Goal: Information Seeking & Learning: Learn about a topic

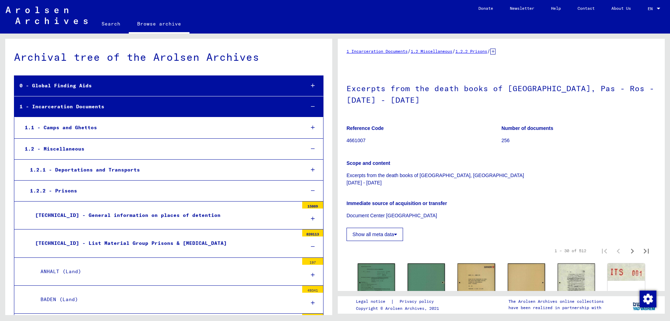
scroll to position [174, 0]
drag, startPoint x: 595, startPoint y: 251, endPoint x: 570, endPoint y: 251, distance: 25.1
click at [591, 251] on input "*" at bounding box center [598, 249] width 15 height 7
type input "**"
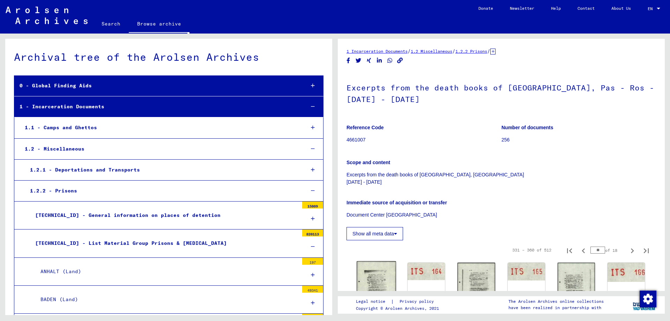
click at [386, 274] on img at bounding box center [376, 288] width 39 height 55
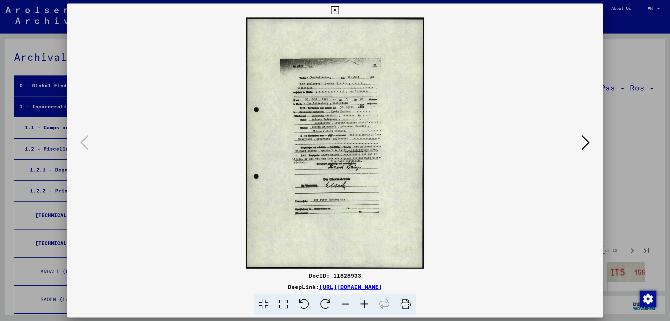
click at [367, 304] on icon at bounding box center [364, 304] width 19 height 21
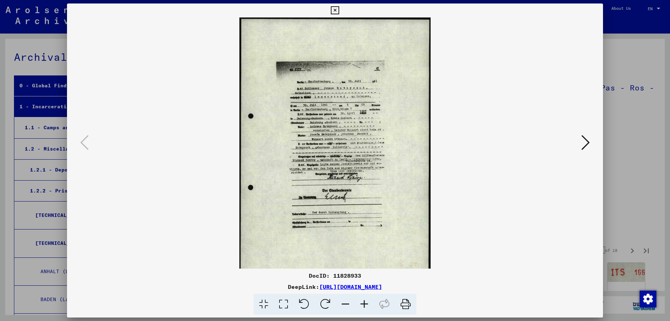
click at [367, 304] on icon at bounding box center [364, 304] width 19 height 21
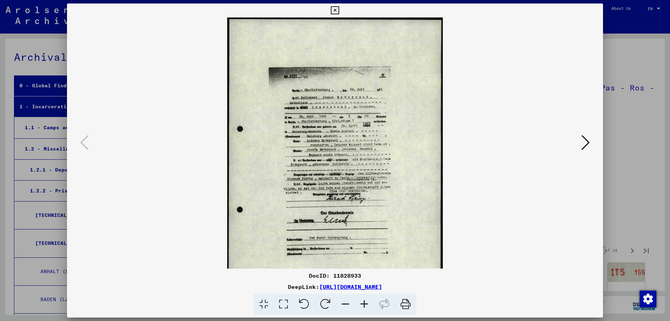
click at [367, 304] on icon at bounding box center [364, 304] width 19 height 21
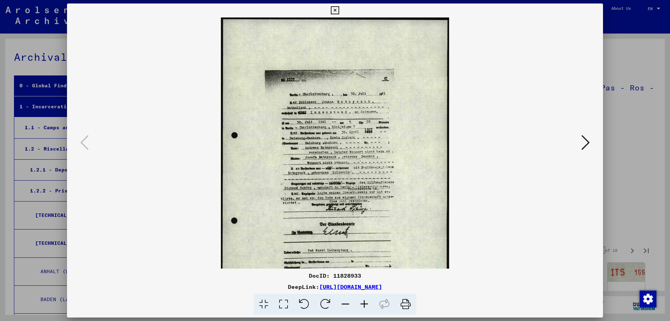
click at [367, 304] on icon at bounding box center [364, 304] width 19 height 21
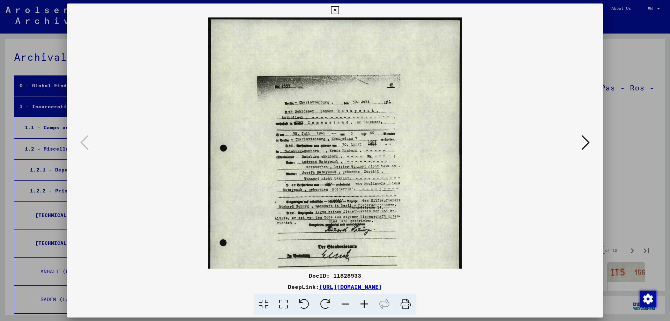
click at [367, 304] on icon at bounding box center [364, 304] width 19 height 21
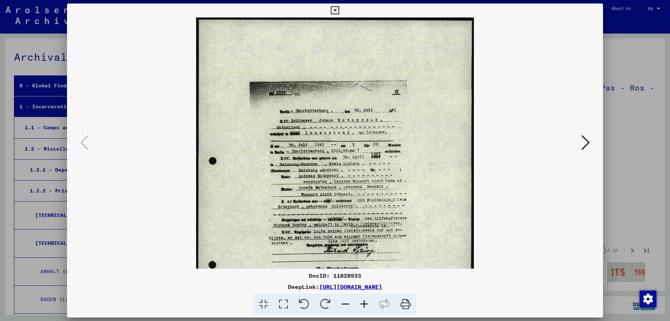
click at [367, 304] on icon at bounding box center [364, 304] width 19 height 21
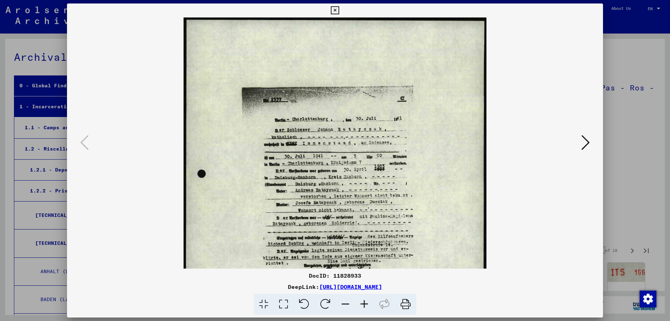
click at [341, 6] on button at bounding box center [335, 10] width 12 height 14
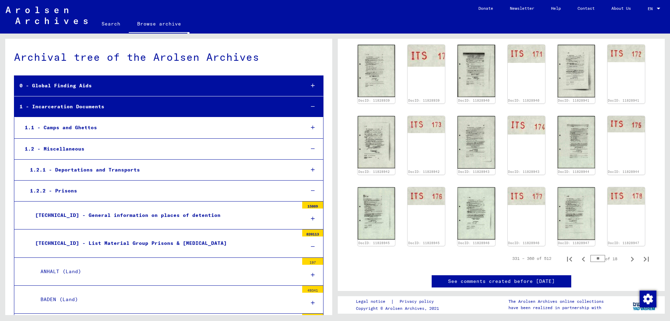
scroll to position [388, 0]
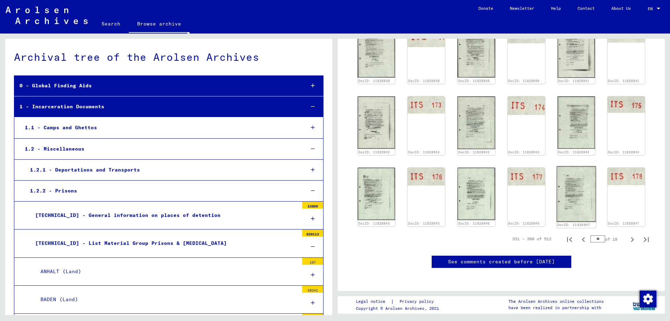
click at [577, 187] on img at bounding box center [576, 194] width 39 height 56
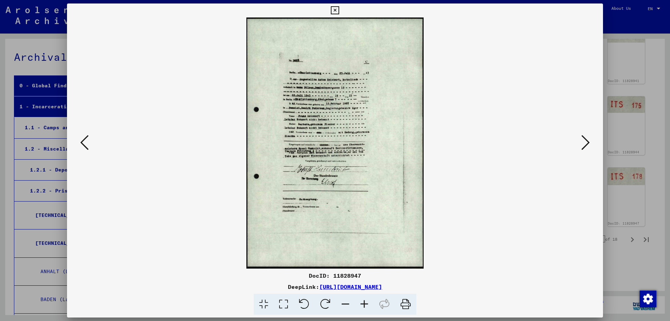
click at [339, 10] on icon at bounding box center [335, 10] width 8 height 8
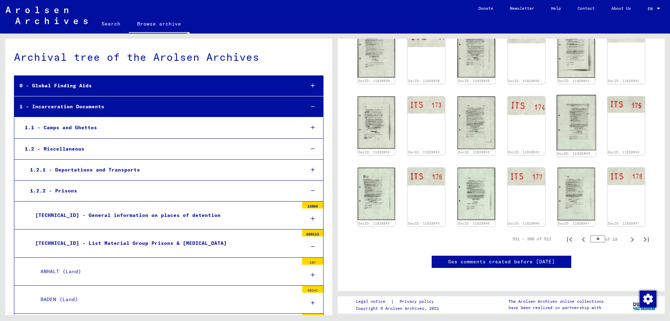
click at [566, 121] on img at bounding box center [576, 122] width 39 height 55
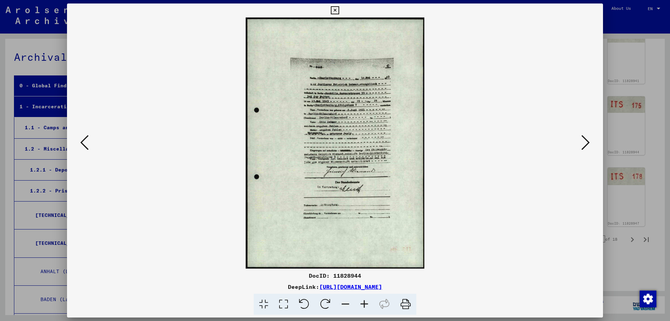
click at [339, 9] on icon at bounding box center [335, 10] width 8 height 8
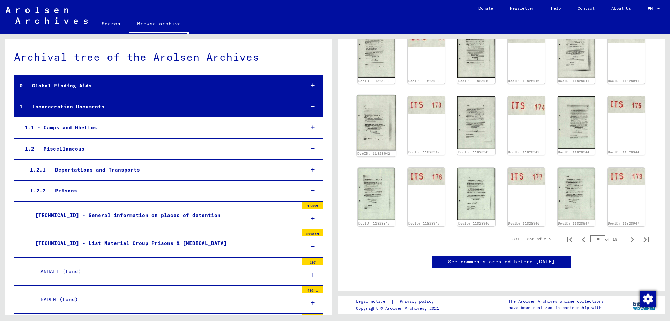
click at [364, 106] on img at bounding box center [376, 122] width 39 height 55
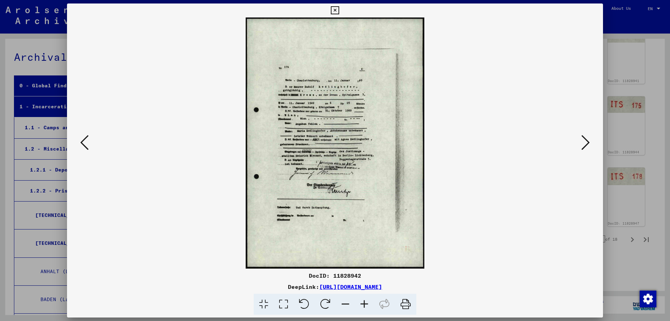
click at [368, 305] on icon at bounding box center [364, 304] width 19 height 21
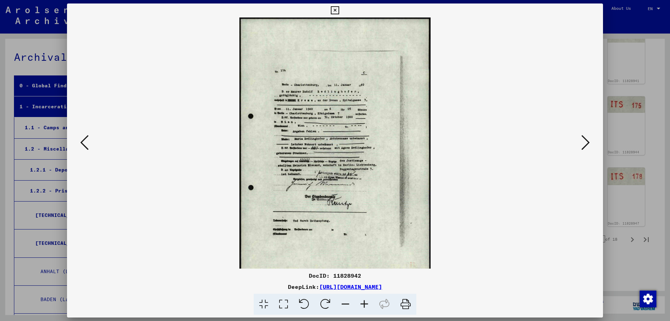
click at [368, 305] on icon at bounding box center [364, 304] width 19 height 21
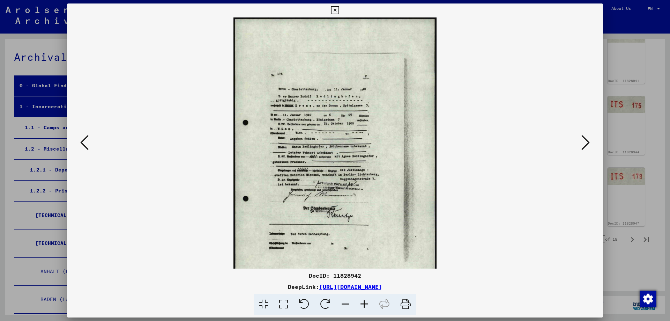
click at [368, 305] on icon at bounding box center [364, 304] width 19 height 21
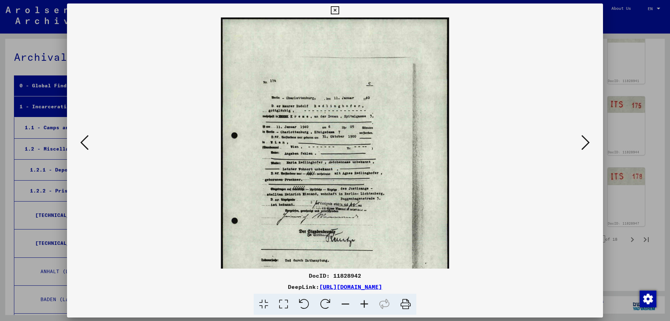
click at [368, 305] on icon at bounding box center [364, 304] width 19 height 21
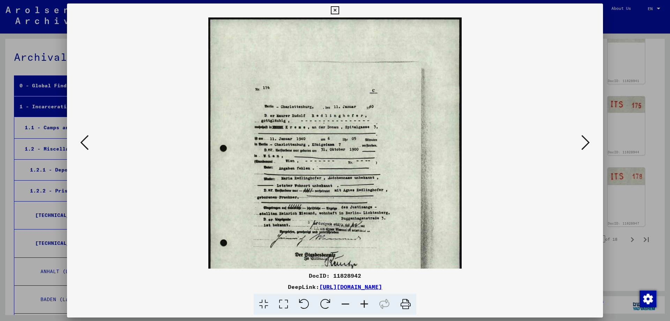
click at [368, 305] on icon at bounding box center [364, 304] width 19 height 21
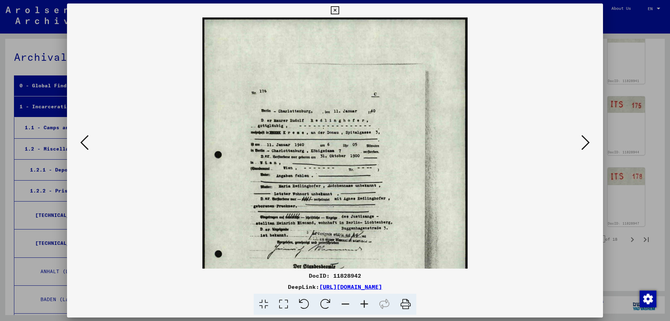
click at [368, 305] on icon at bounding box center [364, 304] width 19 height 21
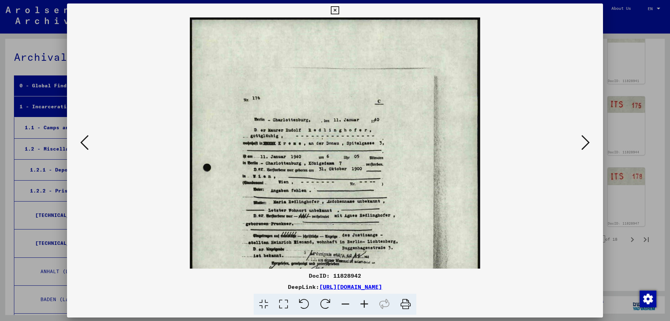
click at [368, 305] on icon at bounding box center [364, 304] width 19 height 21
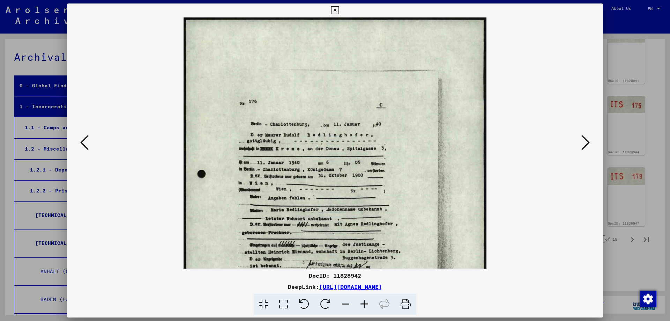
click at [339, 7] on icon at bounding box center [335, 10] width 8 height 8
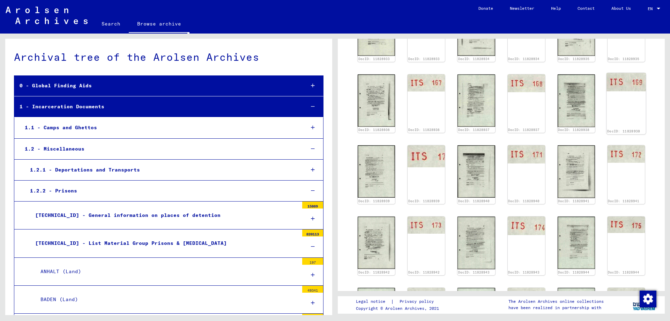
scroll to position [248, 0]
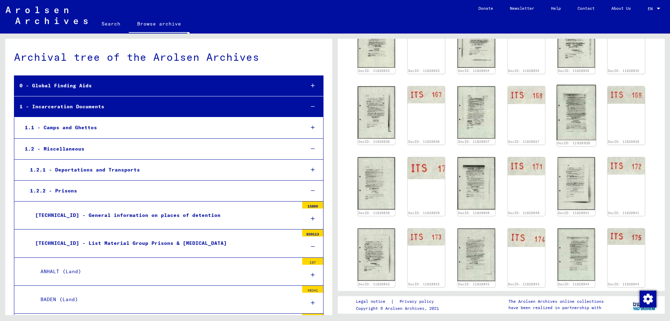
click at [582, 91] on img at bounding box center [576, 112] width 39 height 55
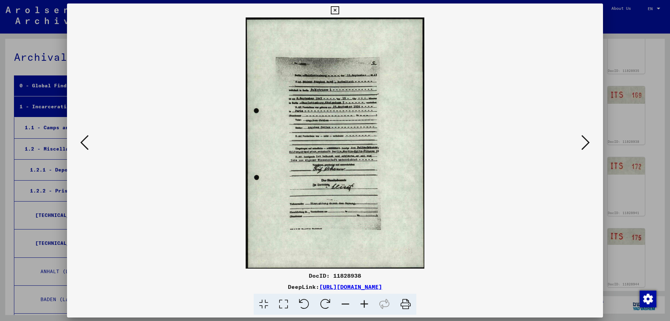
click at [364, 304] on icon at bounding box center [364, 304] width 19 height 21
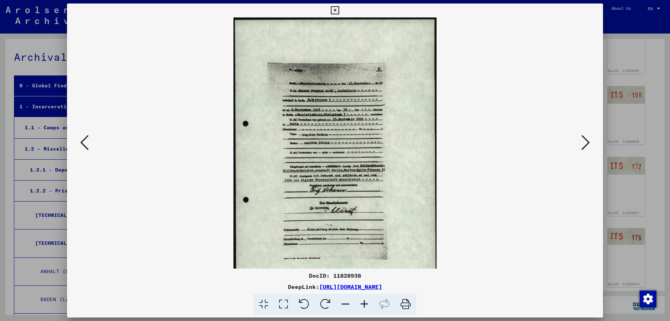
click at [364, 304] on icon at bounding box center [364, 304] width 19 height 21
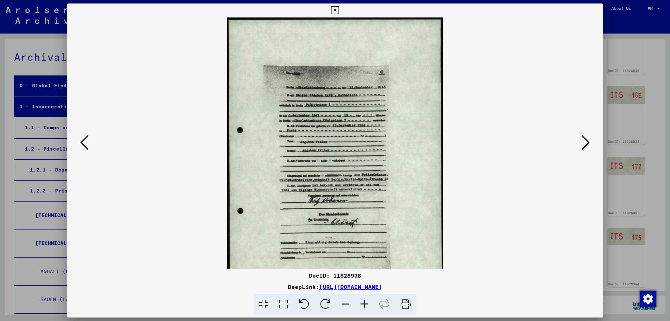
click at [364, 304] on icon at bounding box center [364, 304] width 19 height 21
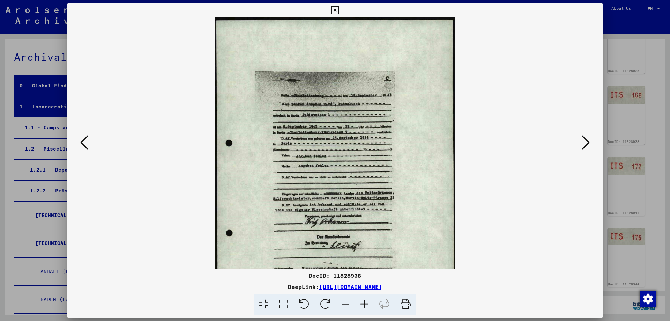
click at [364, 304] on icon at bounding box center [364, 304] width 19 height 21
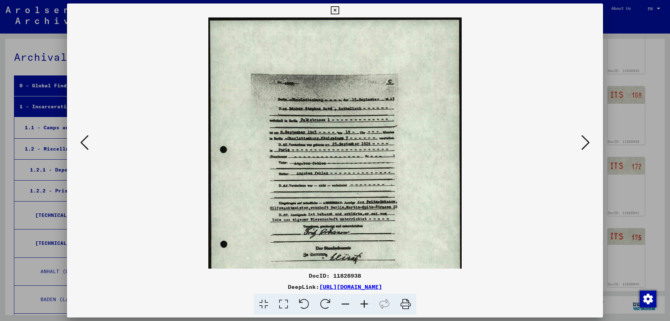
click at [364, 304] on icon at bounding box center [364, 304] width 19 height 21
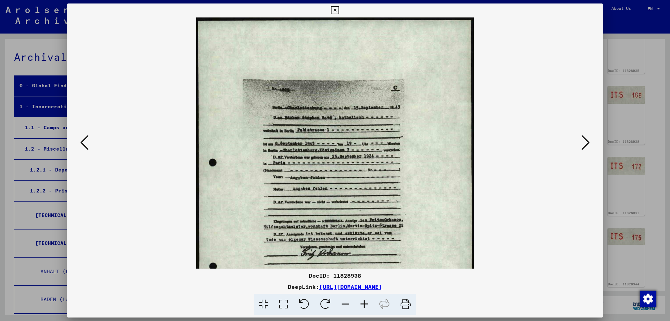
click at [364, 304] on icon at bounding box center [364, 304] width 19 height 21
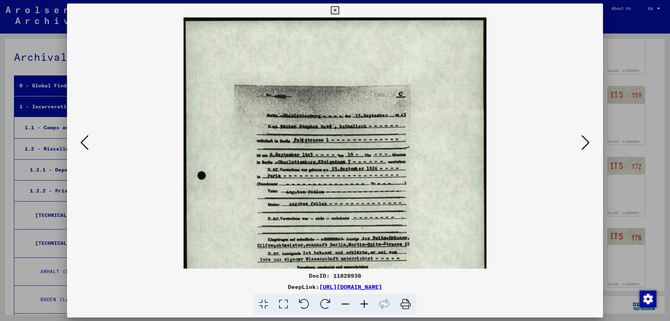
click at [364, 304] on icon at bounding box center [364, 304] width 19 height 21
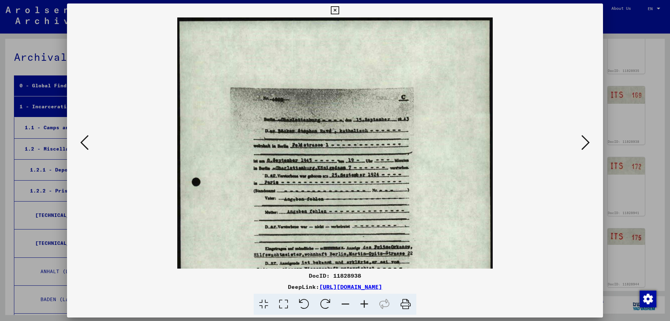
click at [87, 142] on icon at bounding box center [84, 142] width 8 height 17
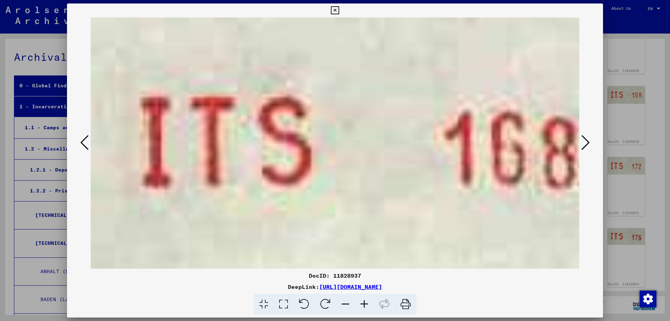
click at [87, 142] on icon at bounding box center [84, 142] width 8 height 17
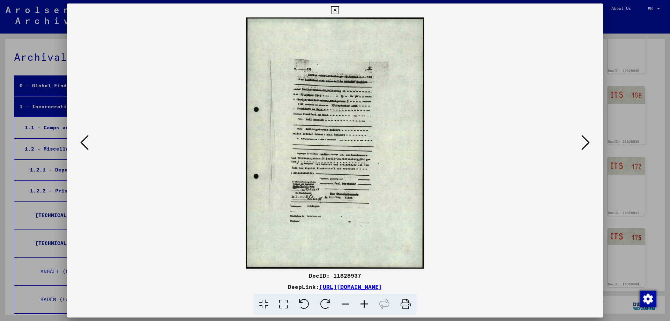
click at [361, 301] on icon at bounding box center [364, 304] width 19 height 21
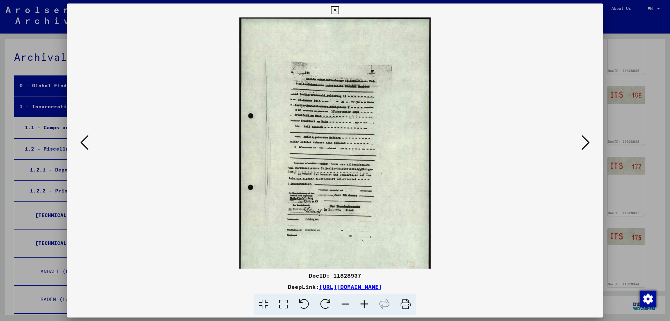
click at [361, 301] on icon at bounding box center [364, 304] width 19 height 21
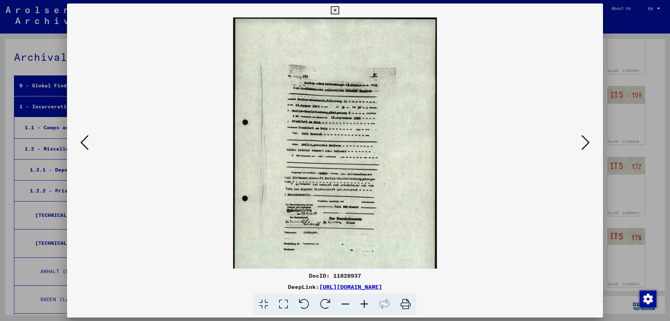
click at [361, 301] on icon at bounding box center [364, 304] width 19 height 21
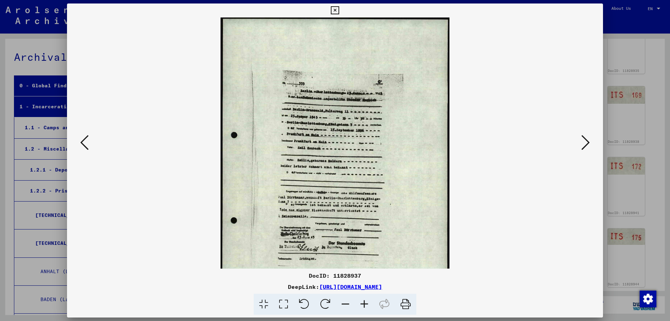
click at [361, 301] on icon at bounding box center [364, 304] width 19 height 21
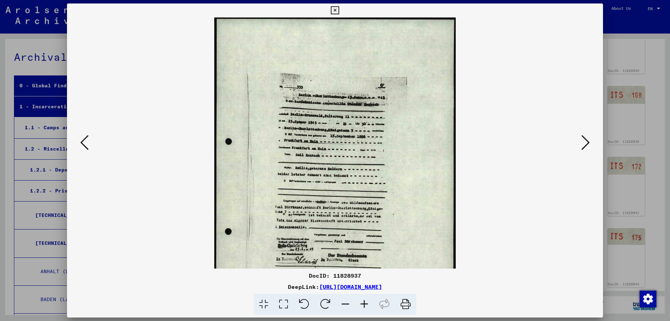
click at [361, 301] on icon at bounding box center [364, 304] width 19 height 21
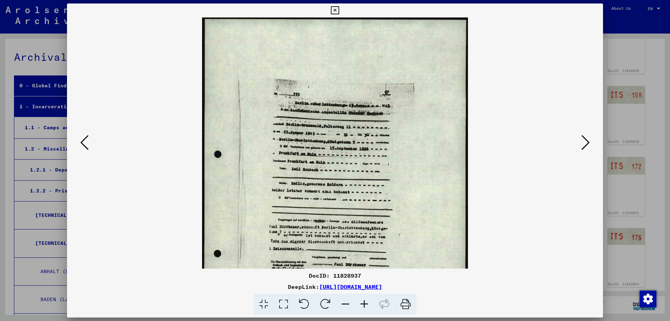
click at [361, 301] on icon at bounding box center [364, 304] width 19 height 21
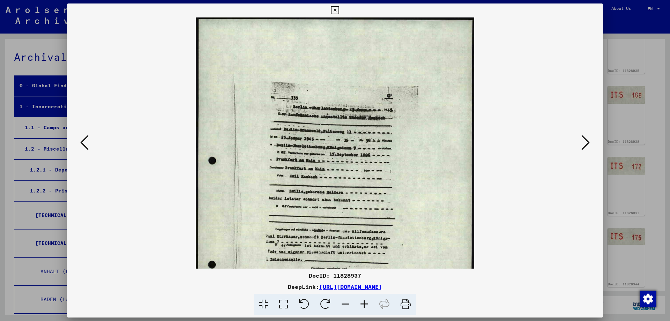
click at [361, 301] on icon at bounding box center [364, 304] width 19 height 21
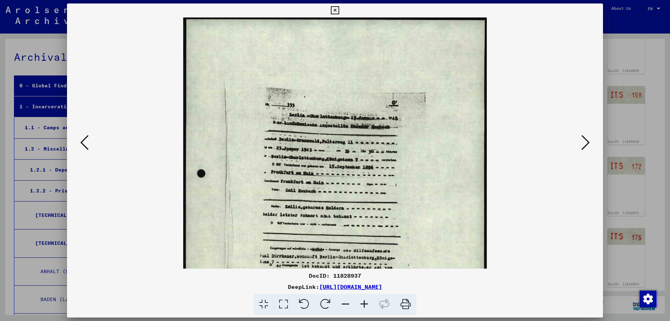
click at [361, 301] on icon at bounding box center [364, 304] width 19 height 21
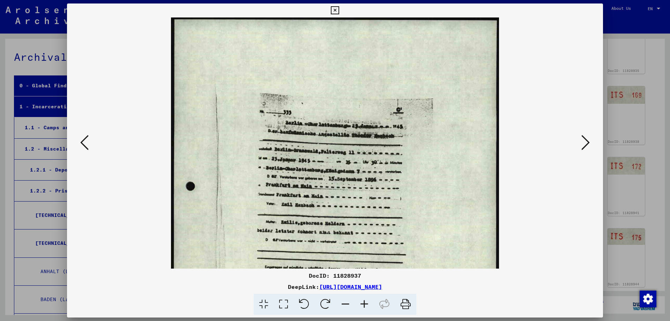
click at [361, 301] on icon at bounding box center [364, 304] width 19 height 21
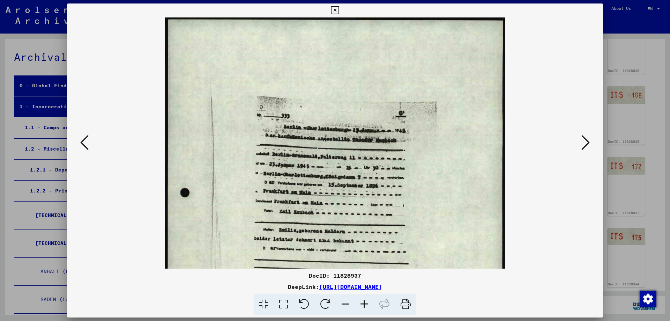
click at [84, 153] on button at bounding box center [84, 143] width 13 height 20
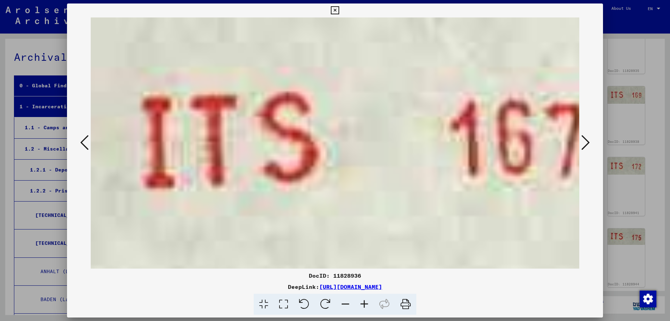
click at [85, 152] on button at bounding box center [84, 143] width 13 height 20
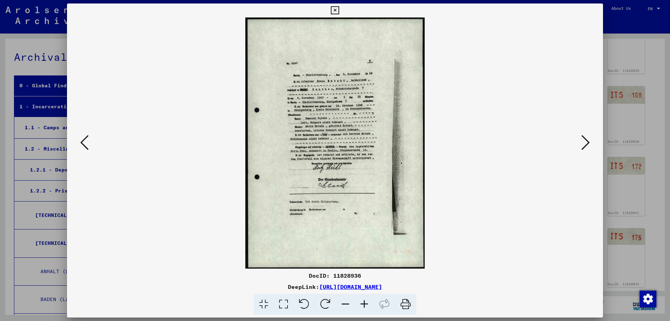
click at [339, 8] on icon at bounding box center [335, 10] width 8 height 8
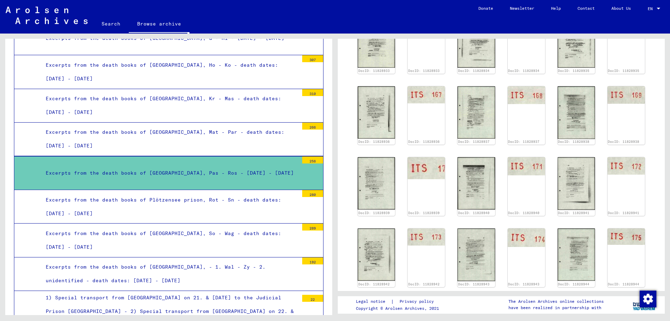
scroll to position [932, 0]
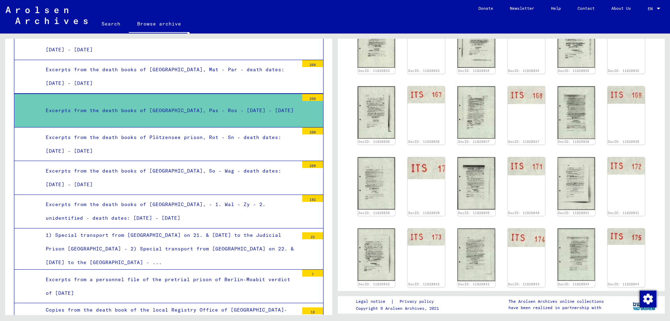
click at [248, 132] on div "Excerpts from the death books of Plötzensee prison, Rot - Sn - death dates: [DA…" at bounding box center [169, 144] width 258 height 27
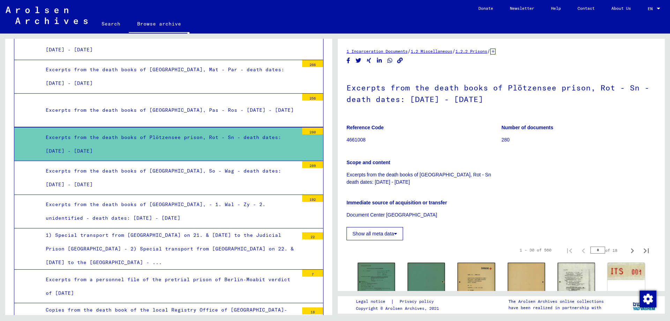
drag, startPoint x: 661, startPoint y: 96, endPoint x: 638, endPoint y: 150, distance: 58.7
click at [647, 250] on icon "Last page" at bounding box center [647, 251] width 10 height 10
type input "**"
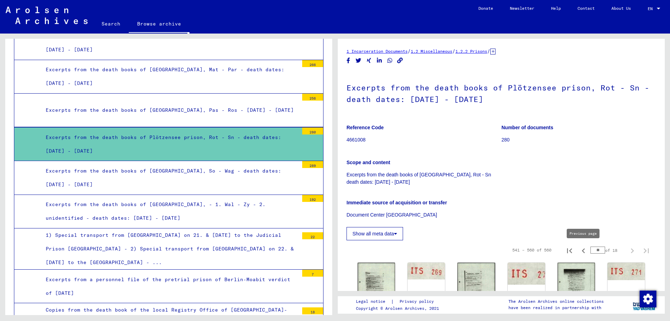
click at [582, 252] on icon "Previous page" at bounding box center [584, 251] width 10 height 10
type input "**"
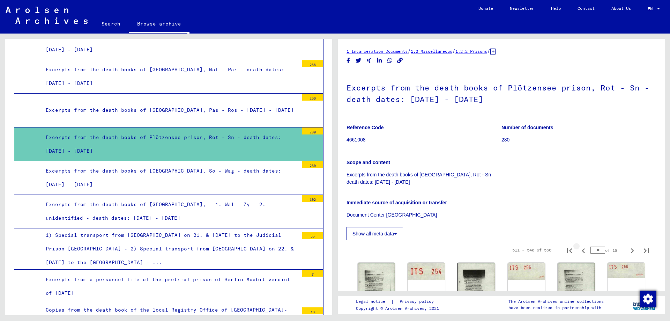
click at [583, 252] on icon "Previous page" at bounding box center [584, 251] width 10 height 10
type input "**"
click at [583, 252] on icon "Previous page" at bounding box center [584, 251] width 10 height 10
type input "**"
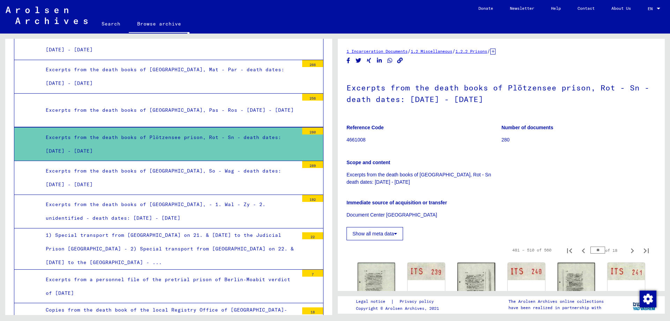
type input "**"
click at [584, 250] on icon "Previous page" at bounding box center [583, 250] width 3 height 5
type input "**"
click at [584, 250] on icon "Previous page" at bounding box center [583, 250] width 3 height 5
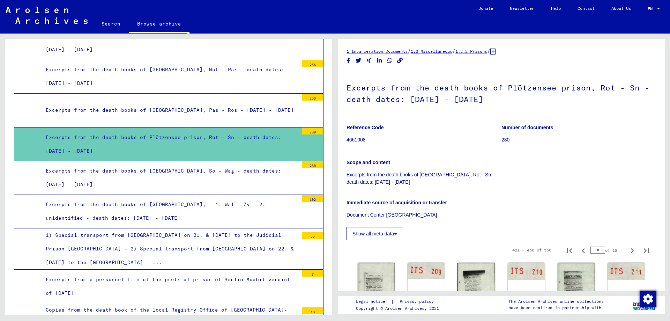
type input "**"
click at [381, 274] on img at bounding box center [376, 288] width 39 height 55
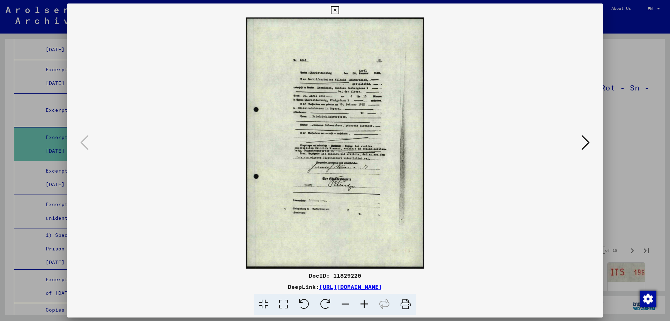
click at [341, 13] on div at bounding box center [335, 10] width 12 height 14
click at [339, 13] on icon at bounding box center [335, 10] width 8 height 8
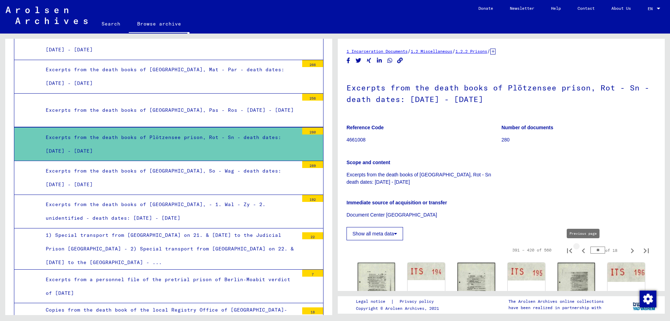
click at [586, 249] on icon "Previous page" at bounding box center [584, 251] width 10 height 10
type input "**"
click at [586, 249] on icon "Previous page" at bounding box center [584, 251] width 10 height 10
type input "**"
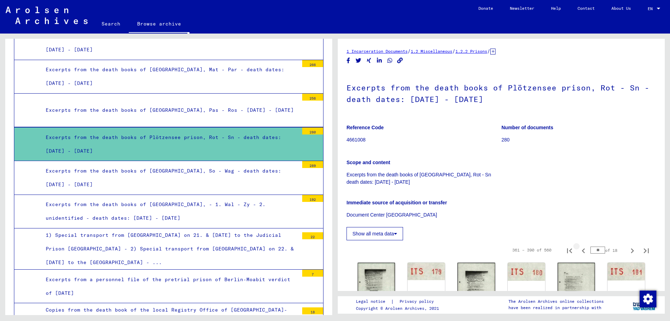
type input "**"
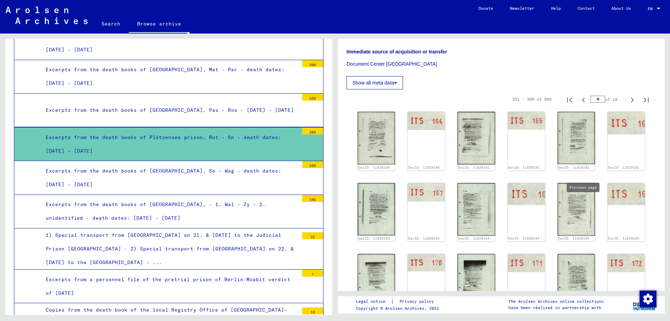
type input "**"
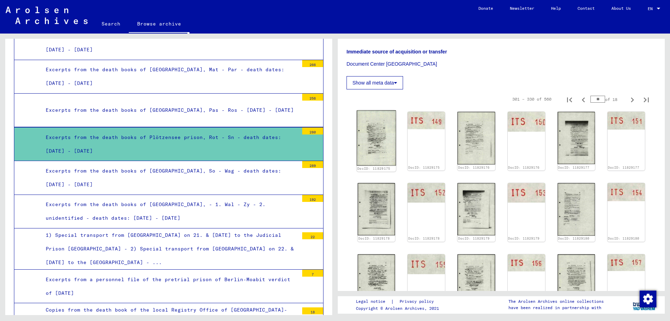
click at [378, 122] on img at bounding box center [376, 137] width 39 height 55
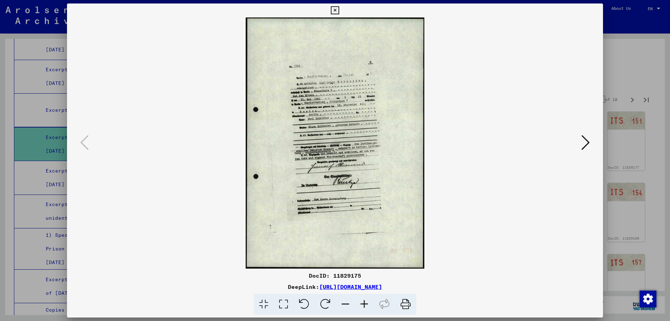
click at [365, 304] on icon at bounding box center [364, 304] width 19 height 21
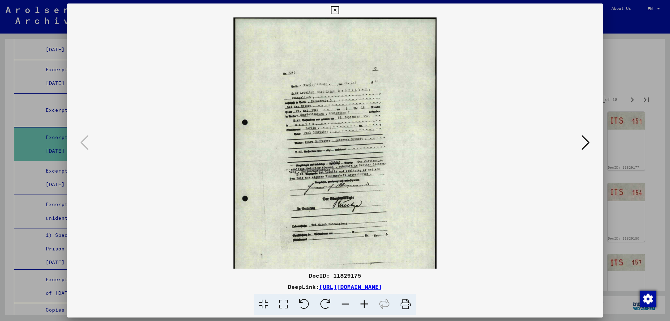
click at [365, 304] on icon at bounding box center [364, 304] width 19 height 21
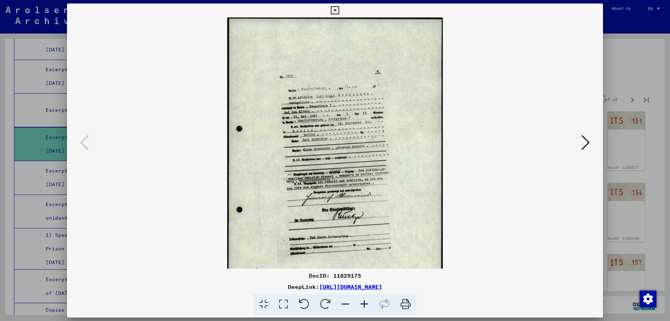
click at [365, 304] on icon at bounding box center [364, 304] width 19 height 21
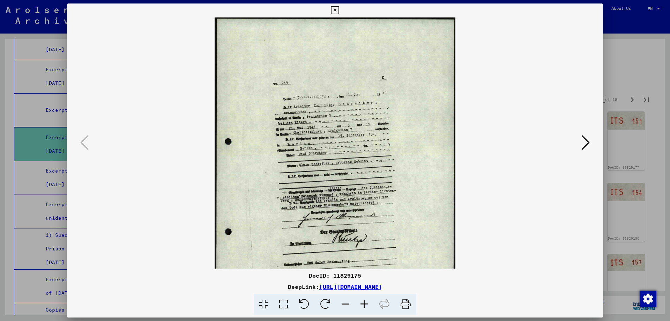
click at [365, 304] on icon at bounding box center [364, 304] width 19 height 21
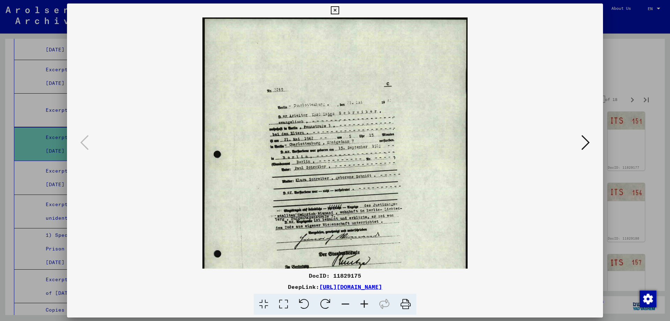
click at [365, 304] on icon at bounding box center [364, 304] width 19 height 21
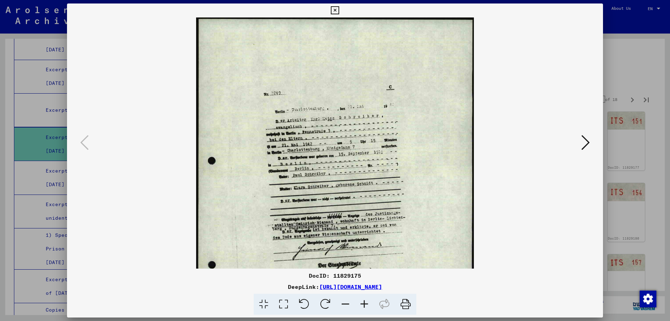
click at [365, 304] on icon at bounding box center [364, 304] width 19 height 21
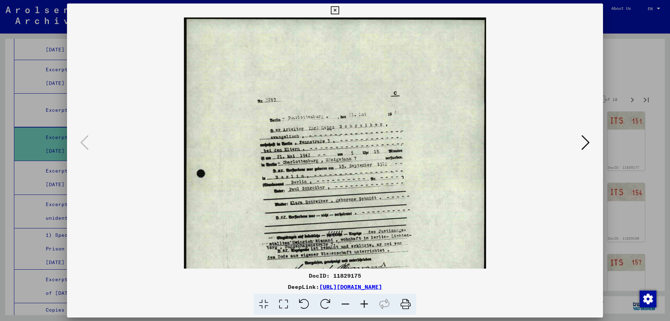
drag, startPoint x: 602, startPoint y: 5, endPoint x: 596, endPoint y: 8, distance: 6.9
click at [341, 5] on button at bounding box center [335, 10] width 12 height 14
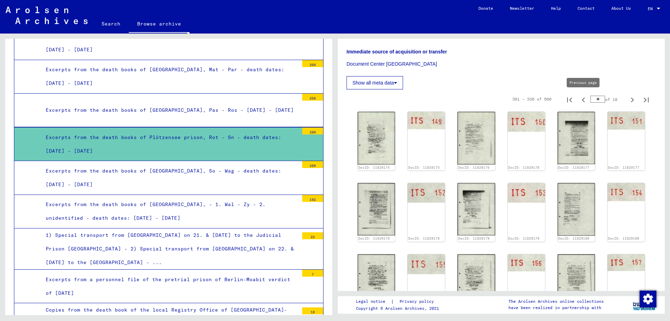
click at [584, 101] on icon "Previous page" at bounding box center [584, 100] width 10 height 10
type input "**"
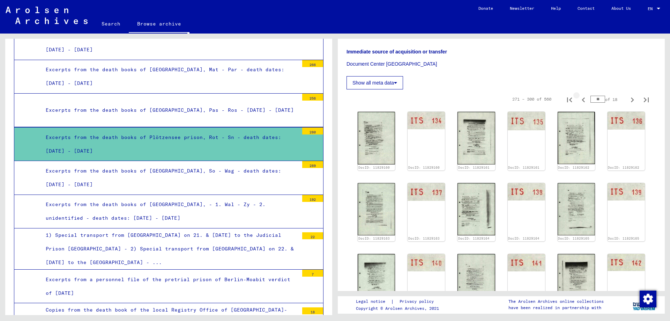
click at [584, 101] on icon "Previous page" at bounding box center [583, 99] width 3 height 5
type input "*"
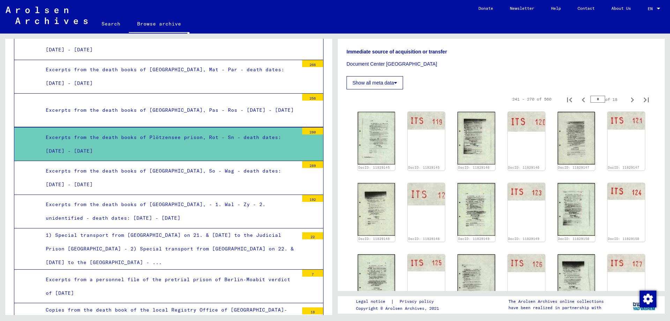
click at [584, 101] on icon "Previous page" at bounding box center [583, 99] width 3 height 5
type input "*"
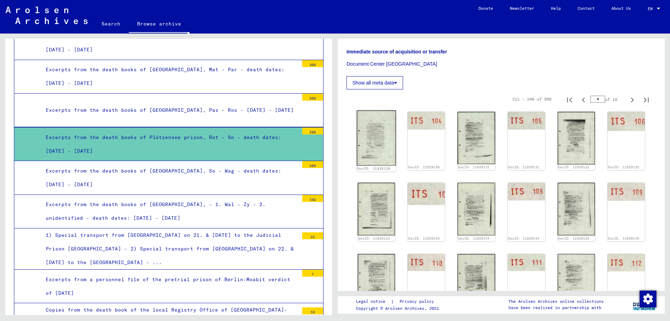
click at [384, 125] on img at bounding box center [376, 137] width 39 height 55
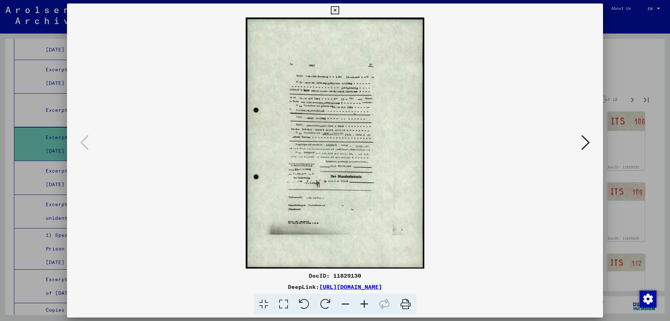
click at [366, 306] on icon at bounding box center [364, 304] width 19 height 21
click at [365, 306] on icon at bounding box center [364, 304] width 19 height 21
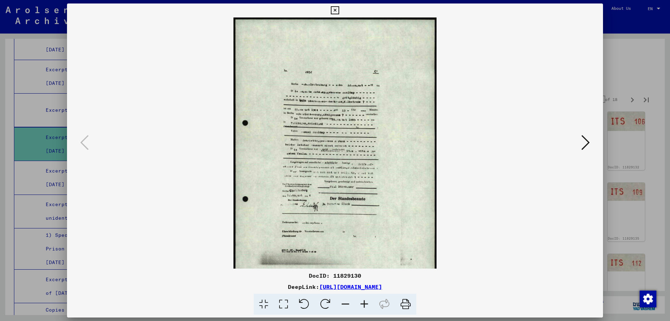
click at [365, 306] on icon at bounding box center [364, 304] width 19 height 21
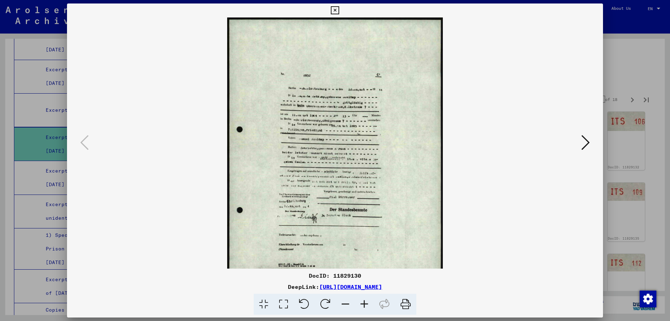
click at [365, 306] on icon at bounding box center [364, 304] width 19 height 21
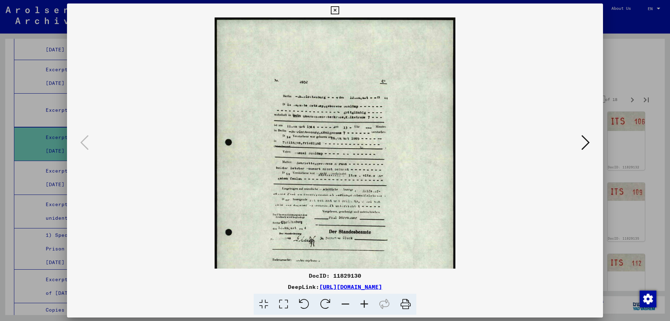
click at [365, 306] on icon at bounding box center [364, 304] width 19 height 21
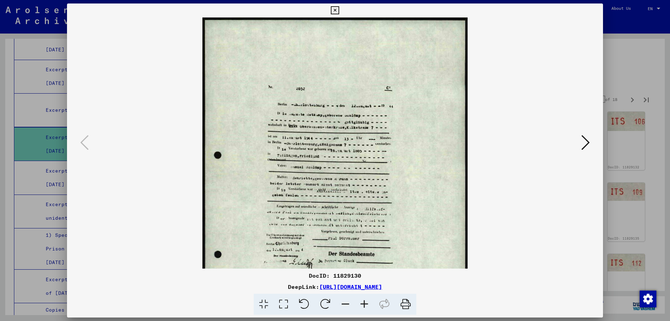
click at [365, 306] on icon at bounding box center [364, 304] width 19 height 21
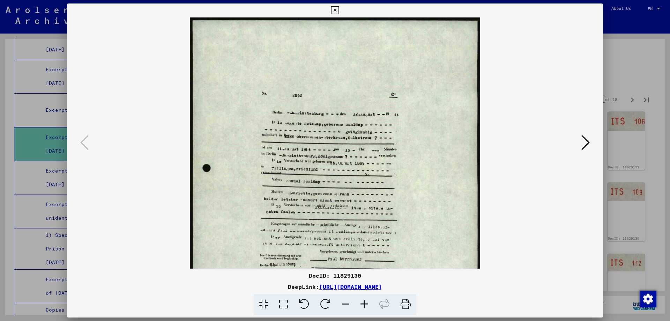
click at [365, 306] on icon at bounding box center [364, 304] width 19 height 21
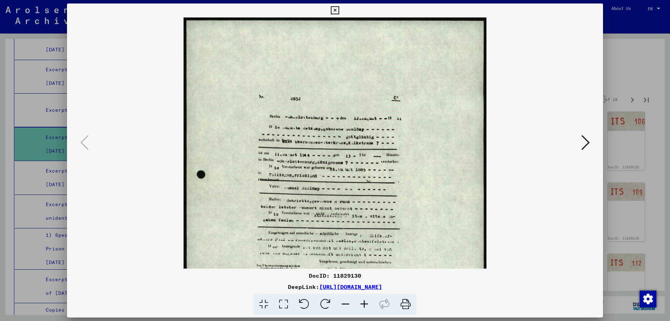
click at [365, 306] on icon at bounding box center [364, 304] width 19 height 21
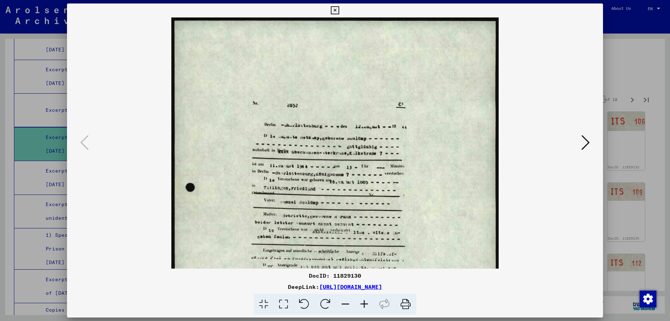
click at [191, 187] on img at bounding box center [335, 247] width 328 height 461
click at [588, 142] on icon at bounding box center [586, 142] width 8 height 17
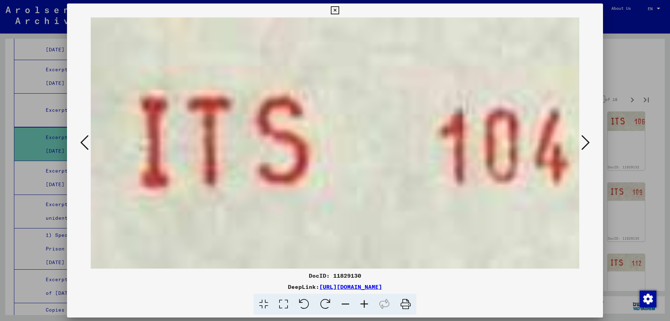
click at [587, 143] on icon at bounding box center [586, 142] width 8 height 17
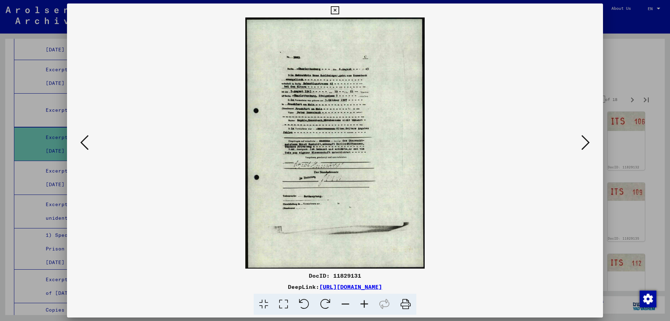
click at [365, 303] on icon at bounding box center [364, 304] width 19 height 21
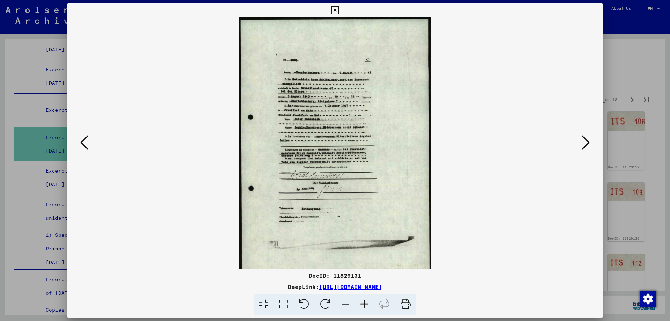
click at [365, 303] on icon at bounding box center [364, 304] width 19 height 21
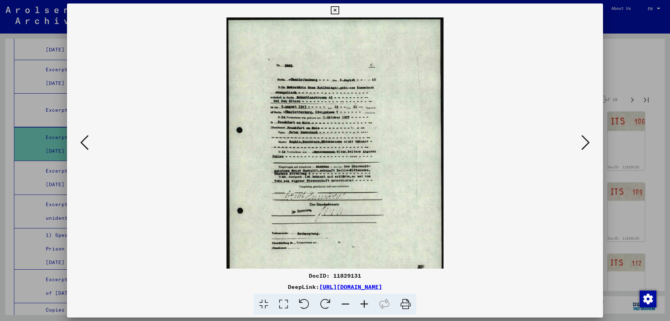
click at [365, 303] on icon at bounding box center [364, 304] width 19 height 21
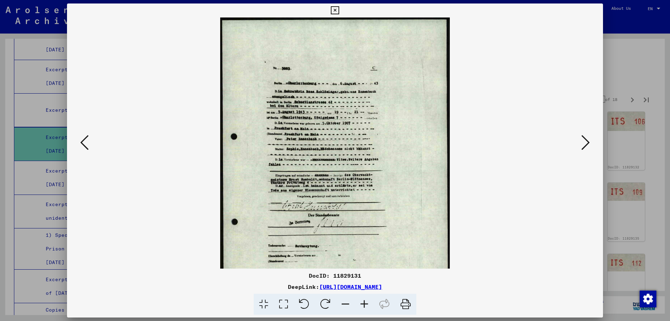
click at [365, 303] on icon at bounding box center [364, 304] width 19 height 21
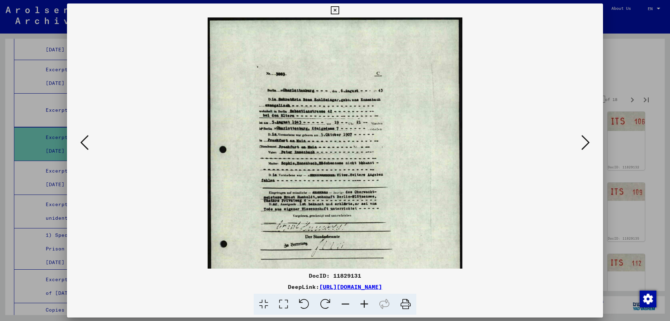
click at [365, 303] on icon at bounding box center [364, 304] width 19 height 21
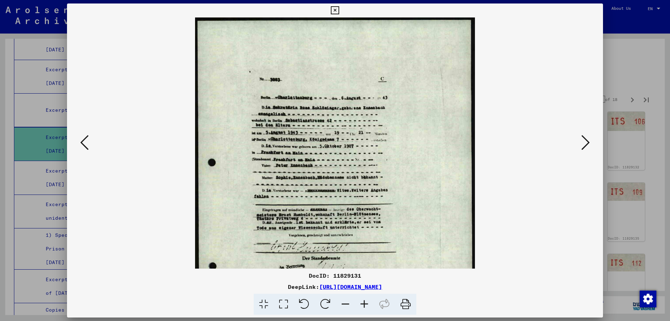
click at [365, 303] on icon at bounding box center [364, 304] width 19 height 21
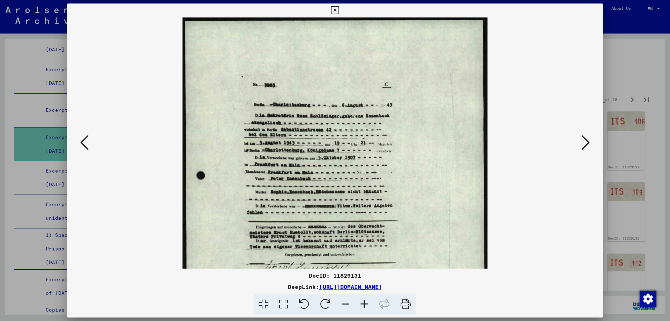
click at [365, 303] on icon at bounding box center [364, 304] width 19 height 21
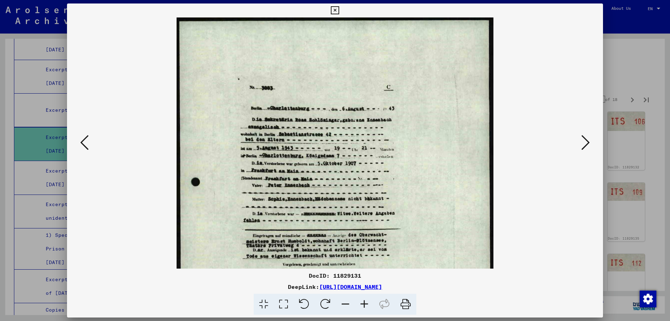
click at [365, 303] on icon at bounding box center [364, 304] width 19 height 21
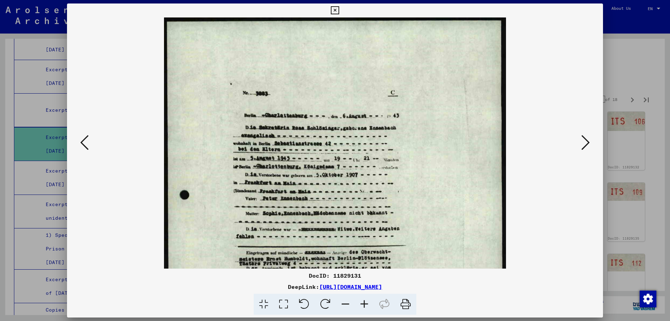
click at [365, 303] on icon at bounding box center [364, 304] width 19 height 21
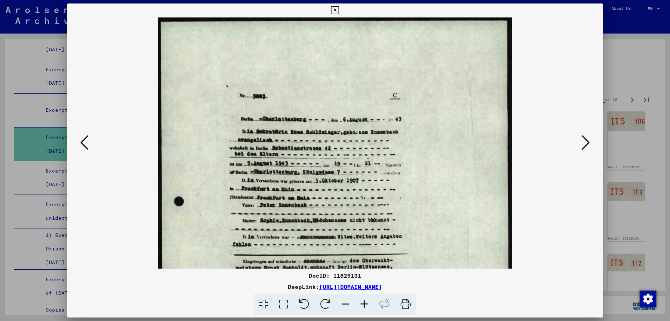
click at [365, 303] on icon at bounding box center [364, 304] width 19 height 21
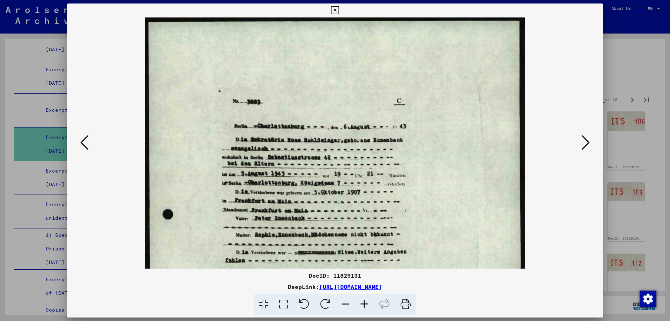
click at [341, 15] on button at bounding box center [335, 10] width 12 height 14
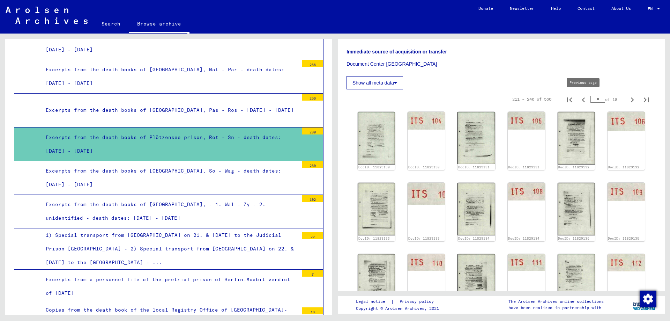
click at [584, 99] on icon "Previous page" at bounding box center [584, 100] width 10 height 10
type input "*"
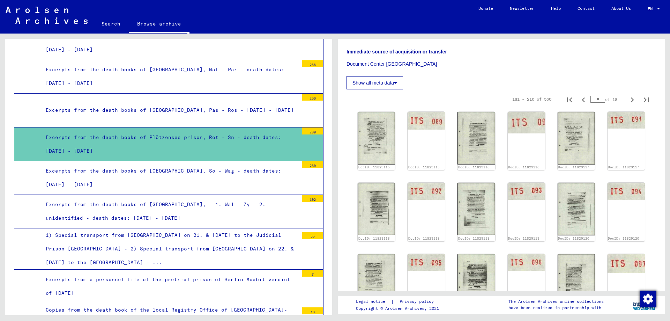
click at [584, 99] on icon "Previous page" at bounding box center [584, 100] width 10 height 10
type input "*"
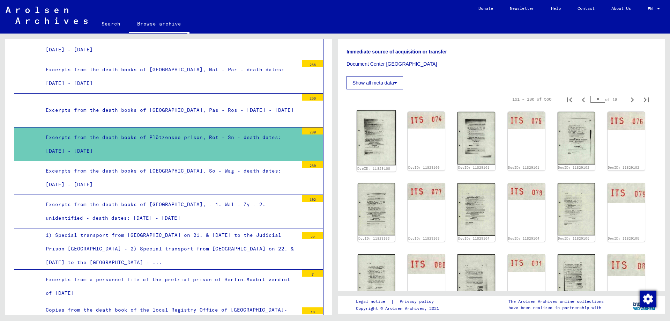
click at [401, 129] on div "DocID: 11829100 DocID: 11829100 DocID: 11829101 DocID: 11829101 DocID: 11829102…" at bounding box center [501, 283] width 293 height 348
click at [386, 129] on img at bounding box center [376, 137] width 39 height 55
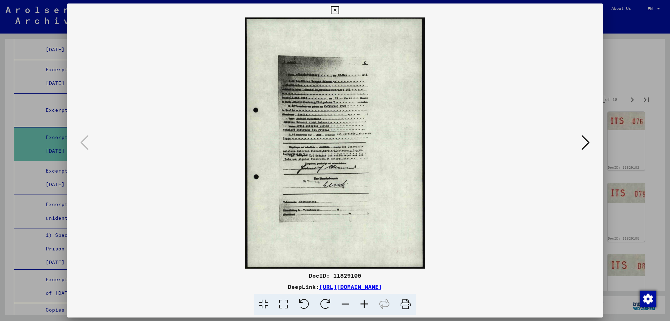
click at [367, 307] on icon at bounding box center [364, 304] width 19 height 21
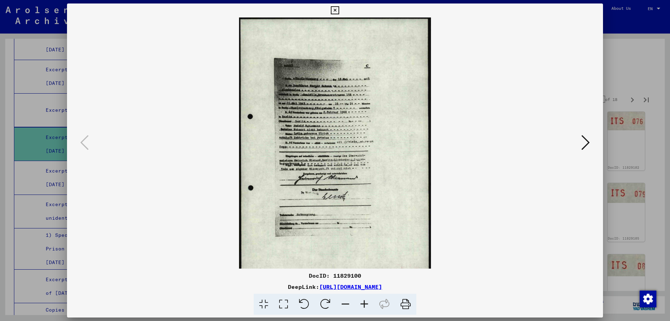
click at [367, 307] on icon at bounding box center [364, 304] width 19 height 21
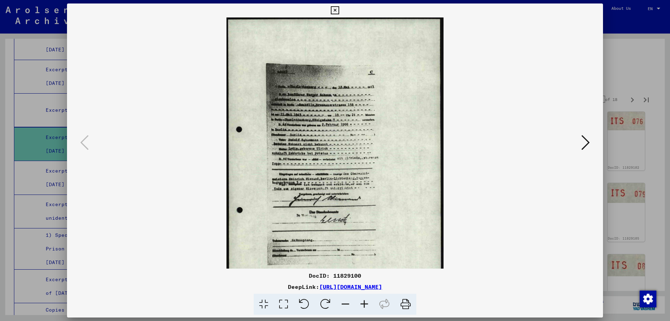
click at [367, 307] on icon at bounding box center [364, 304] width 19 height 21
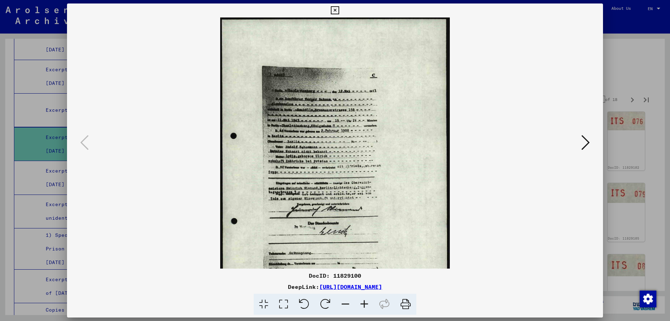
click at [367, 307] on icon at bounding box center [364, 304] width 19 height 21
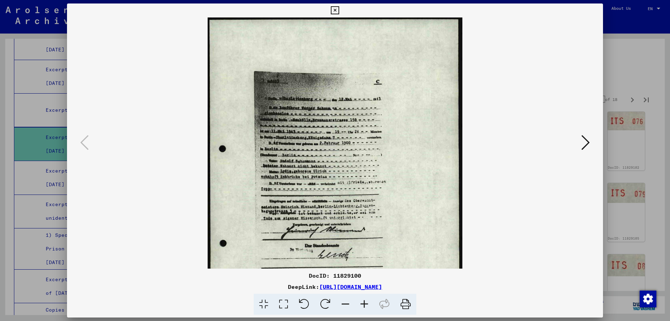
click at [367, 307] on icon at bounding box center [364, 304] width 19 height 21
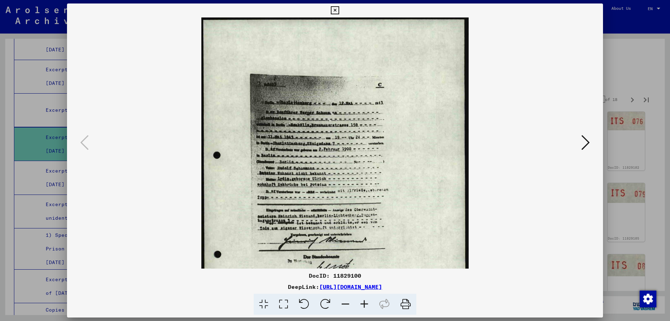
click at [367, 307] on icon at bounding box center [364, 304] width 19 height 21
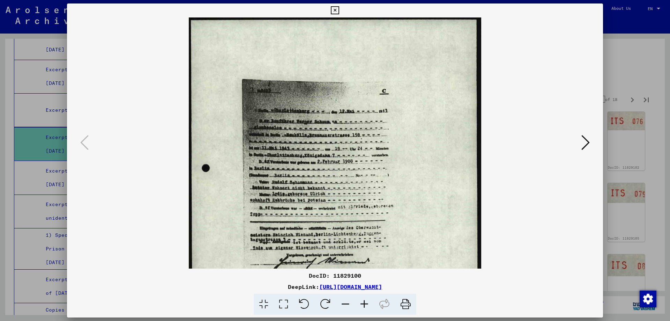
click at [367, 307] on icon at bounding box center [364, 304] width 19 height 21
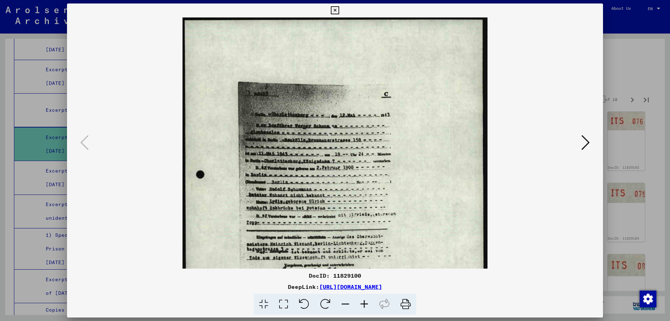
click at [367, 307] on icon at bounding box center [364, 304] width 19 height 21
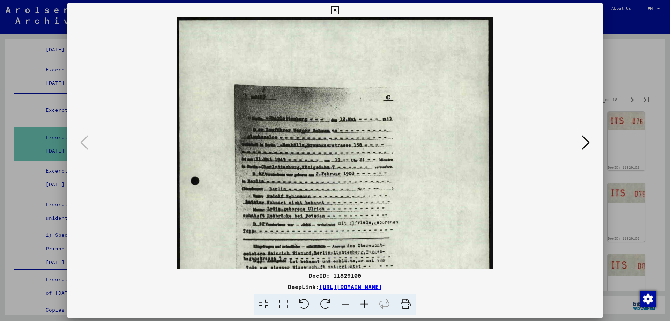
click at [367, 307] on icon at bounding box center [364, 304] width 19 height 21
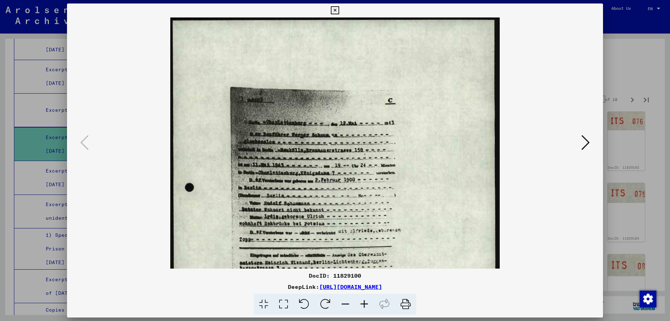
click at [339, 14] on icon at bounding box center [335, 10] width 8 height 8
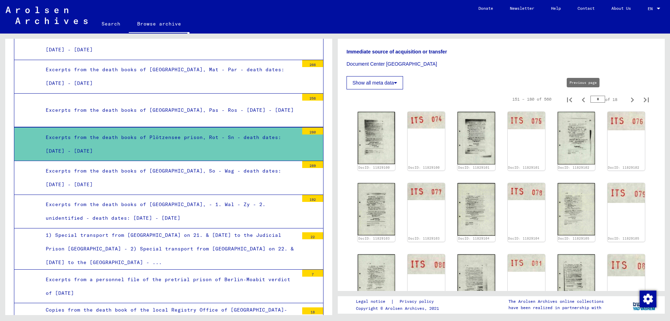
click at [582, 100] on icon "Previous page" at bounding box center [584, 100] width 10 height 10
type input "*"
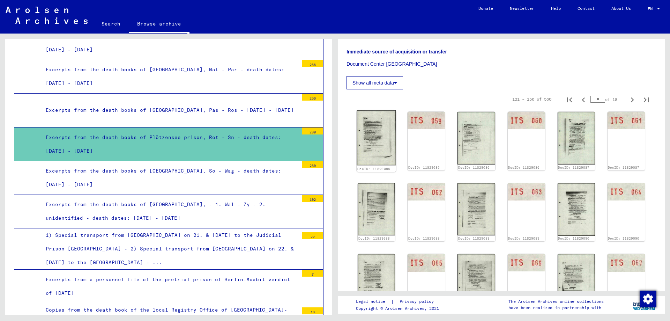
click at [389, 128] on img at bounding box center [376, 137] width 39 height 55
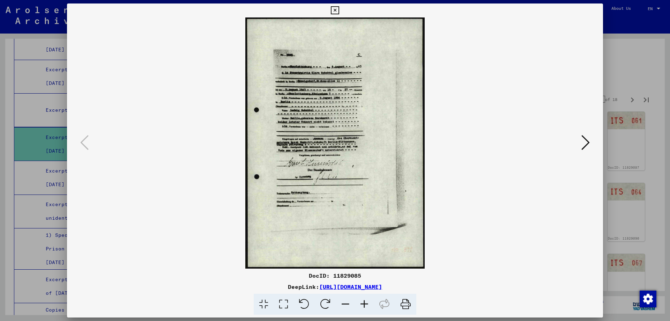
click at [362, 302] on icon at bounding box center [364, 304] width 19 height 21
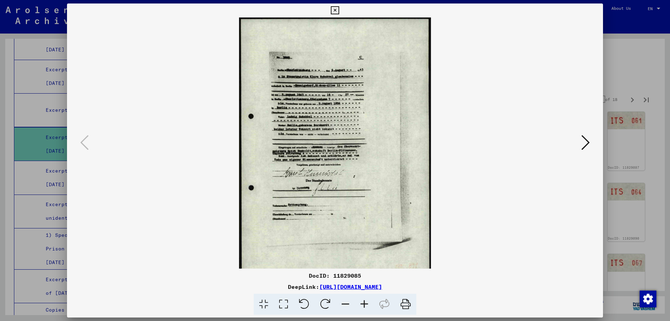
click at [362, 302] on icon at bounding box center [364, 304] width 19 height 21
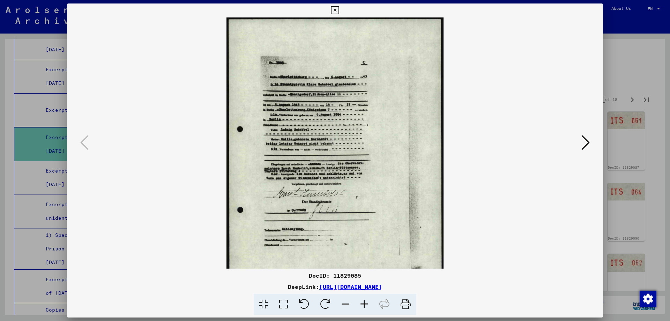
click at [362, 302] on icon at bounding box center [364, 304] width 19 height 21
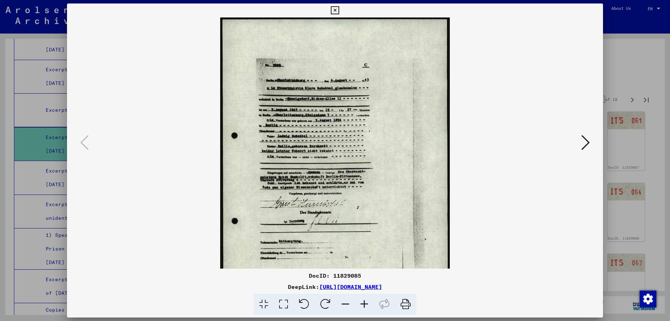
click at [362, 302] on icon at bounding box center [364, 304] width 19 height 21
click at [361, 302] on icon at bounding box center [364, 304] width 19 height 21
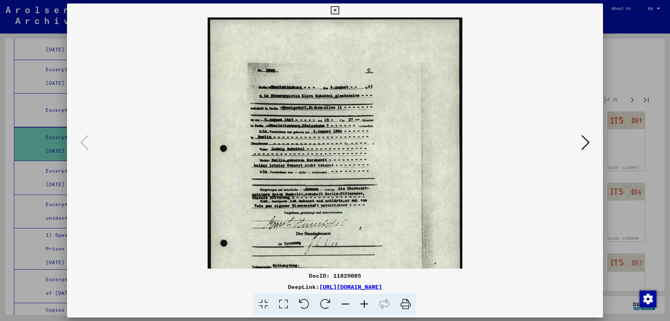
click at [361, 302] on icon at bounding box center [364, 304] width 19 height 21
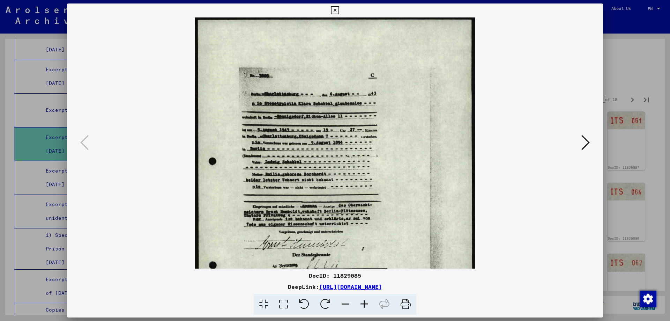
click at [361, 302] on icon at bounding box center [364, 304] width 19 height 21
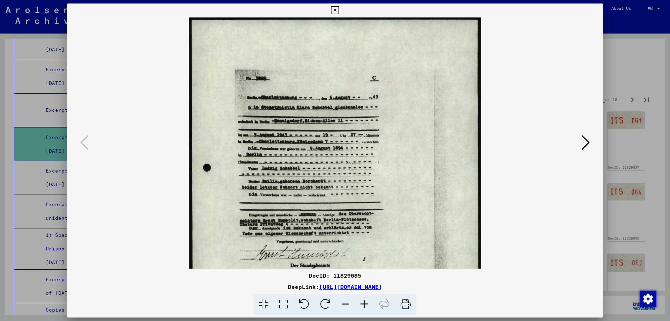
click at [361, 302] on icon at bounding box center [364, 304] width 19 height 21
drag, startPoint x: 361, startPoint y: 302, endPoint x: 373, endPoint y: 265, distance: 38.9
click at [361, 300] on icon at bounding box center [364, 304] width 19 height 21
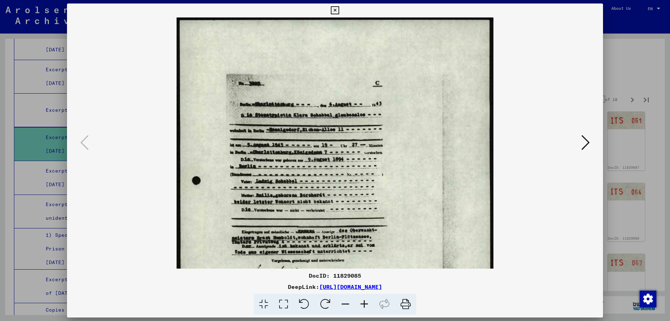
click at [339, 13] on icon at bounding box center [335, 10] width 8 height 8
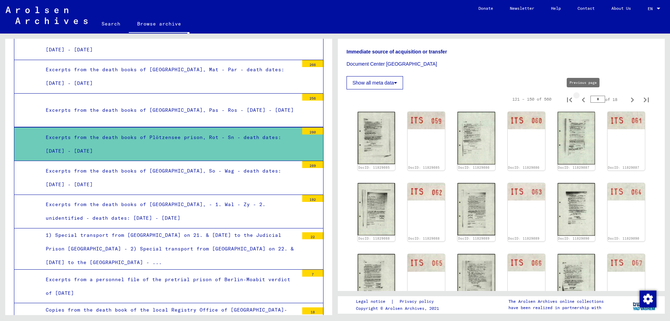
click at [583, 98] on icon "Previous page" at bounding box center [584, 100] width 10 height 10
type input "*"
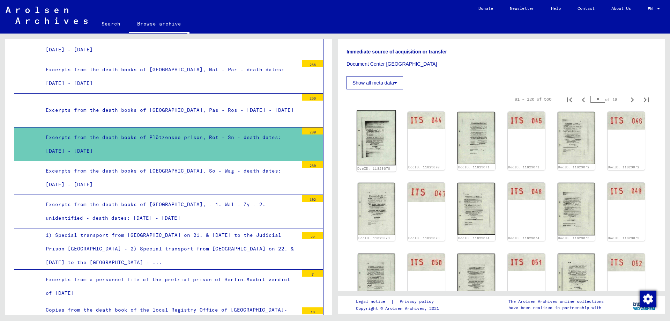
click at [384, 135] on img at bounding box center [376, 137] width 39 height 55
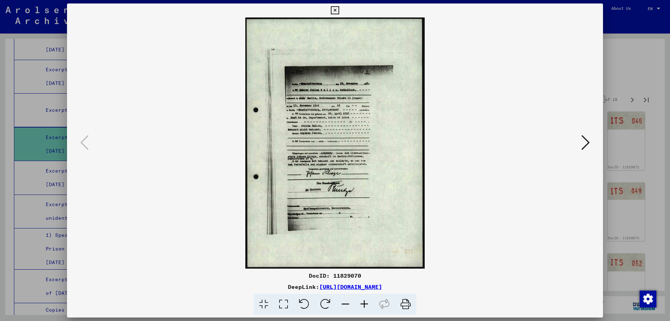
click at [584, 141] on icon at bounding box center [586, 142] width 8 height 17
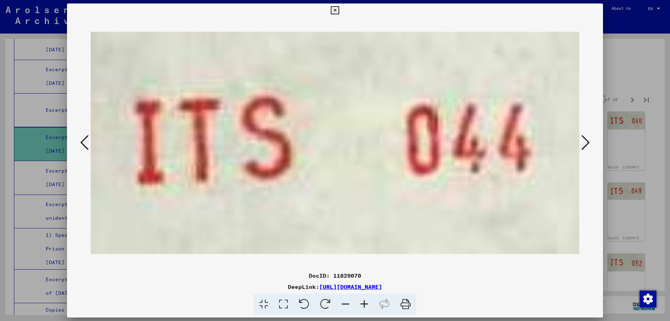
click at [584, 141] on icon at bounding box center [586, 142] width 8 height 17
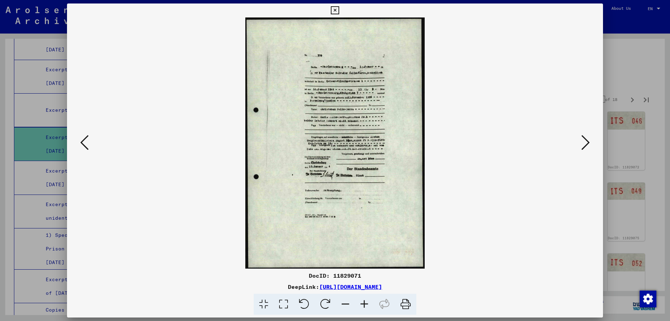
click at [584, 141] on icon at bounding box center [586, 142] width 8 height 17
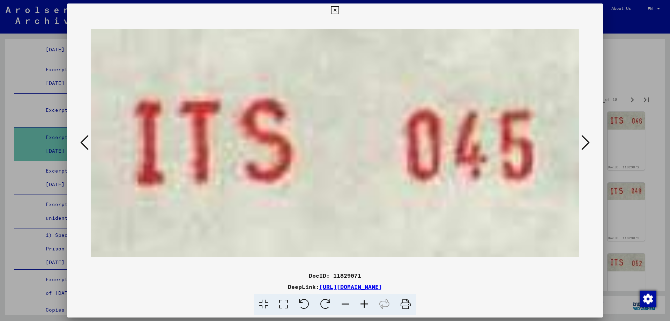
click at [584, 141] on icon at bounding box center [586, 142] width 8 height 17
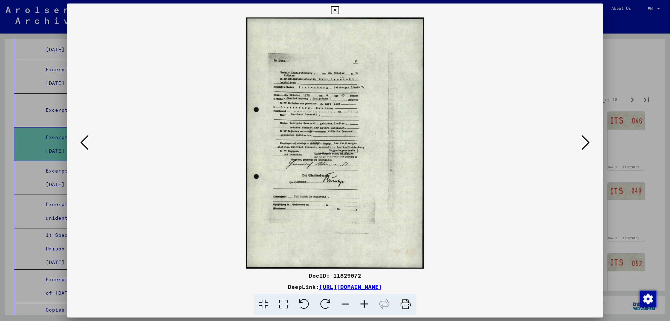
click at [364, 300] on icon at bounding box center [364, 304] width 19 height 21
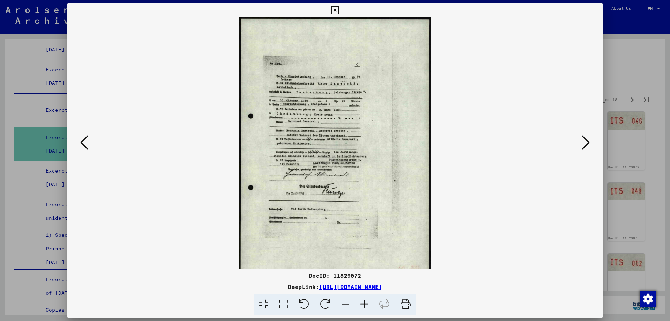
click at [364, 300] on icon at bounding box center [364, 304] width 19 height 21
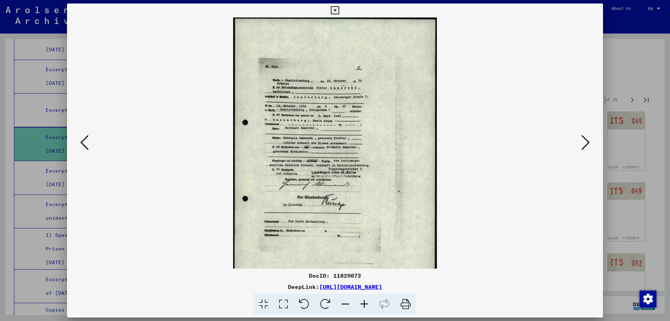
click at [364, 300] on icon at bounding box center [364, 304] width 19 height 21
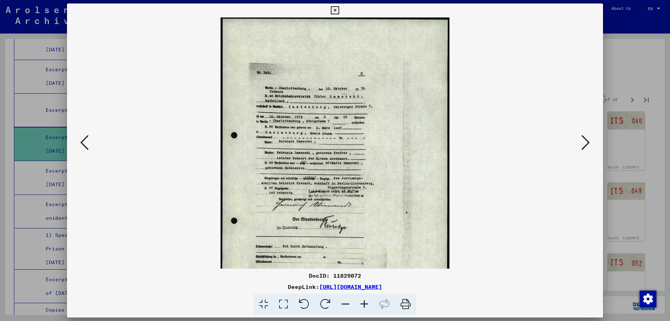
click at [364, 300] on icon at bounding box center [364, 304] width 19 height 21
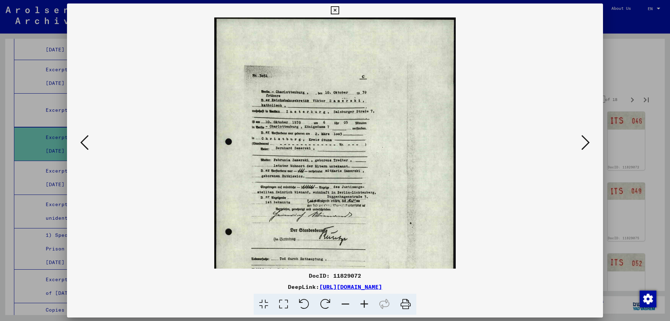
click at [364, 300] on icon at bounding box center [364, 304] width 19 height 21
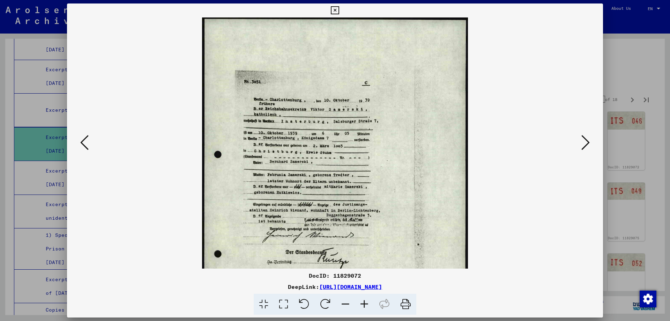
click at [364, 300] on icon at bounding box center [364, 304] width 19 height 21
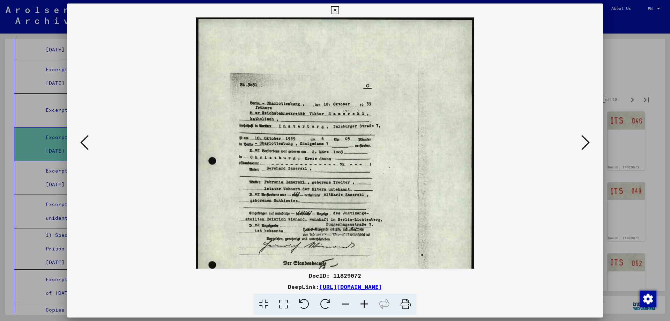
click at [364, 300] on icon at bounding box center [364, 304] width 19 height 21
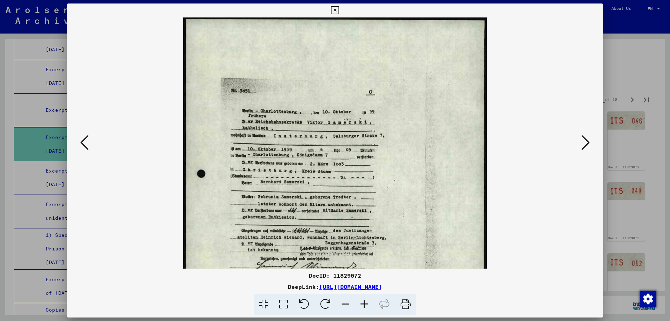
click at [364, 300] on icon at bounding box center [364, 304] width 19 height 21
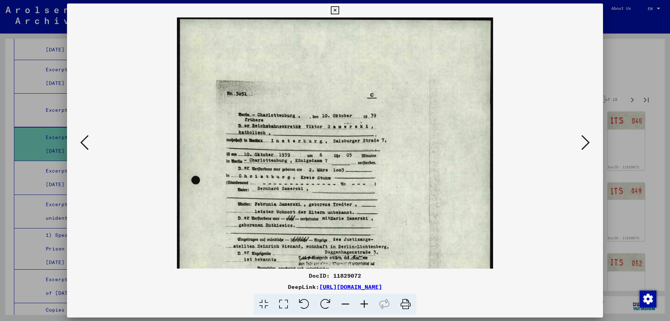
click at [364, 300] on icon at bounding box center [364, 304] width 19 height 21
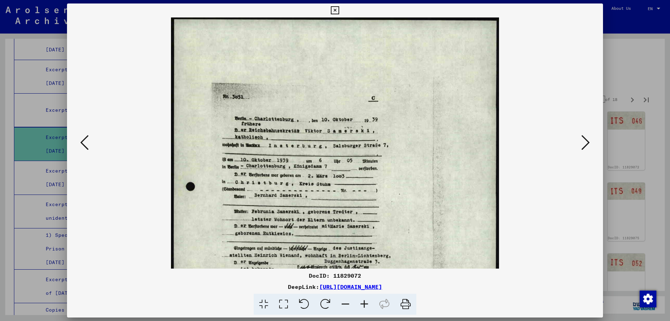
click at [82, 145] on icon at bounding box center [84, 142] width 8 height 17
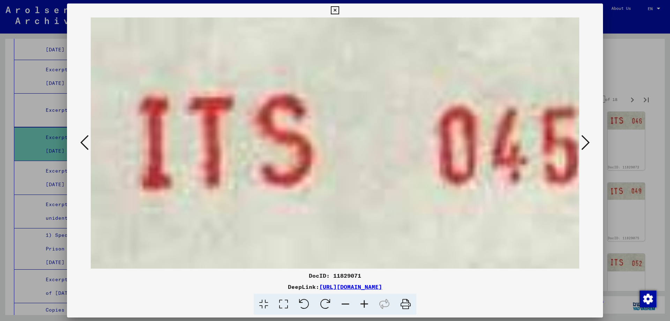
click at [82, 145] on icon at bounding box center [84, 142] width 8 height 17
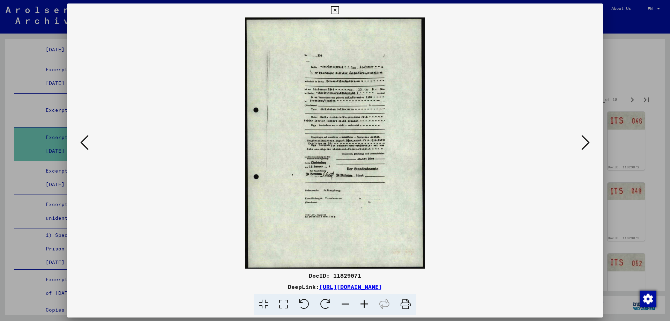
click at [364, 305] on icon at bounding box center [364, 304] width 19 height 21
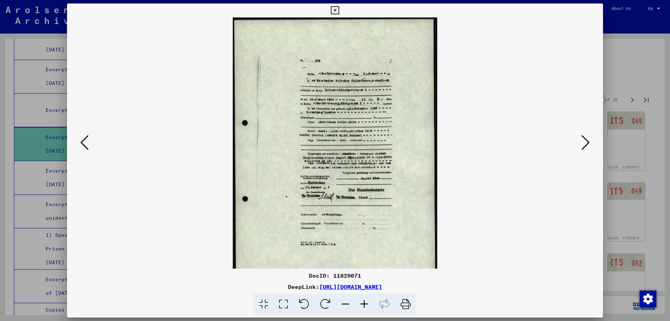
click at [364, 305] on icon at bounding box center [364, 304] width 19 height 21
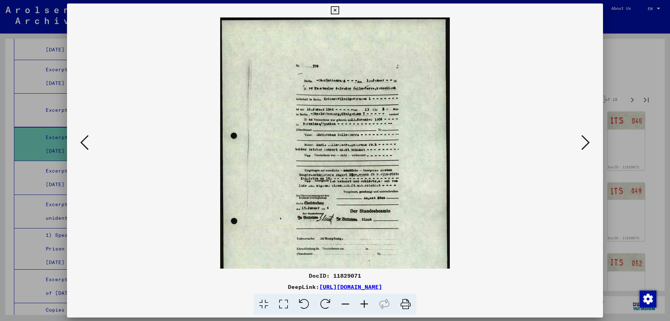
click at [364, 305] on icon at bounding box center [364, 304] width 19 height 21
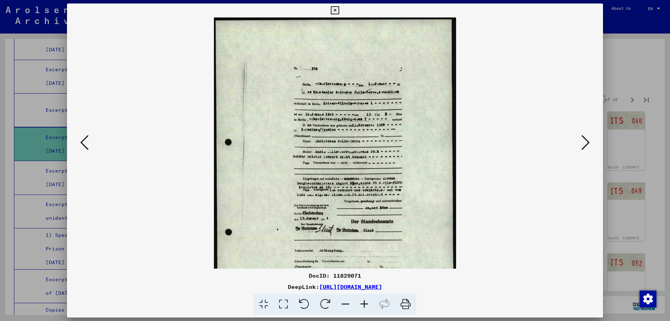
click at [364, 305] on icon at bounding box center [364, 304] width 19 height 21
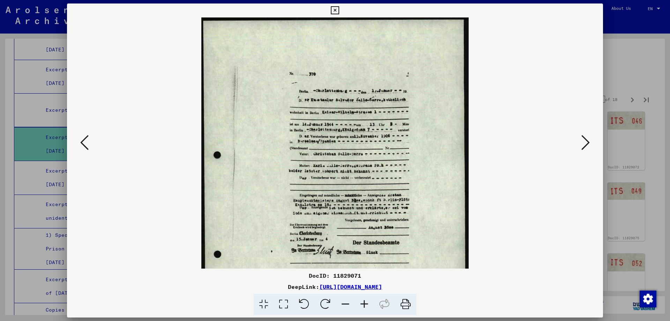
click at [364, 305] on icon at bounding box center [364, 304] width 19 height 21
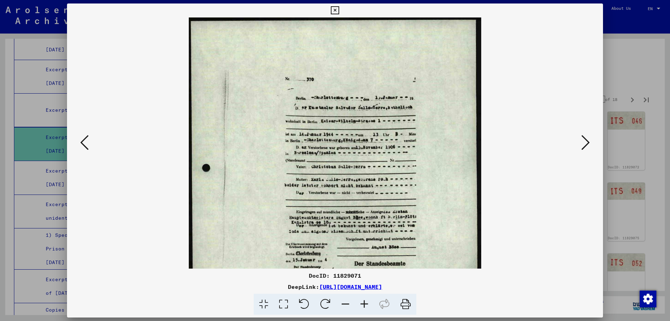
click at [364, 305] on icon at bounding box center [364, 304] width 19 height 21
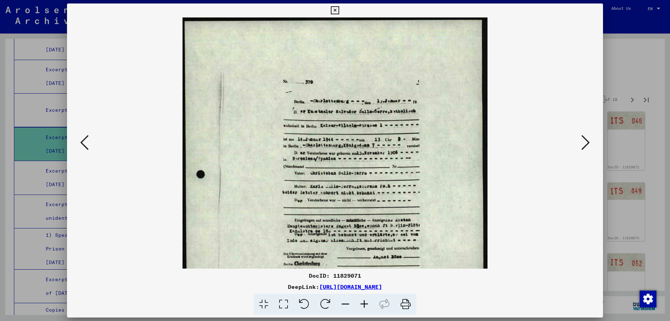
click at [364, 305] on icon at bounding box center [364, 304] width 19 height 21
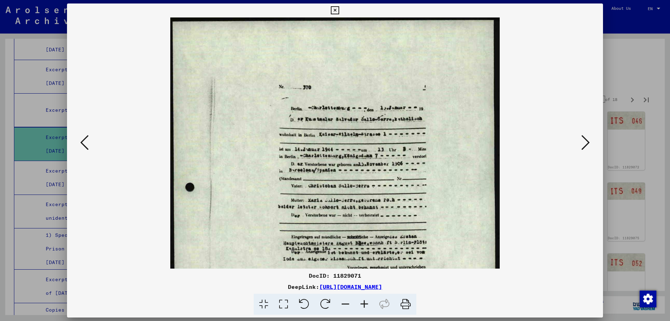
click at [364, 305] on icon at bounding box center [364, 304] width 19 height 21
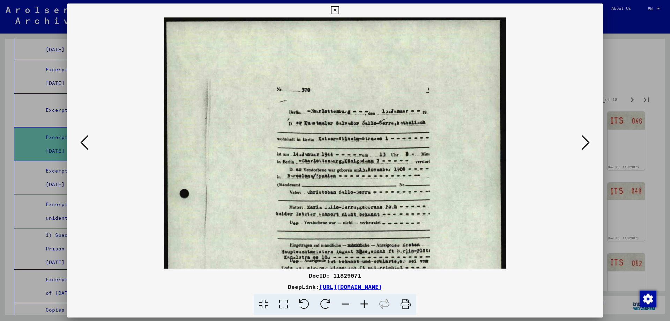
click at [364, 305] on icon at bounding box center [364, 304] width 19 height 21
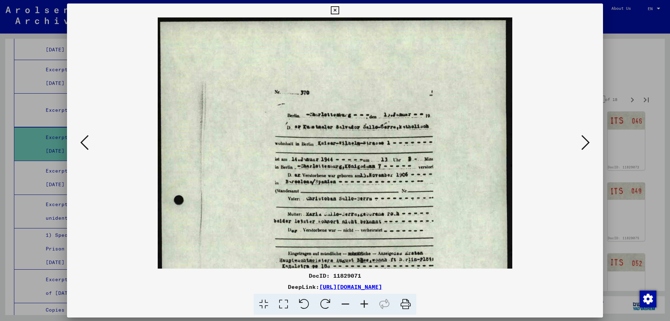
click at [364, 305] on icon at bounding box center [364, 304] width 19 height 21
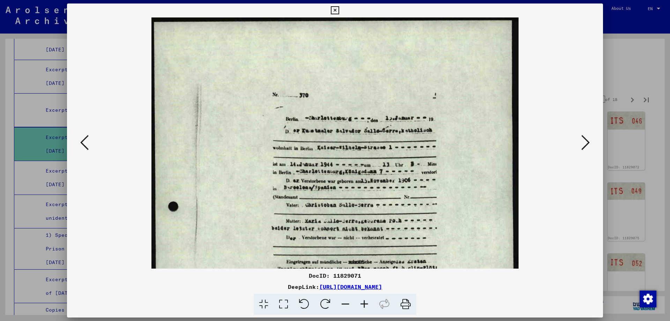
click at [88, 139] on button at bounding box center [84, 143] width 13 height 20
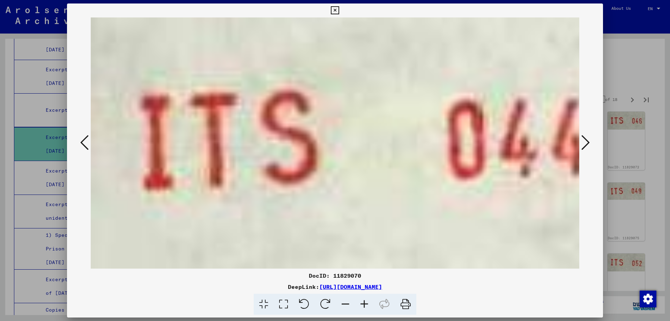
click at [88, 139] on button at bounding box center [84, 143] width 13 height 20
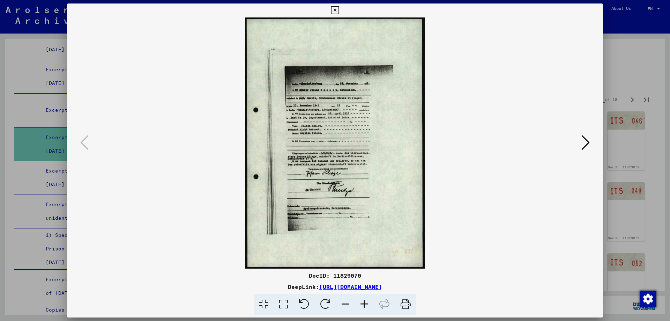
click at [368, 300] on icon at bounding box center [364, 304] width 19 height 21
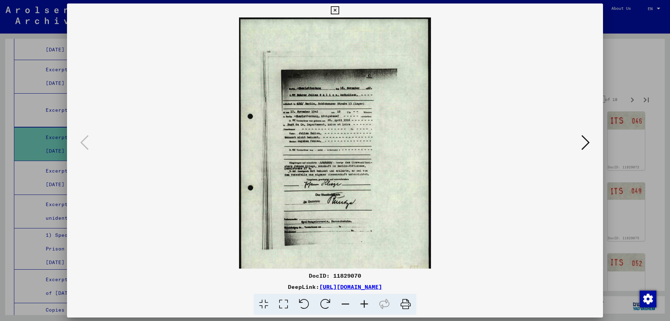
click at [368, 300] on icon at bounding box center [364, 304] width 19 height 21
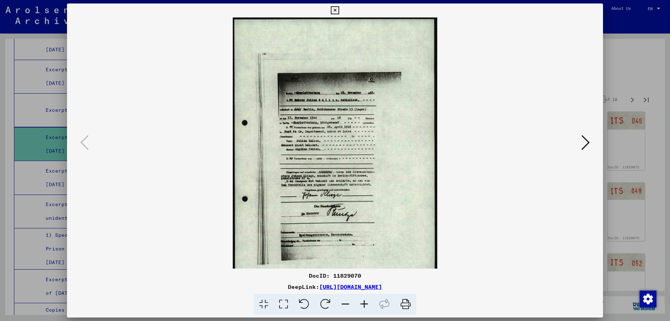
click at [368, 300] on icon at bounding box center [364, 304] width 19 height 21
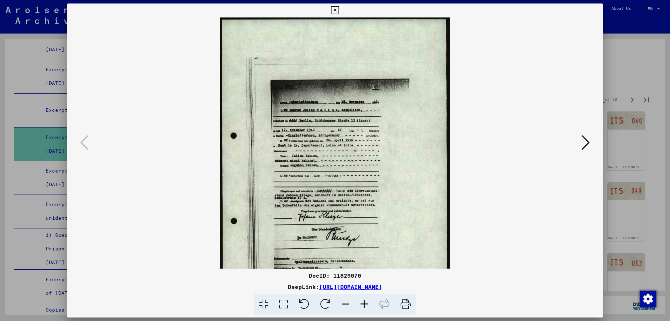
click at [368, 300] on icon at bounding box center [364, 304] width 19 height 21
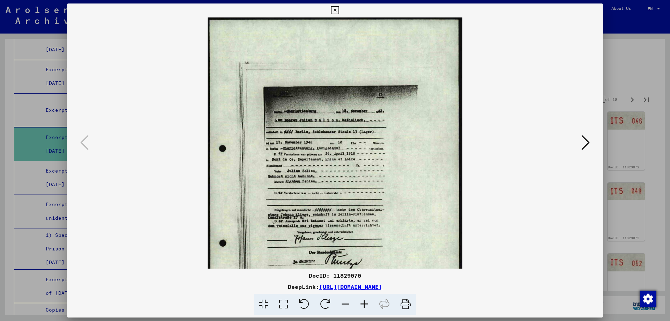
click at [368, 300] on icon at bounding box center [364, 304] width 19 height 21
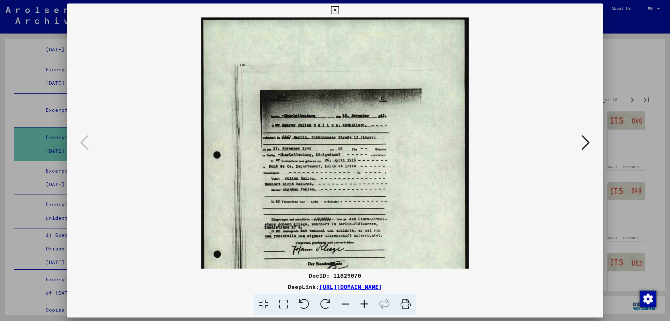
click at [368, 300] on icon at bounding box center [364, 304] width 19 height 21
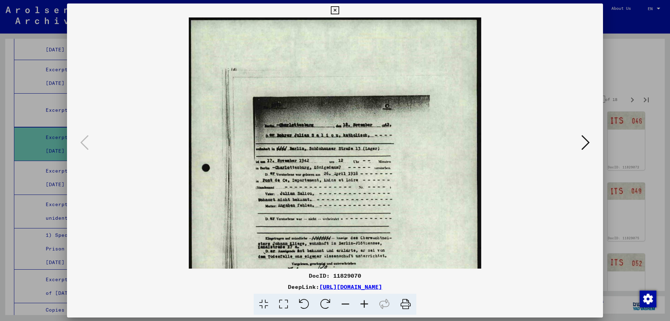
click at [368, 300] on icon at bounding box center [364, 304] width 19 height 21
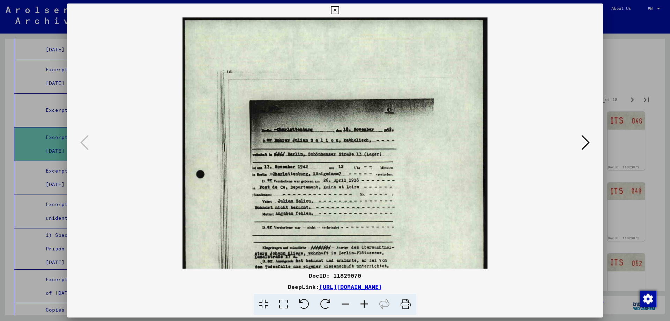
click at [341, 13] on button at bounding box center [335, 10] width 12 height 14
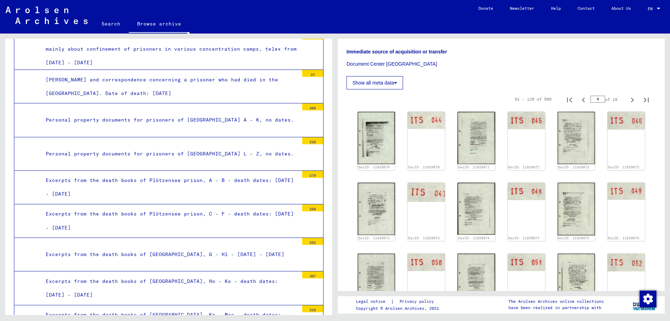
scroll to position [670, 0]
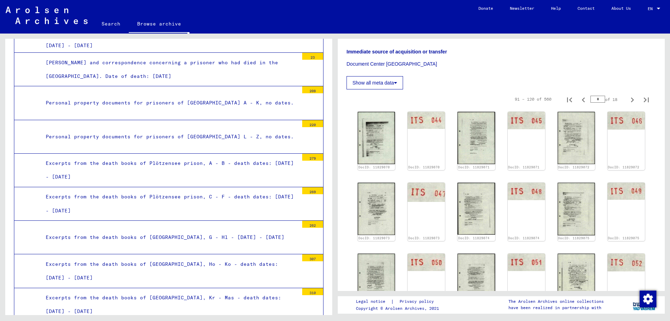
click at [240, 200] on div "Excerpts from the death books of Plötzensee prison, C - F - death dates: [DATE]…" at bounding box center [169, 203] width 258 height 27
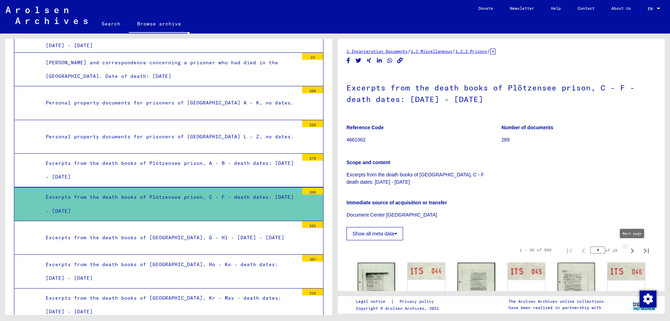
click at [630, 251] on icon "Next page" at bounding box center [633, 251] width 10 height 10
type input "*"
click at [630, 251] on icon "Next page" at bounding box center [633, 251] width 10 height 10
type input "*"
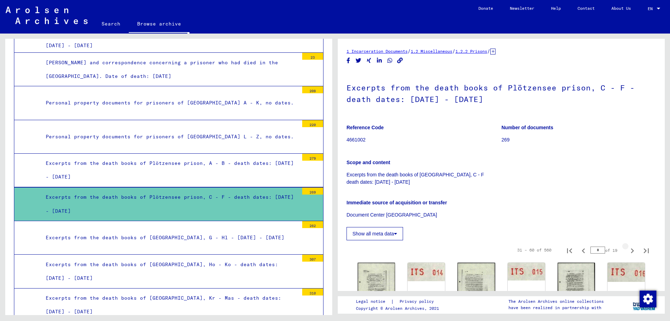
type input "*"
click at [630, 251] on icon "Next page" at bounding box center [633, 251] width 10 height 10
type input "*"
click at [630, 251] on icon "Next page" at bounding box center [633, 251] width 10 height 10
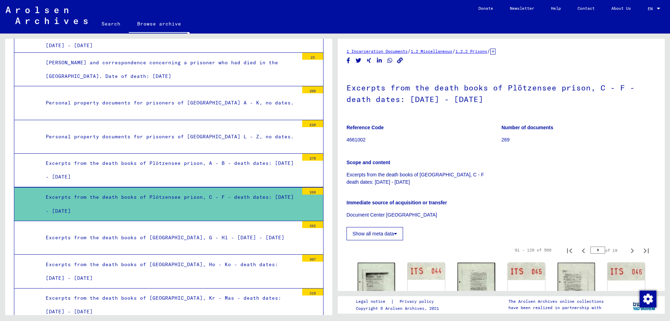
type input "*"
click at [583, 275] on img at bounding box center [576, 289] width 39 height 56
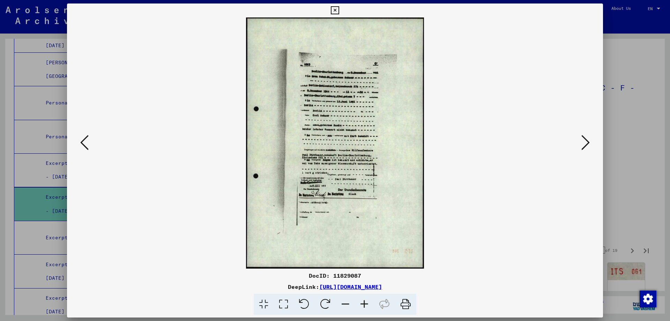
click at [366, 298] on icon at bounding box center [364, 304] width 19 height 21
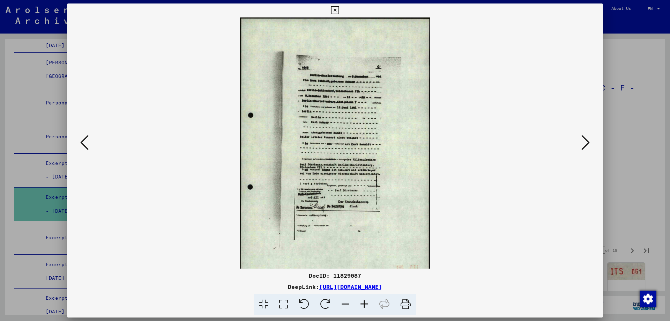
click at [365, 301] on icon at bounding box center [364, 304] width 19 height 21
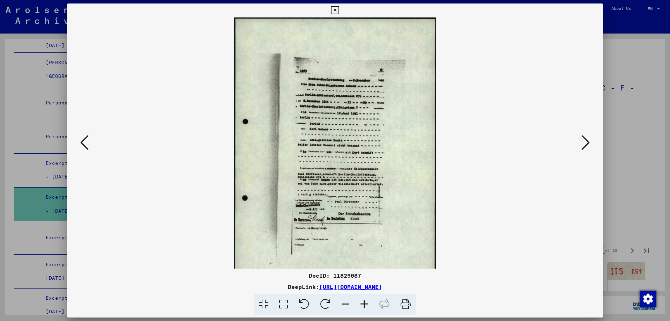
click at [364, 301] on icon at bounding box center [364, 304] width 19 height 21
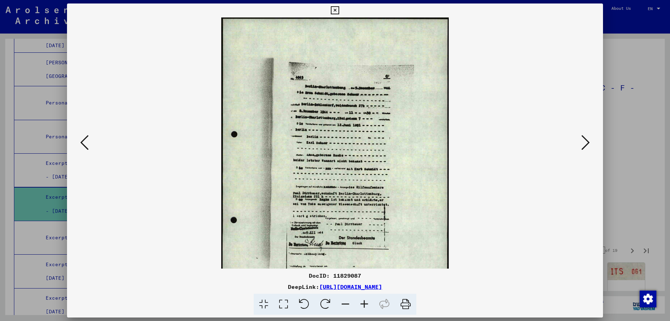
click at [364, 301] on icon at bounding box center [364, 304] width 19 height 21
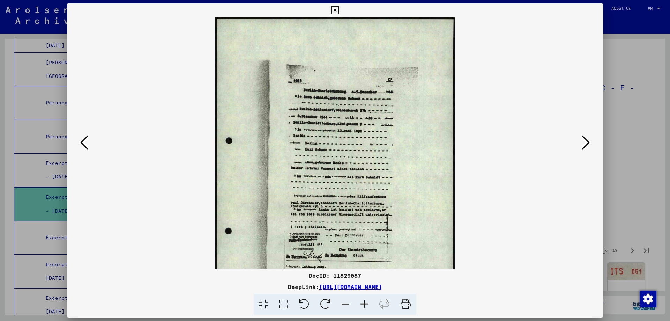
click at [364, 301] on icon at bounding box center [364, 304] width 19 height 21
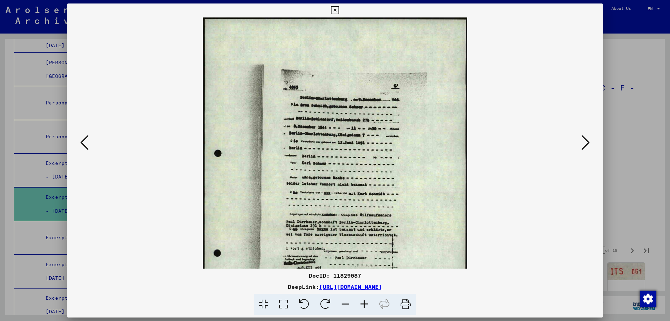
click at [364, 301] on icon at bounding box center [364, 304] width 19 height 21
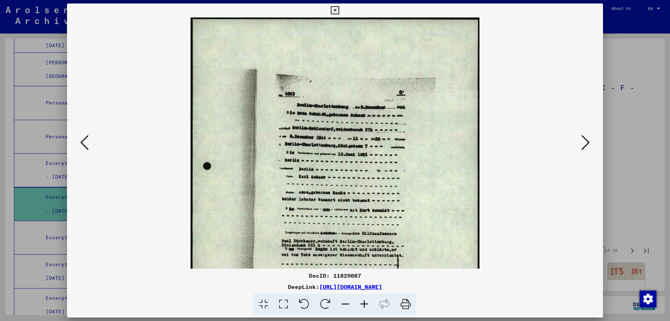
click at [364, 301] on icon at bounding box center [364, 304] width 19 height 21
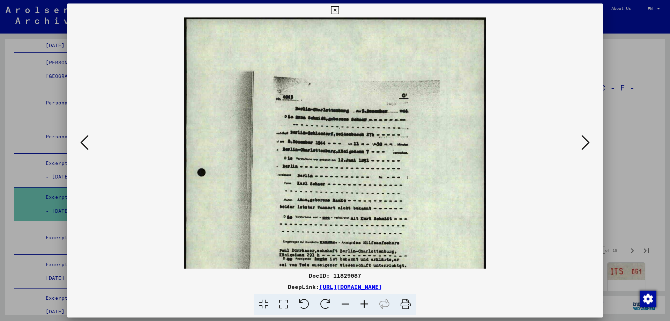
click at [364, 301] on icon at bounding box center [364, 304] width 19 height 21
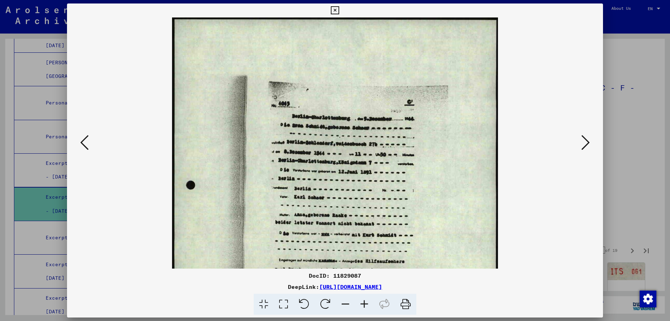
click at [364, 301] on icon at bounding box center [364, 304] width 19 height 21
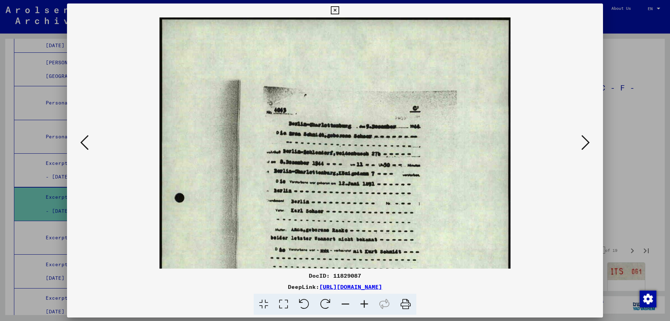
click at [364, 301] on icon at bounding box center [364, 304] width 19 height 21
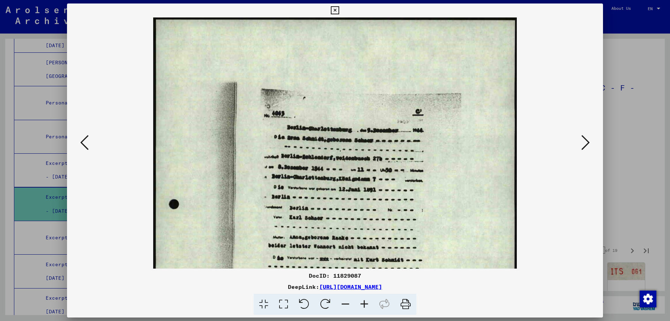
click at [364, 301] on icon at bounding box center [364, 304] width 19 height 21
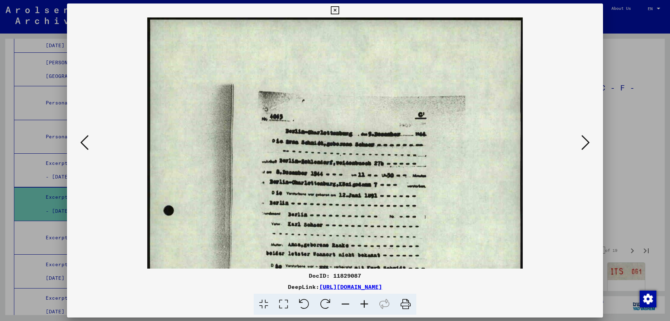
click at [364, 301] on icon at bounding box center [364, 304] width 19 height 21
click at [339, 10] on icon at bounding box center [335, 10] width 8 height 8
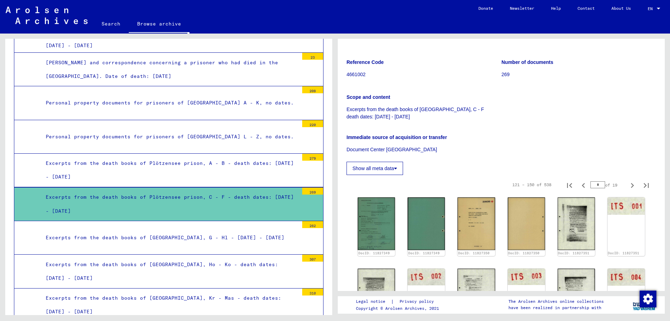
scroll to position [70, 0]
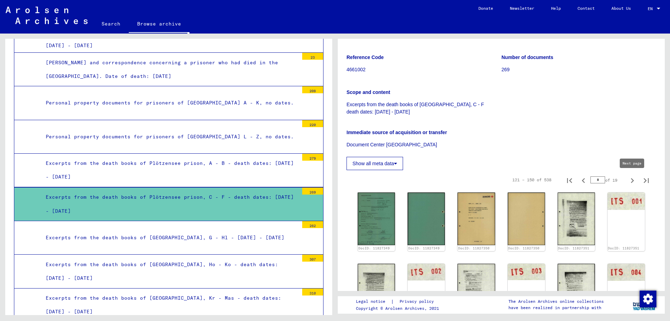
click at [629, 180] on icon "Next page" at bounding box center [633, 181] width 10 height 10
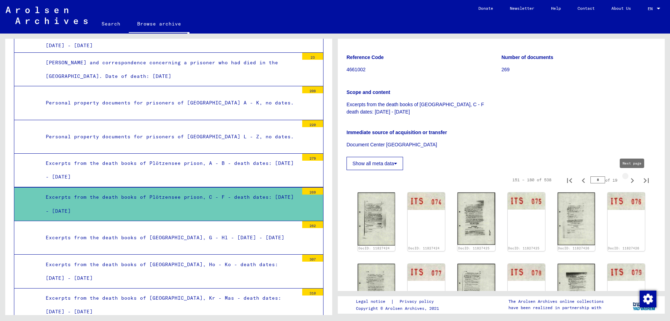
type input "*"
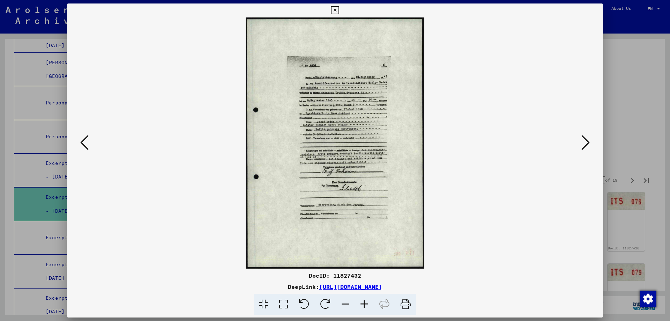
click at [339, 12] on icon at bounding box center [335, 10] width 8 height 8
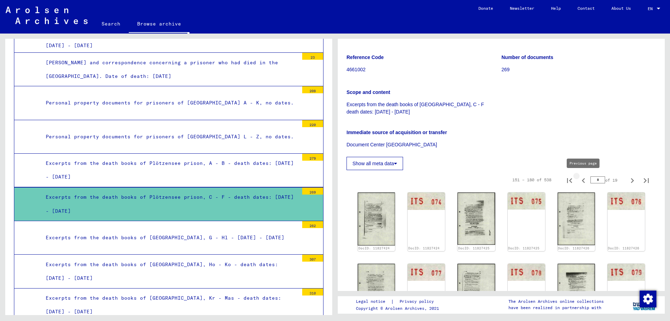
click at [588, 181] on icon "Previous page" at bounding box center [584, 181] width 10 height 10
type input "*"
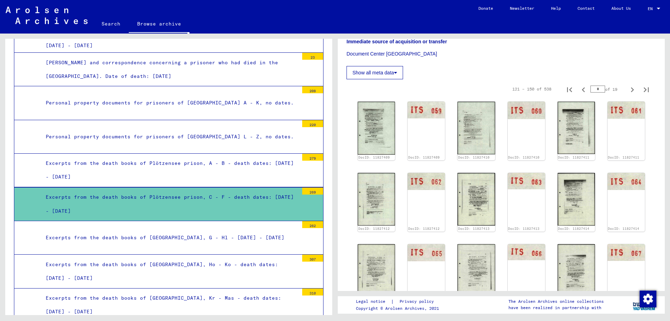
scroll to position [192, 0]
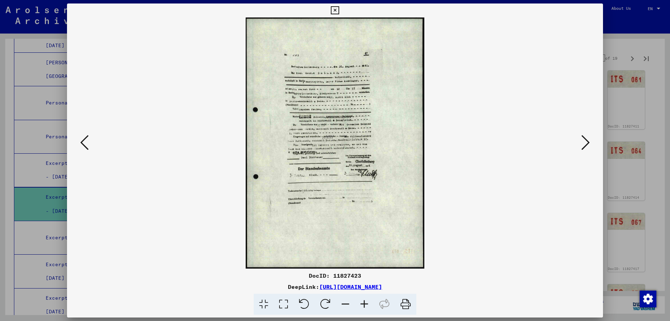
click at [341, 15] on button at bounding box center [335, 10] width 12 height 14
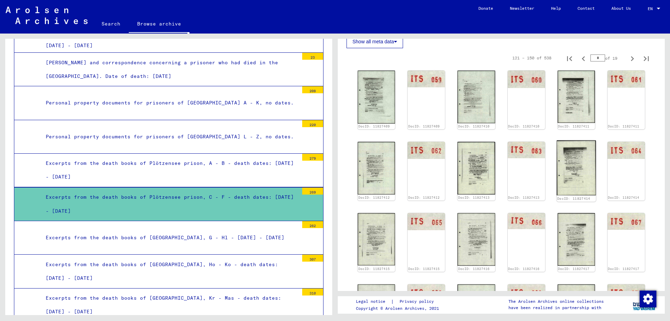
click at [566, 140] on img at bounding box center [576, 167] width 39 height 55
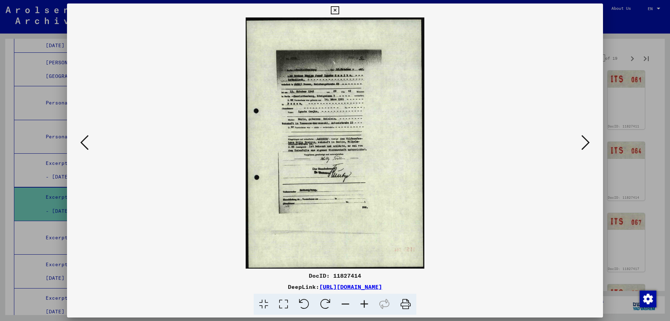
click at [583, 144] on icon at bounding box center [586, 142] width 8 height 17
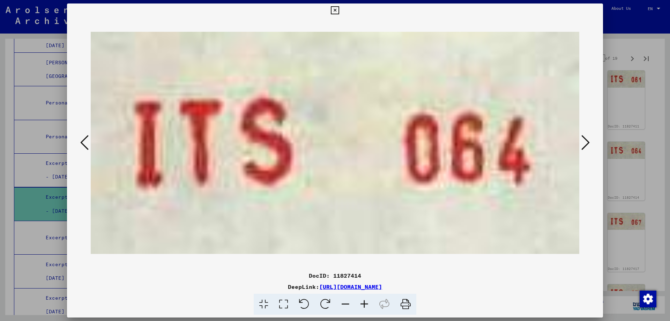
click at [583, 136] on div at bounding box center [335, 142] width 536 height 251
drag, startPoint x: 585, startPoint y: 138, endPoint x: 540, endPoint y: 159, distance: 49.8
click at [585, 139] on icon at bounding box center [586, 142] width 8 height 17
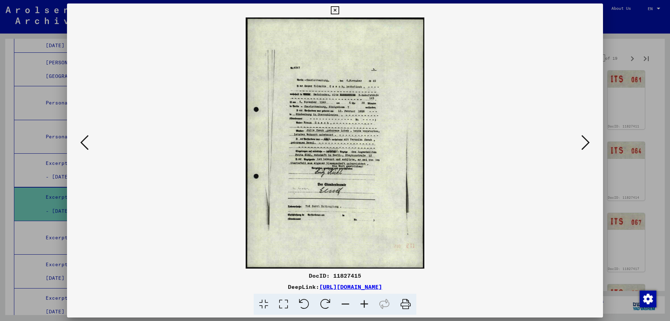
click at [362, 304] on icon at bounding box center [364, 304] width 19 height 21
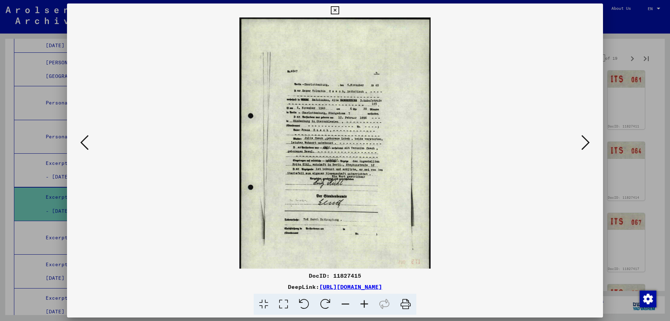
click at [362, 304] on icon at bounding box center [364, 304] width 19 height 21
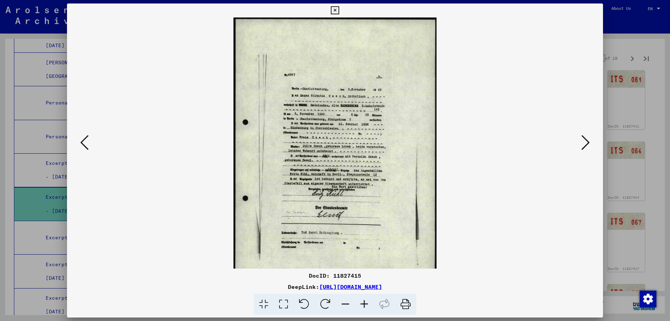
click at [362, 304] on icon at bounding box center [364, 304] width 19 height 21
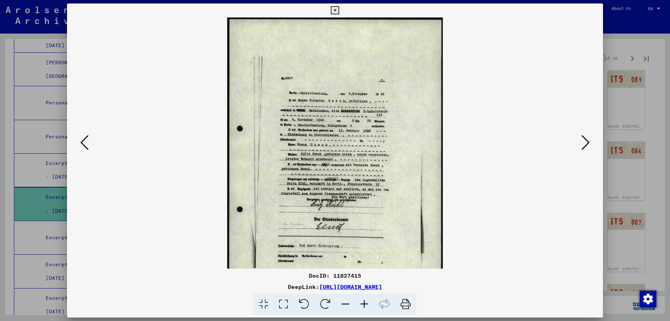
click at [362, 304] on icon at bounding box center [364, 304] width 19 height 21
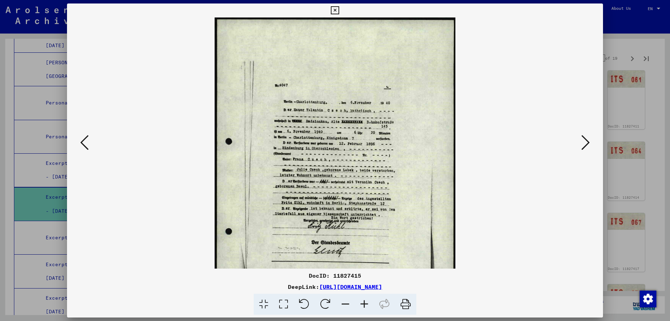
click at [362, 304] on icon at bounding box center [364, 304] width 19 height 21
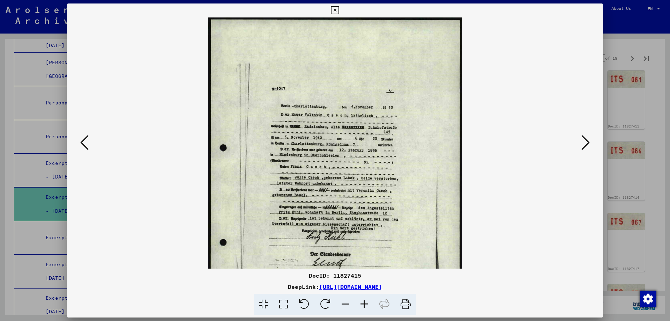
click at [362, 304] on icon at bounding box center [364, 304] width 19 height 21
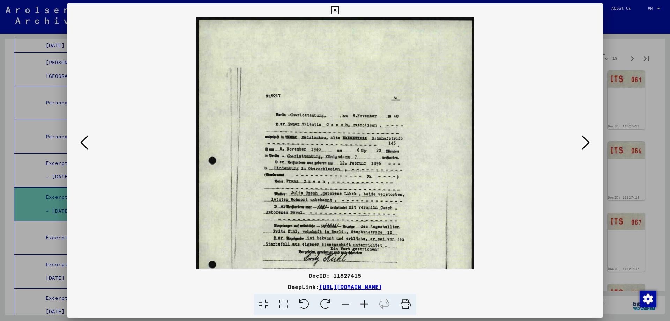
click at [362, 304] on icon at bounding box center [364, 304] width 19 height 21
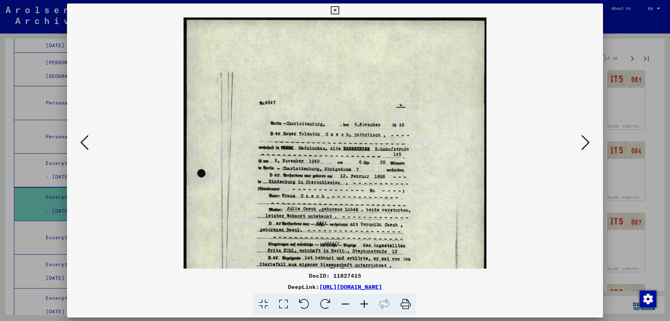
click at [362, 304] on icon at bounding box center [364, 304] width 19 height 21
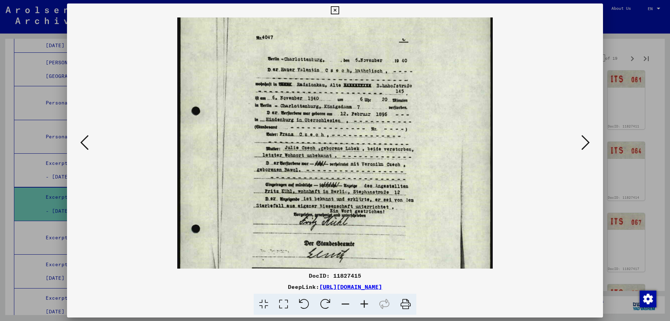
drag, startPoint x: 367, startPoint y: 160, endPoint x: 380, endPoint y: 90, distance: 71.3
click at [380, 90] on img at bounding box center [334, 170] width 315 height 443
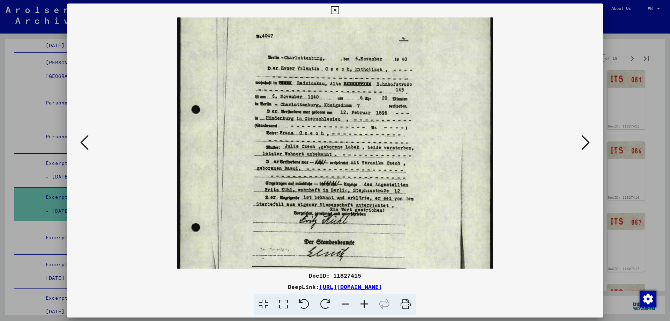
drag, startPoint x: 597, startPoint y: 17, endPoint x: 596, endPoint y: 10, distance: 7.7
click at [597, 16] on div "DocID: 11827415 DeepLink: [URL][DOMAIN_NAME]" at bounding box center [335, 158] width 536 height 311
click at [339, 10] on icon at bounding box center [335, 10] width 8 height 8
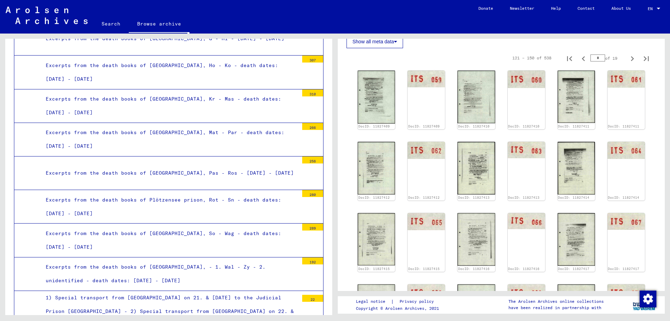
scroll to position [892, 0]
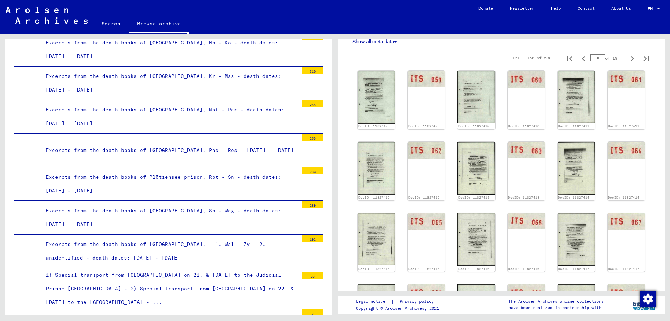
click at [223, 170] on div "Excerpts from the death books of Plötzensee prison, Rot - Sn - death dates: [DA…" at bounding box center [169, 183] width 258 height 27
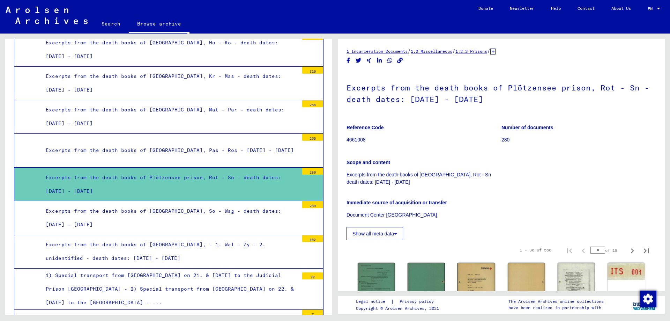
drag, startPoint x: 601, startPoint y: 248, endPoint x: 584, endPoint y: 249, distance: 16.4
click at [591, 249] on input "*" at bounding box center [598, 249] width 15 height 7
type input "**"
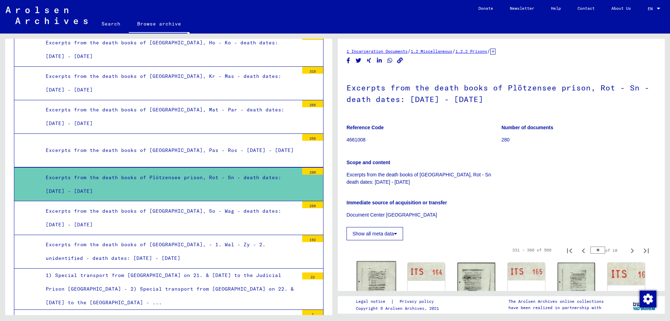
click at [381, 273] on img at bounding box center [376, 288] width 39 height 55
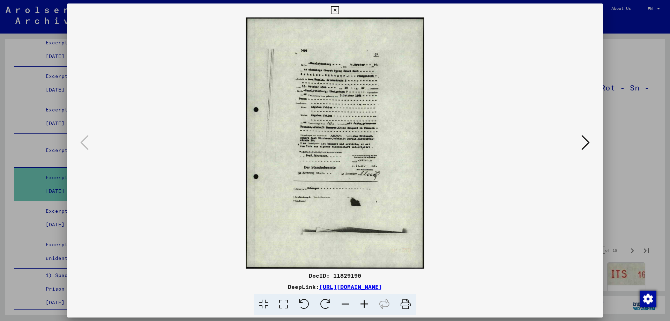
click at [364, 300] on icon at bounding box center [364, 304] width 19 height 21
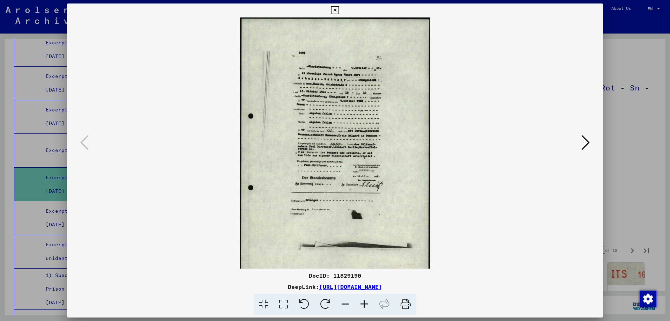
click at [364, 300] on icon at bounding box center [364, 304] width 19 height 21
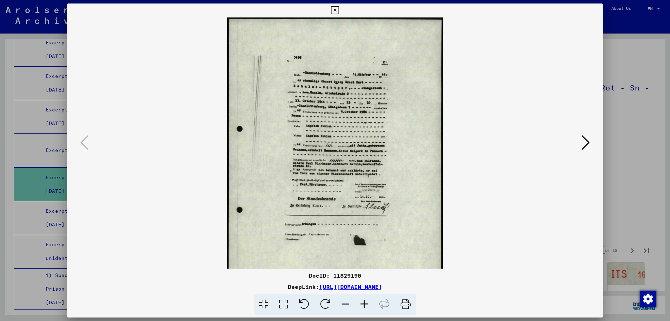
click at [364, 300] on icon at bounding box center [364, 304] width 19 height 21
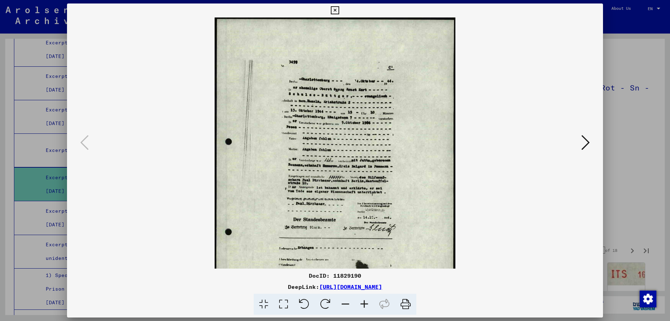
click at [364, 300] on icon at bounding box center [364, 304] width 19 height 21
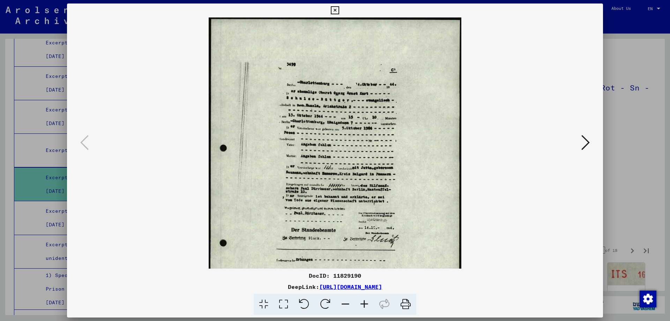
click at [364, 300] on icon at bounding box center [364, 304] width 19 height 21
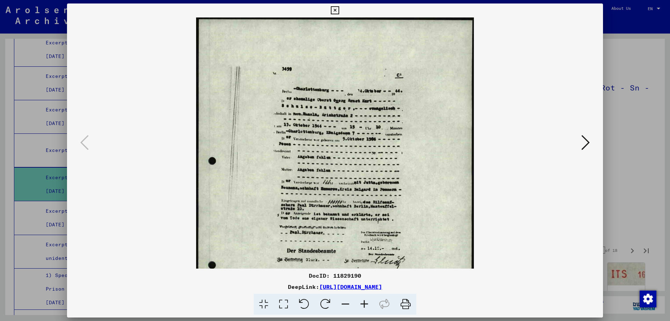
click at [364, 300] on icon at bounding box center [364, 304] width 19 height 21
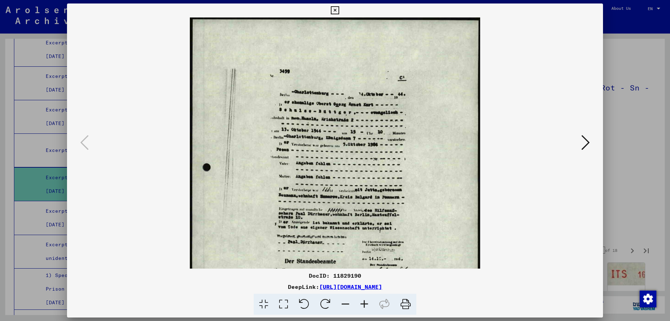
click at [364, 300] on icon at bounding box center [364, 304] width 19 height 21
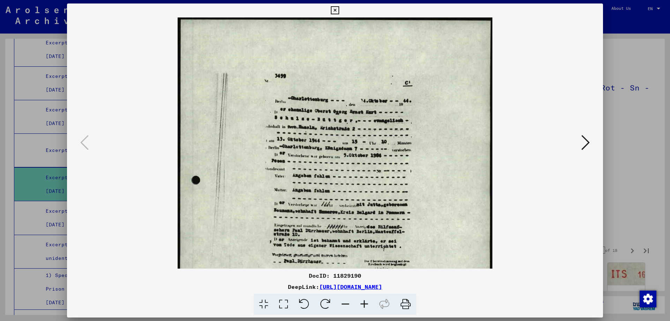
click at [364, 300] on icon at bounding box center [364, 304] width 19 height 21
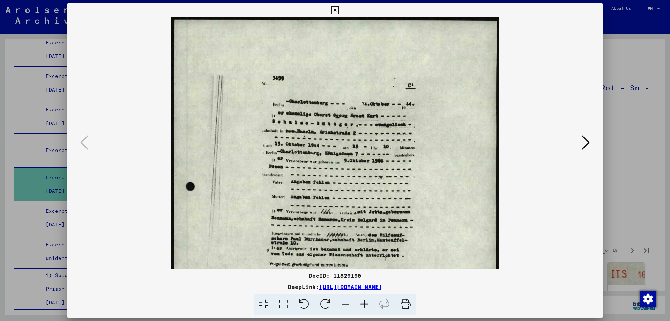
click at [585, 141] on icon at bounding box center [586, 142] width 8 height 17
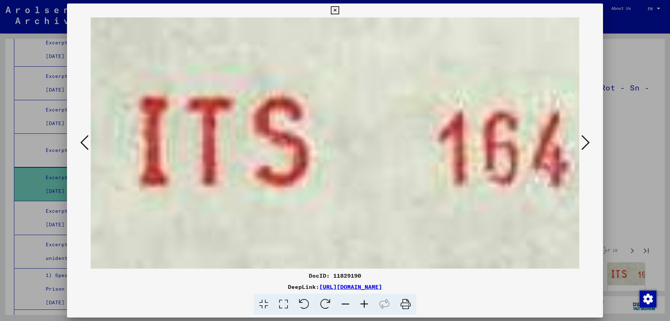
click at [585, 141] on icon at bounding box center [586, 142] width 8 height 17
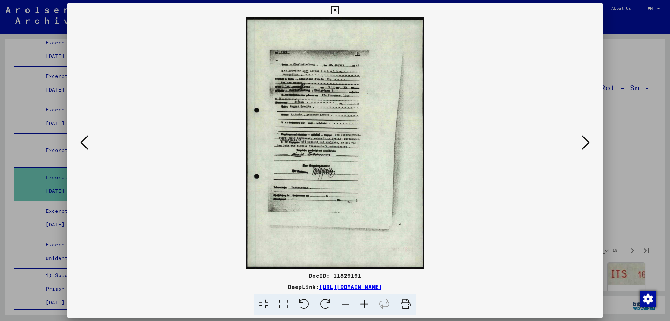
click at [586, 144] on icon at bounding box center [586, 142] width 8 height 17
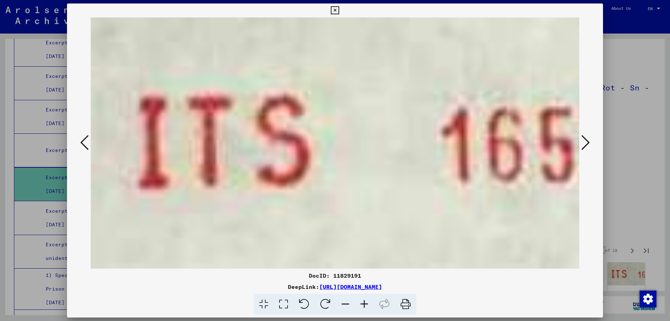
click at [586, 144] on icon at bounding box center [586, 142] width 8 height 17
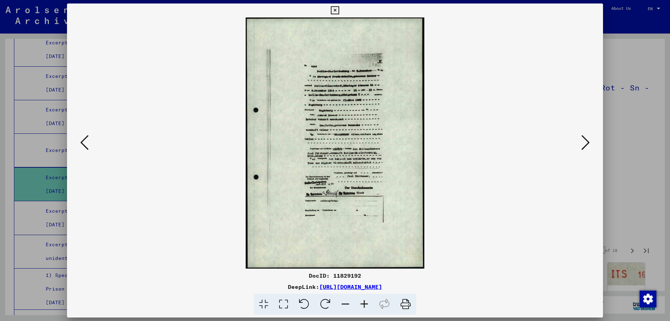
click at [368, 304] on icon at bounding box center [364, 304] width 19 height 21
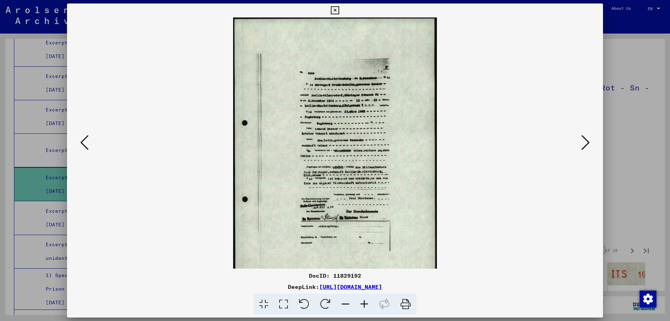
click at [368, 304] on icon at bounding box center [364, 304] width 19 height 21
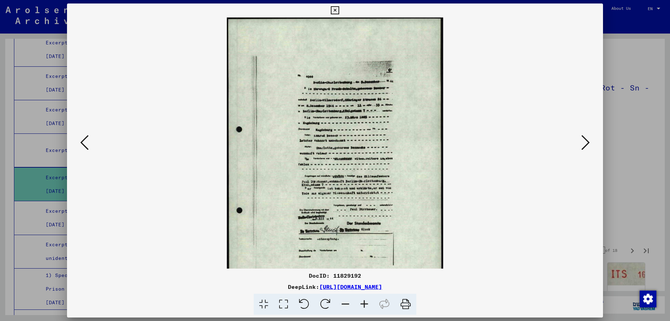
click at [368, 304] on icon at bounding box center [364, 304] width 19 height 21
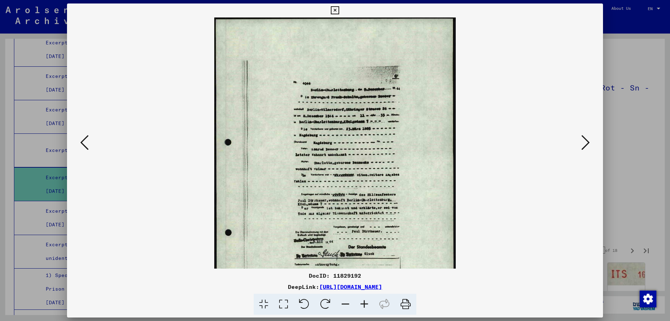
click at [368, 304] on icon at bounding box center [364, 304] width 19 height 21
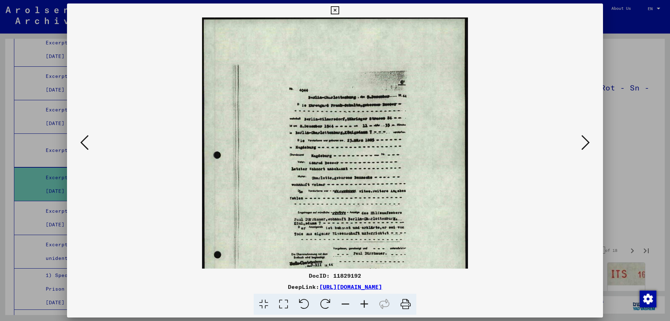
click at [368, 304] on icon at bounding box center [364, 304] width 19 height 21
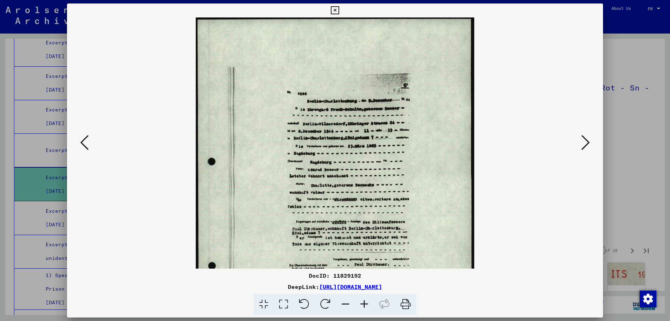
click at [368, 304] on icon at bounding box center [364, 304] width 19 height 21
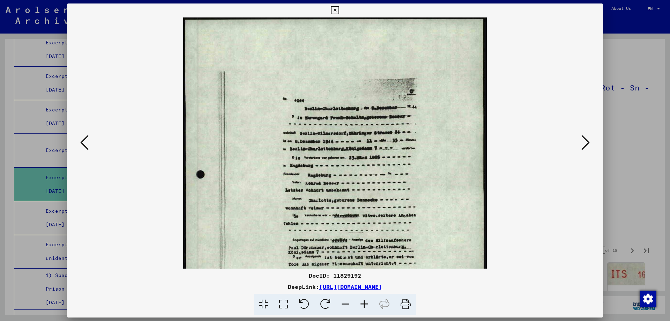
click at [368, 304] on icon at bounding box center [364, 304] width 19 height 21
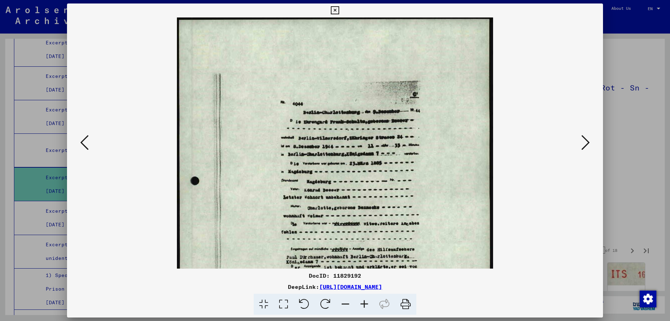
click at [368, 304] on icon at bounding box center [364, 304] width 19 height 21
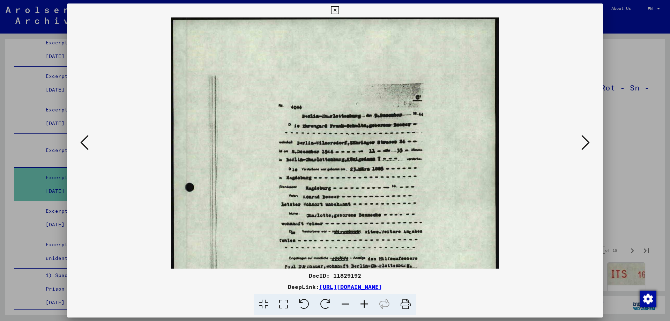
click at [580, 140] on viewer-one-image at bounding box center [335, 142] width 489 height 251
click at [585, 143] on icon at bounding box center [586, 142] width 8 height 17
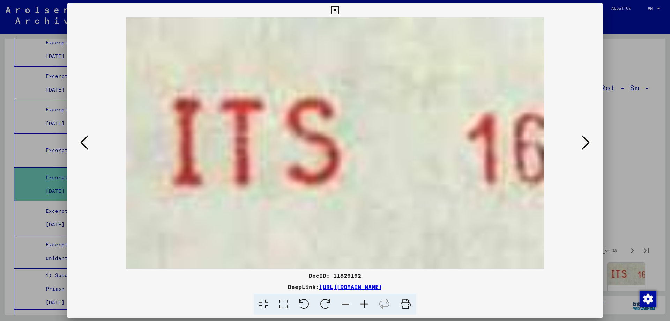
click at [585, 143] on icon at bounding box center [586, 142] width 8 height 17
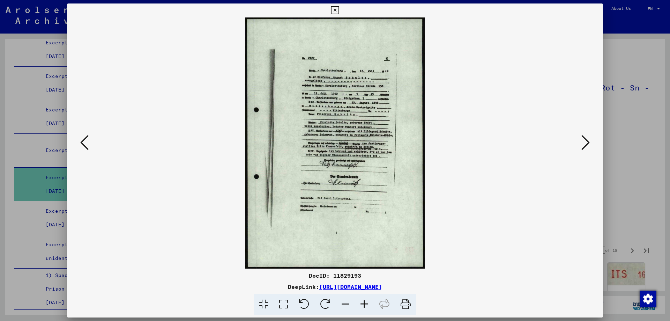
click at [585, 143] on icon at bounding box center [586, 142] width 8 height 17
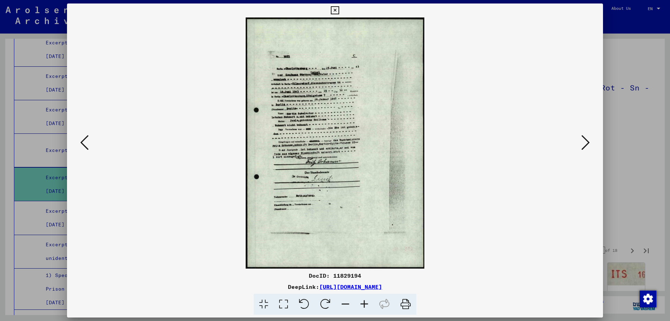
click at [585, 143] on icon at bounding box center [586, 142] width 8 height 17
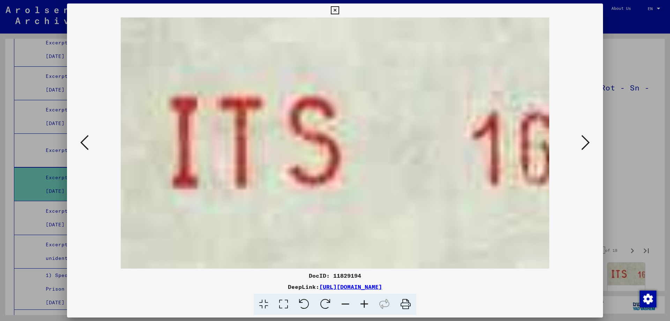
click at [585, 143] on icon at bounding box center [586, 142] width 8 height 17
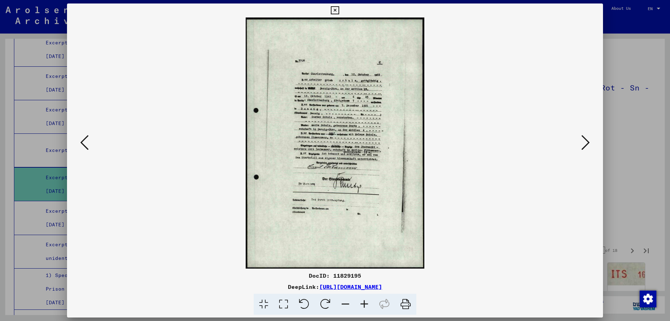
click at [585, 143] on icon at bounding box center [586, 142] width 8 height 17
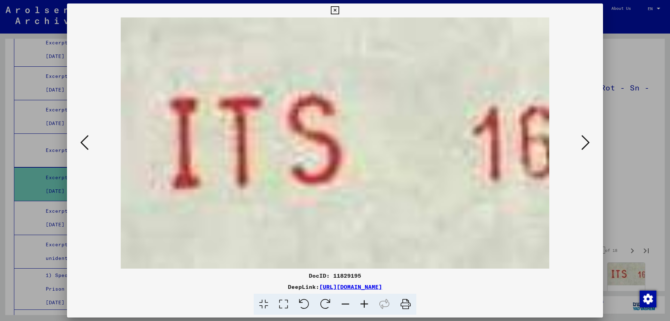
click at [585, 143] on icon at bounding box center [586, 142] width 8 height 17
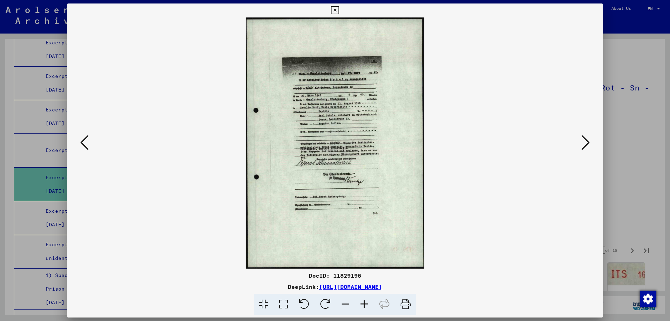
click at [585, 143] on icon at bounding box center [586, 142] width 8 height 17
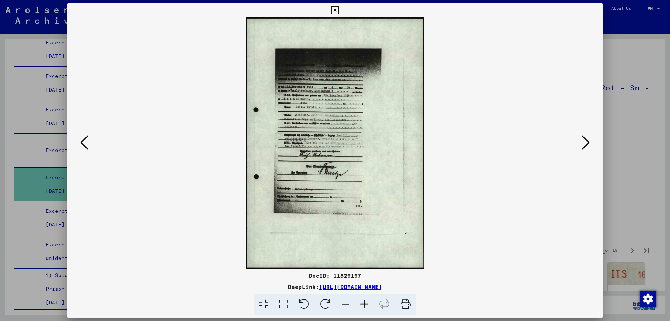
click at [363, 300] on icon at bounding box center [364, 304] width 19 height 21
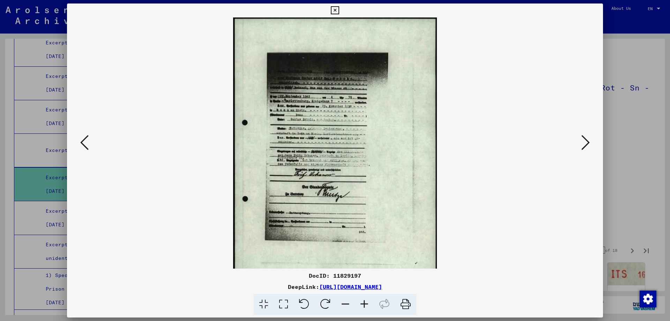
click at [363, 300] on icon at bounding box center [364, 304] width 19 height 21
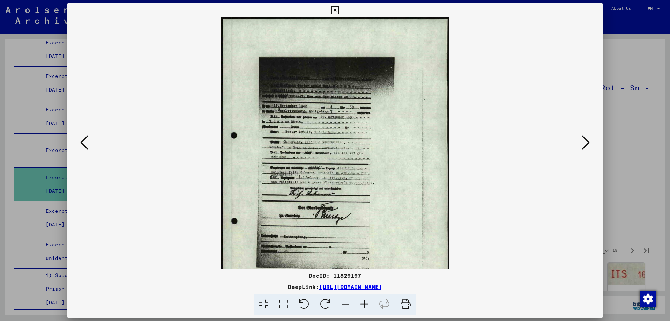
click at [363, 300] on icon at bounding box center [364, 304] width 19 height 21
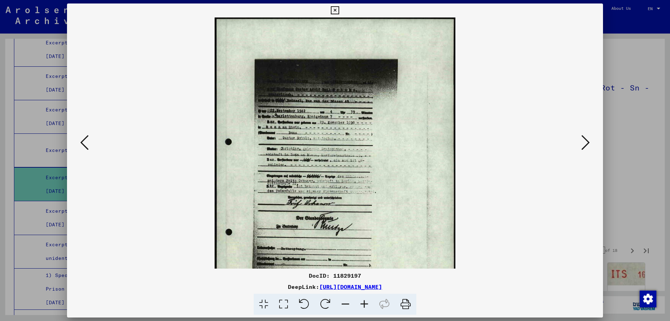
click at [363, 300] on icon at bounding box center [364, 304] width 19 height 21
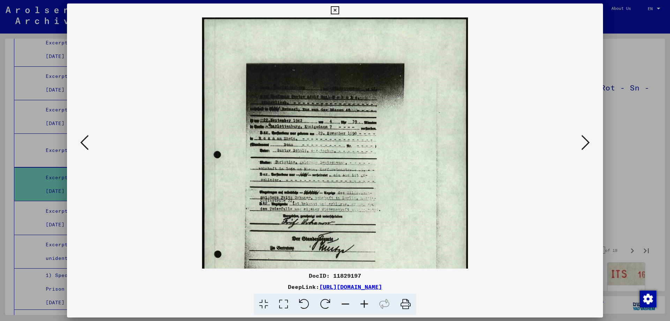
click at [363, 300] on icon at bounding box center [364, 304] width 19 height 21
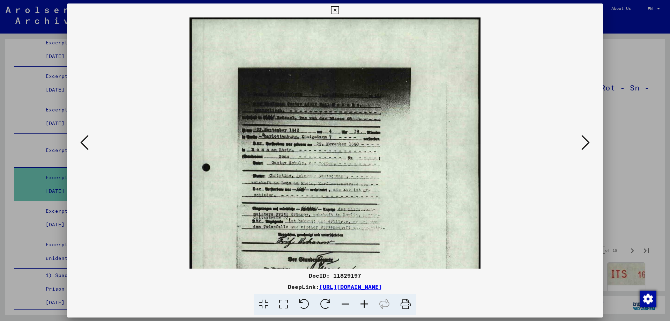
click at [586, 137] on icon at bounding box center [586, 142] width 8 height 17
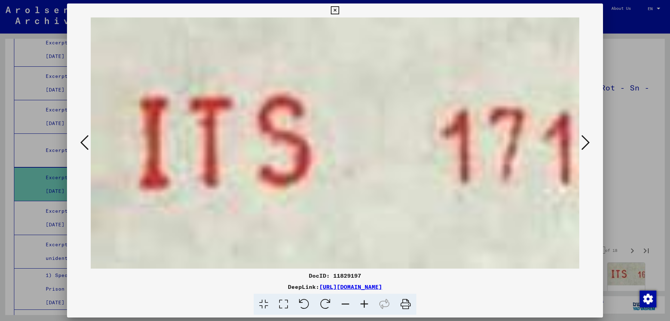
click at [585, 137] on icon at bounding box center [586, 142] width 8 height 17
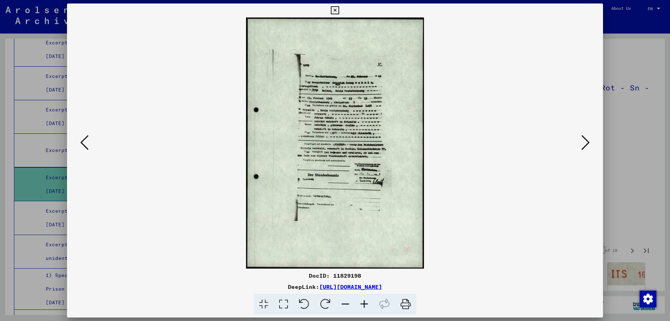
click at [585, 137] on icon at bounding box center [586, 142] width 8 height 17
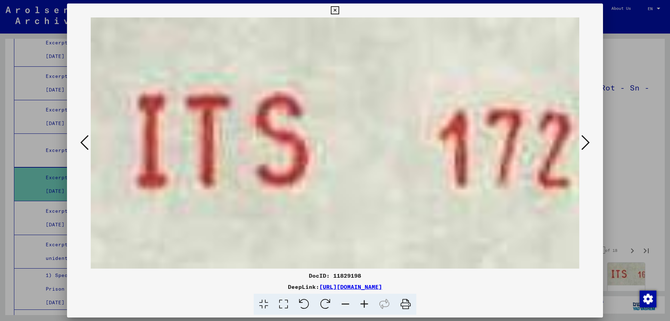
click at [585, 137] on icon at bounding box center [586, 142] width 8 height 17
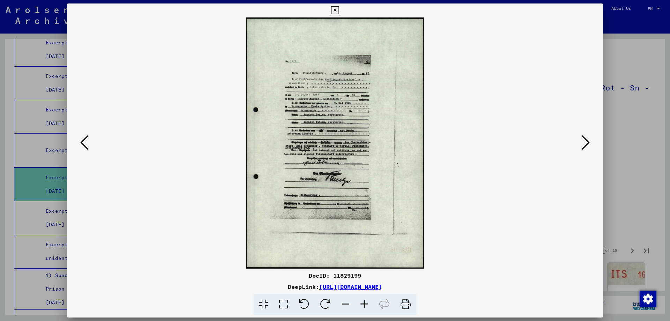
click at [585, 137] on icon at bounding box center [586, 142] width 8 height 17
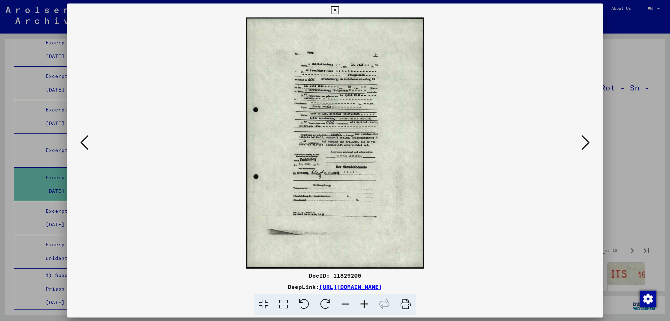
click at [585, 137] on icon at bounding box center [586, 142] width 8 height 17
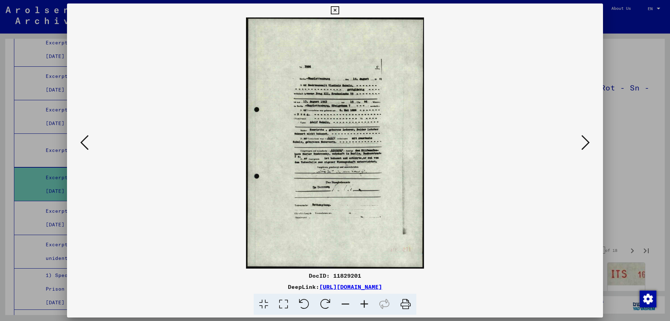
click at [585, 137] on icon at bounding box center [586, 142] width 8 height 17
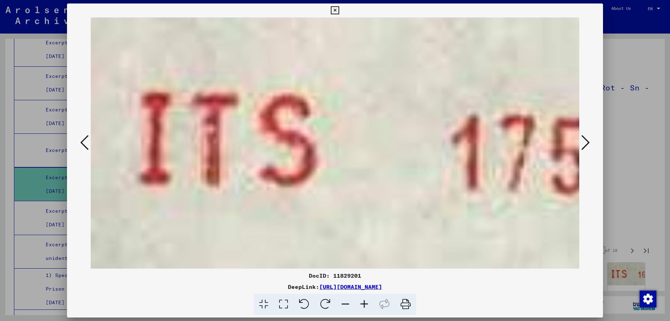
click at [585, 137] on icon at bounding box center [586, 142] width 8 height 17
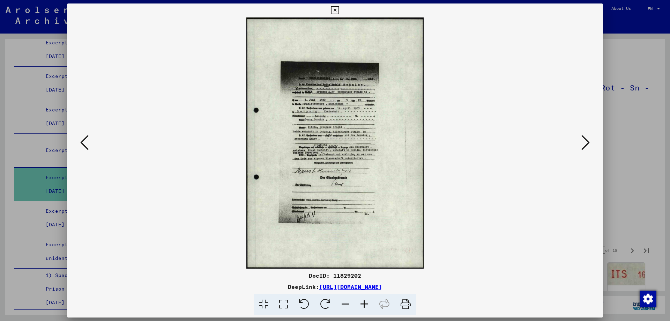
click at [585, 137] on icon at bounding box center [586, 142] width 8 height 17
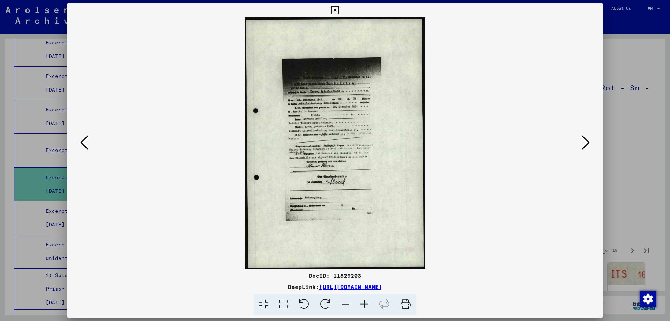
click at [585, 137] on icon at bounding box center [586, 142] width 8 height 17
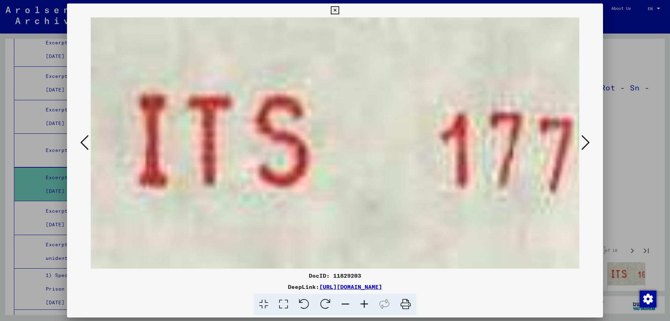
click at [585, 137] on icon at bounding box center [586, 142] width 8 height 17
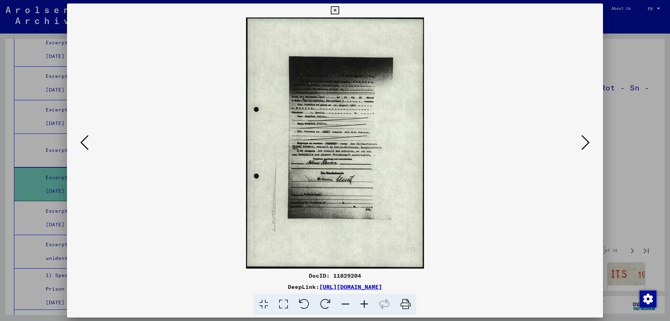
click at [585, 137] on icon at bounding box center [586, 142] width 8 height 17
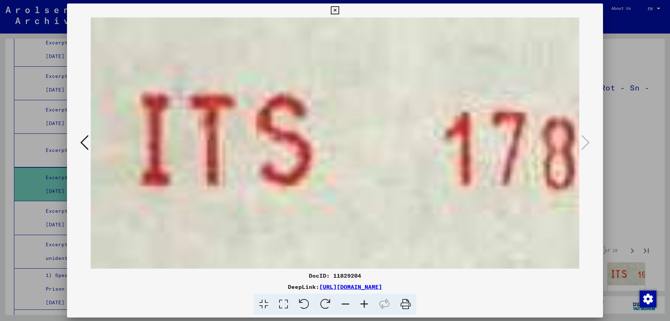
click at [339, 12] on icon at bounding box center [335, 10] width 8 height 8
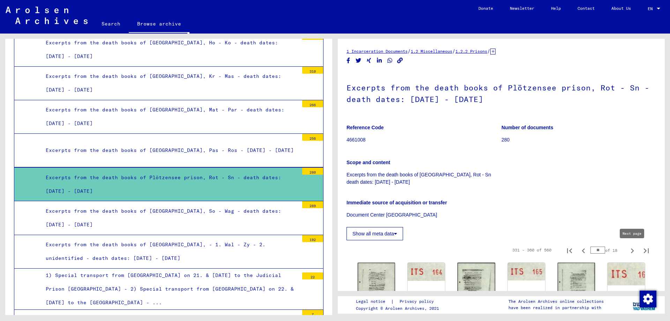
click at [632, 249] on icon "Next page" at bounding box center [632, 250] width 3 height 5
type input "**"
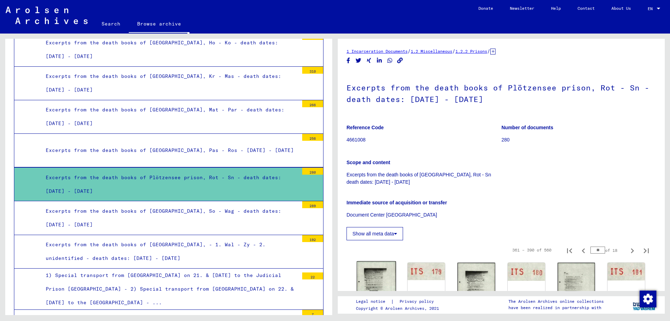
click at [381, 277] on img at bounding box center [376, 288] width 39 height 55
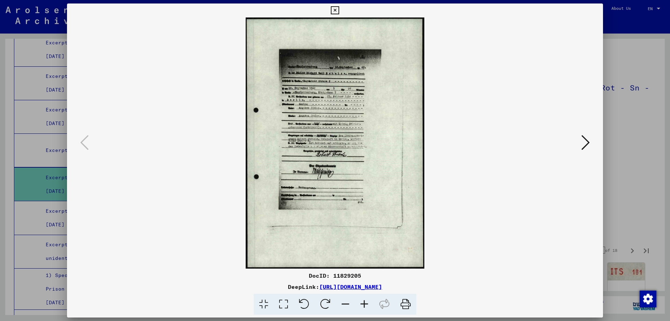
click at [581, 148] on button at bounding box center [586, 143] width 13 height 20
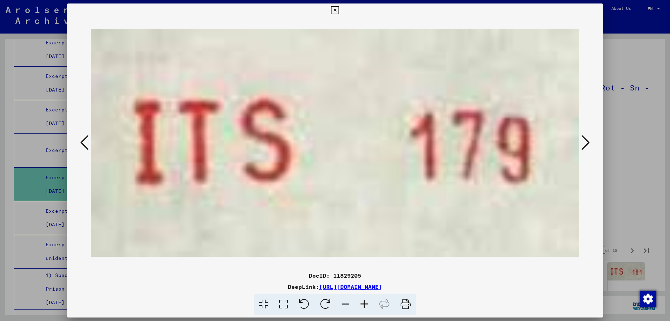
click at [581, 148] on button at bounding box center [586, 143] width 13 height 20
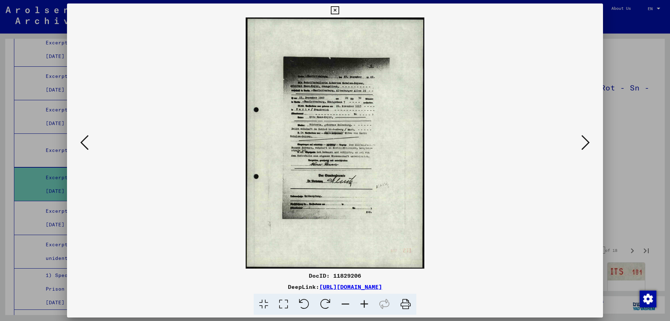
click at [581, 148] on button at bounding box center [586, 143] width 13 height 20
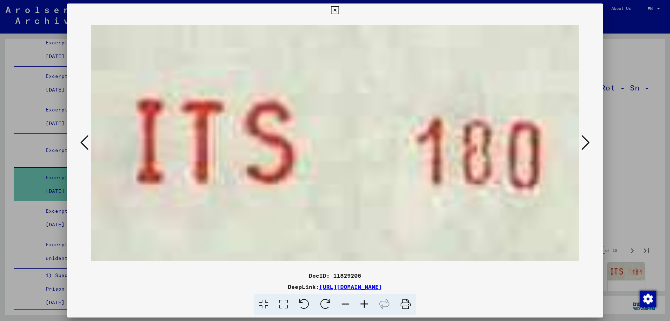
click at [581, 148] on button at bounding box center [586, 143] width 13 height 20
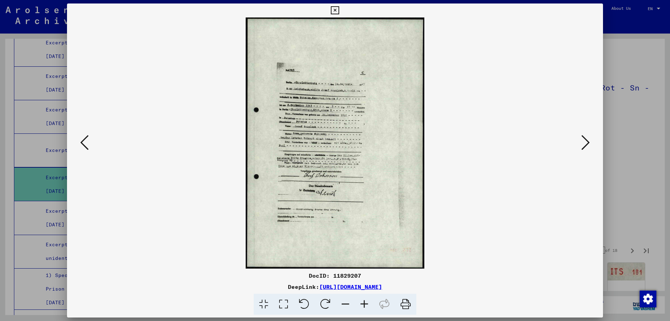
click at [581, 148] on button at bounding box center [586, 143] width 13 height 20
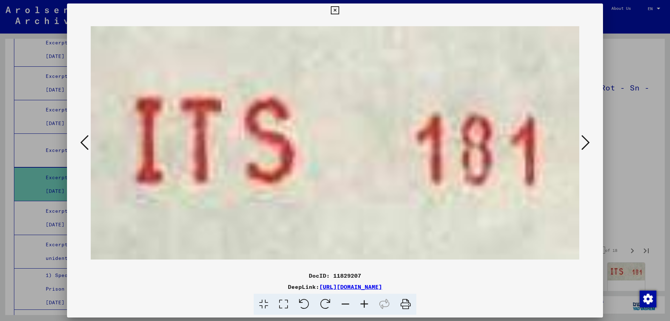
click at [581, 148] on button at bounding box center [586, 143] width 13 height 20
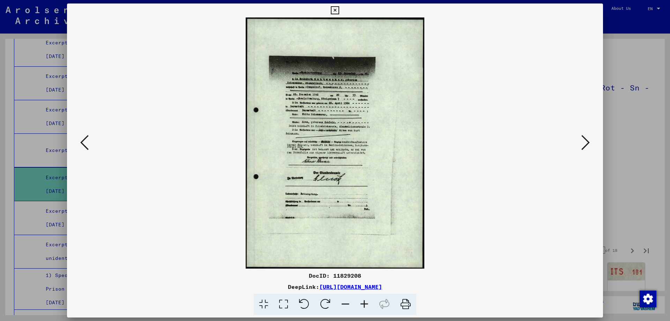
click at [360, 303] on icon at bounding box center [364, 304] width 19 height 21
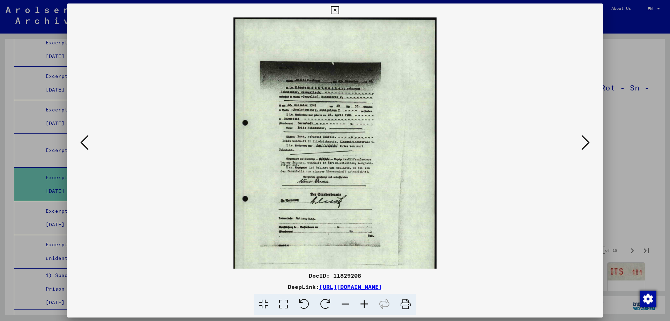
click at [360, 303] on icon at bounding box center [364, 304] width 19 height 21
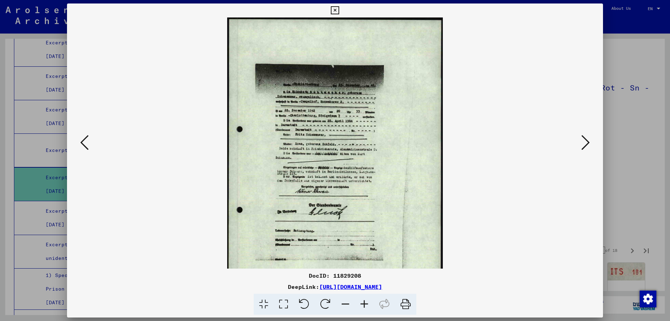
click at [360, 303] on icon at bounding box center [364, 304] width 19 height 21
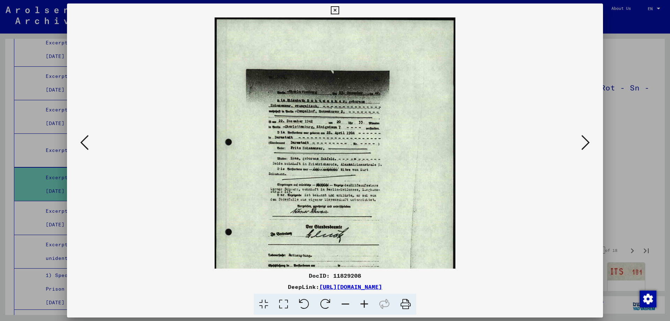
click at [590, 145] on icon at bounding box center [586, 142] width 8 height 17
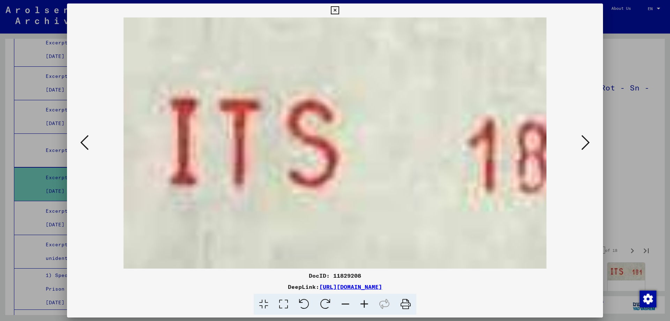
click at [590, 145] on icon at bounding box center [586, 142] width 8 height 17
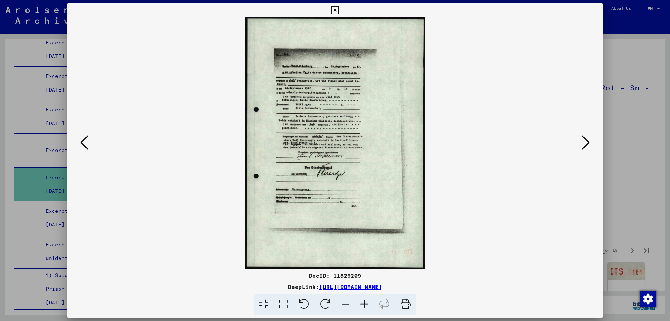
click at [590, 145] on icon at bounding box center [586, 142] width 8 height 17
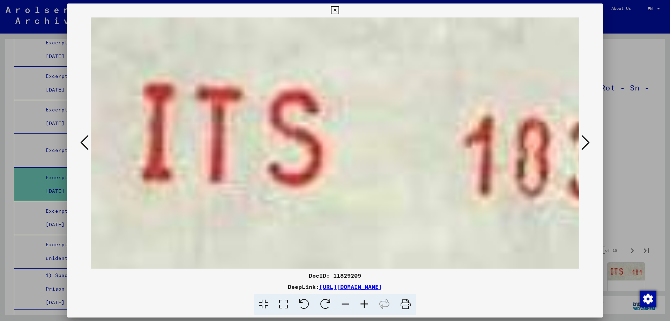
click at [590, 145] on icon at bounding box center [586, 142] width 8 height 17
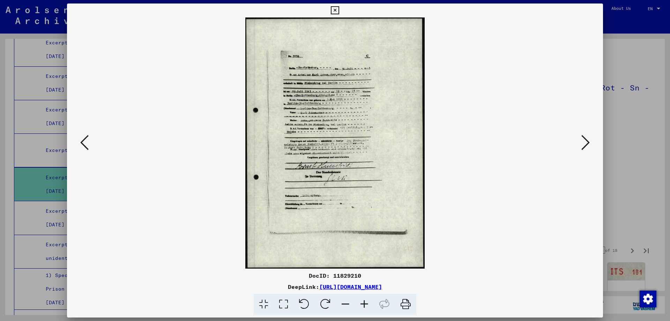
click at [590, 145] on icon at bounding box center [586, 142] width 8 height 17
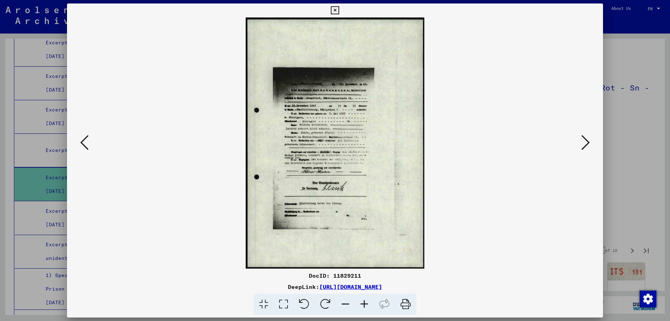
click at [590, 145] on icon at bounding box center [586, 142] width 8 height 17
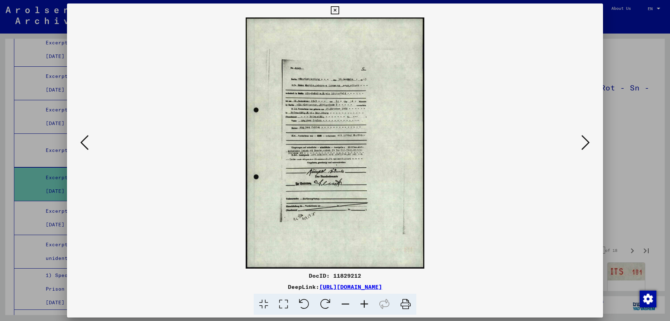
click at [364, 302] on icon at bounding box center [364, 304] width 19 height 21
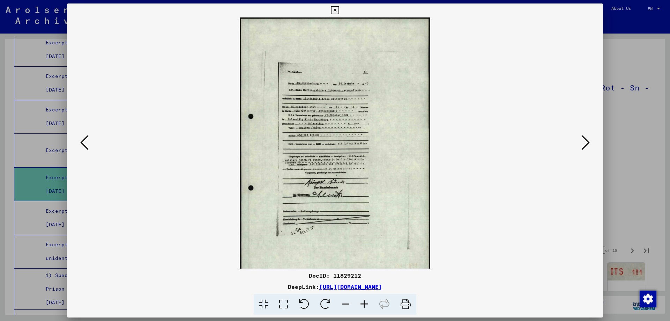
click at [364, 302] on icon at bounding box center [364, 304] width 19 height 21
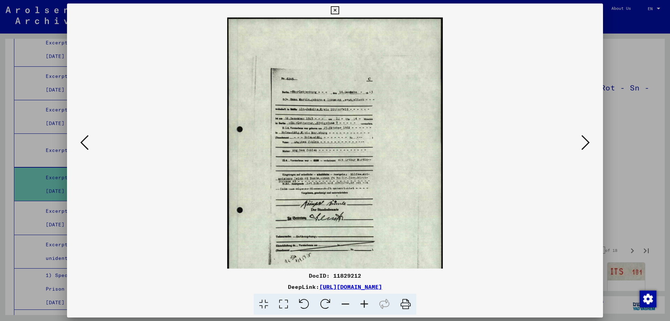
click at [364, 302] on icon at bounding box center [364, 304] width 19 height 21
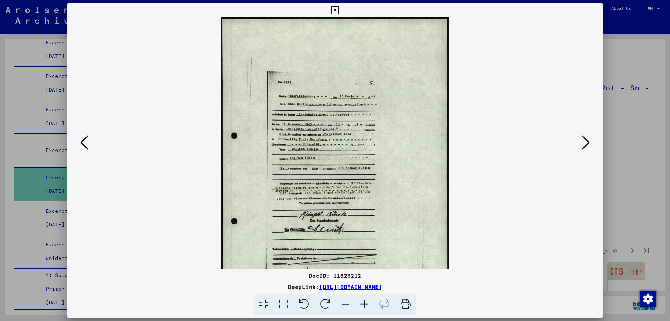
click at [364, 302] on icon at bounding box center [364, 304] width 19 height 21
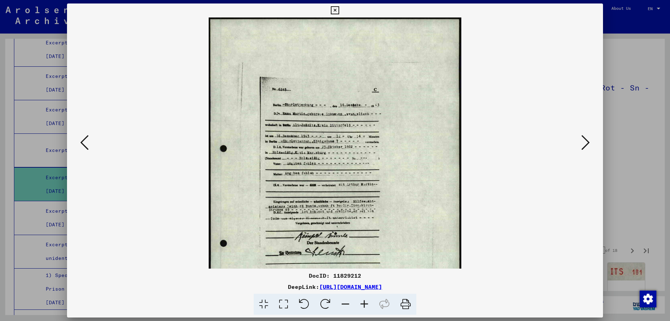
click at [364, 302] on icon at bounding box center [364, 304] width 19 height 21
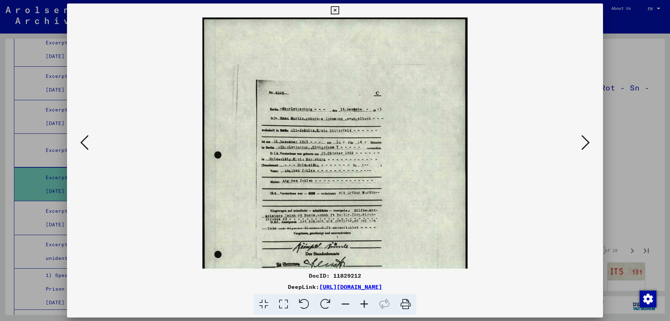
click at [364, 302] on icon at bounding box center [364, 304] width 19 height 21
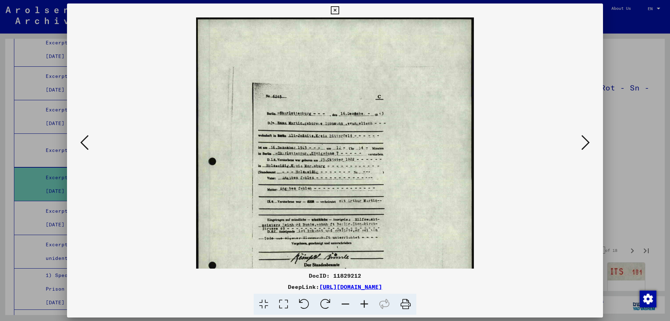
click at [364, 302] on icon at bounding box center [364, 304] width 19 height 21
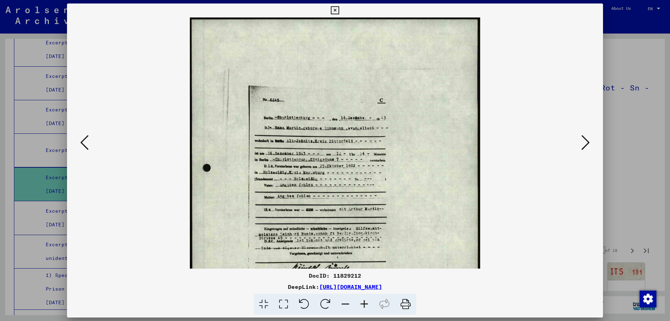
click at [589, 145] on icon at bounding box center [586, 142] width 8 height 17
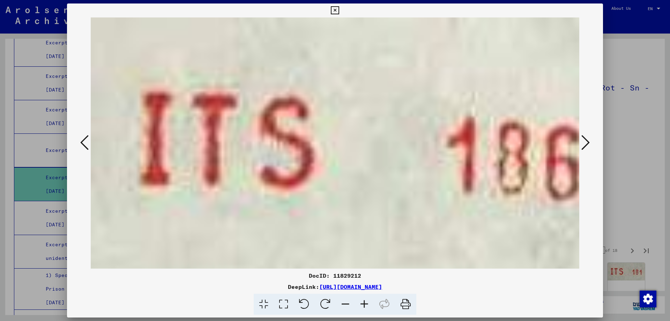
click at [589, 145] on icon at bounding box center [586, 142] width 8 height 17
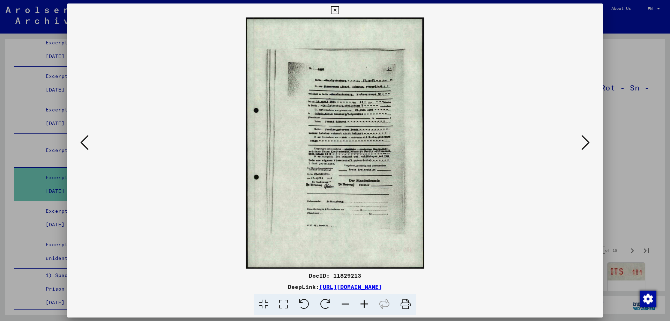
click at [589, 145] on icon at bounding box center [586, 142] width 8 height 17
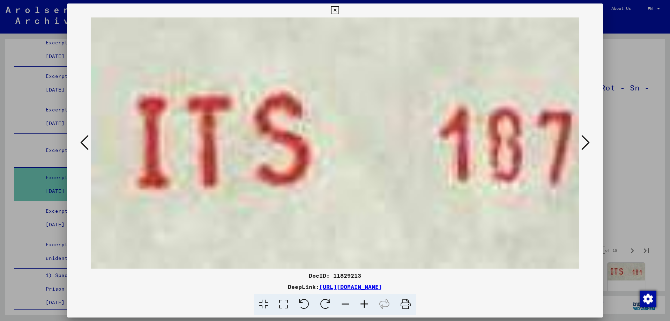
click at [589, 145] on icon at bounding box center [586, 142] width 8 height 17
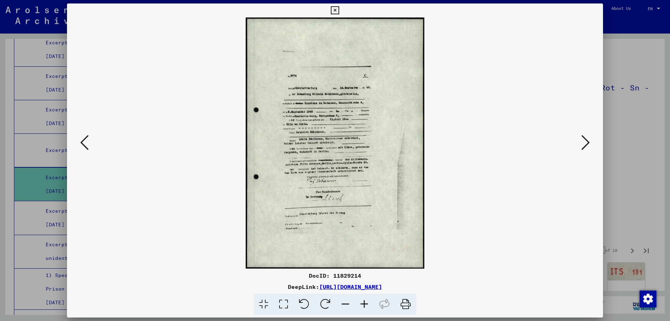
click at [589, 145] on icon at bounding box center [586, 142] width 8 height 17
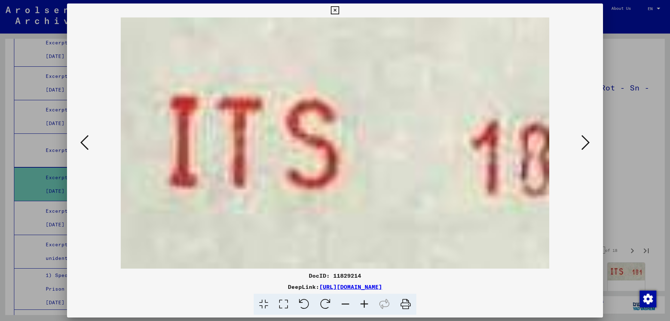
click at [589, 145] on icon at bounding box center [586, 142] width 8 height 17
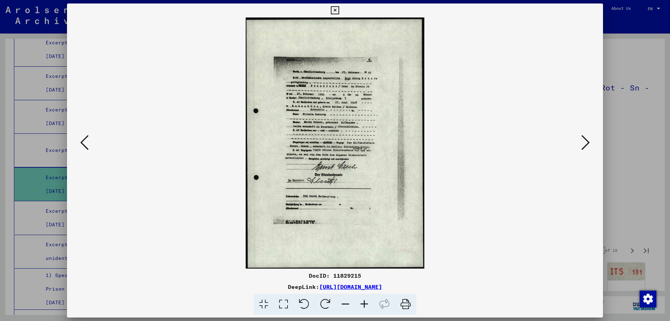
click at [589, 145] on icon at bounding box center [586, 142] width 8 height 17
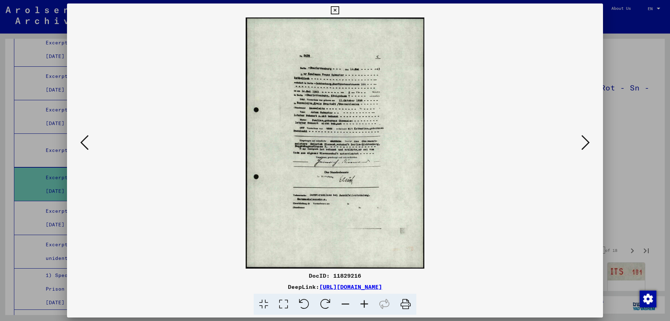
click at [589, 145] on icon at bounding box center [586, 142] width 8 height 17
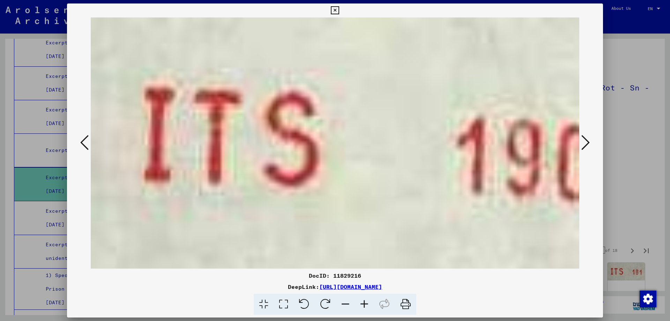
click at [589, 145] on icon at bounding box center [586, 142] width 8 height 17
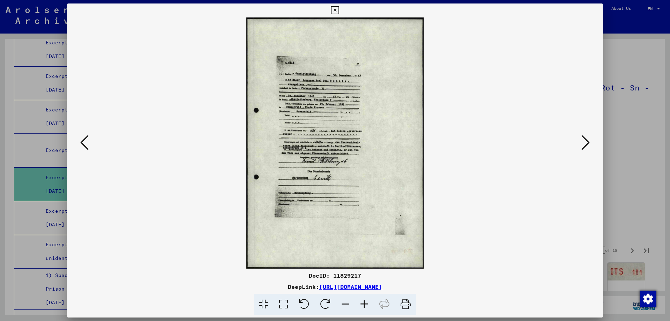
click at [589, 145] on icon at bounding box center [586, 142] width 8 height 17
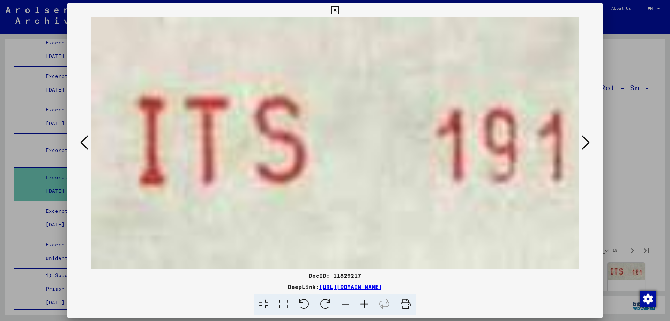
click at [589, 145] on icon at bounding box center [586, 142] width 8 height 17
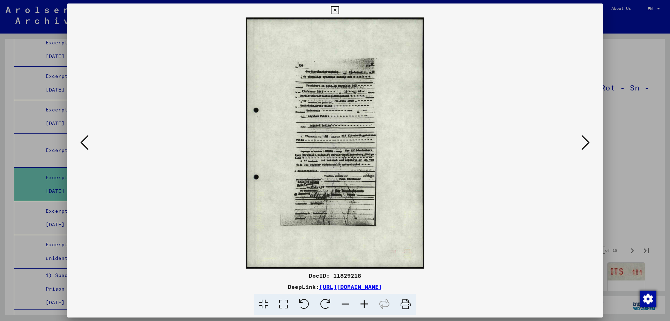
click at [368, 303] on icon at bounding box center [364, 304] width 19 height 21
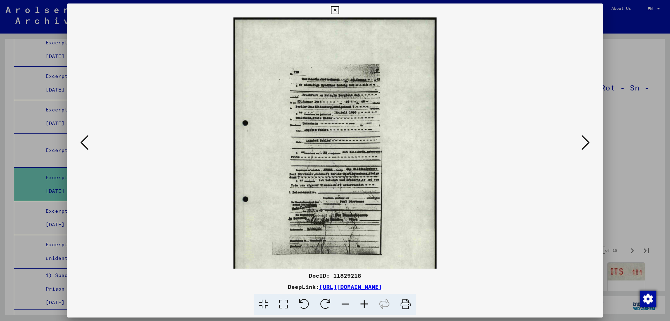
click at [368, 303] on icon at bounding box center [364, 304] width 19 height 21
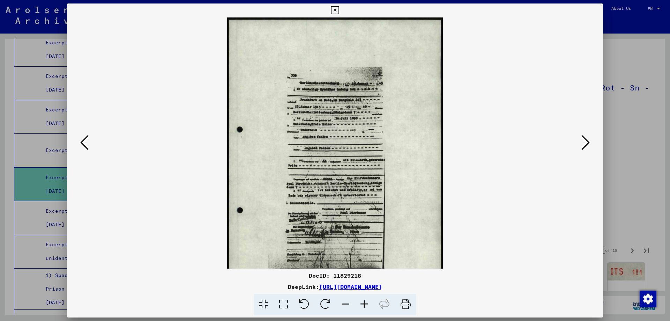
click at [368, 303] on icon at bounding box center [364, 304] width 19 height 21
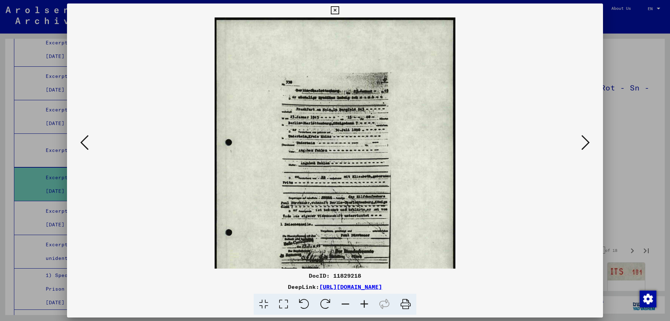
click at [368, 303] on icon at bounding box center [364, 304] width 19 height 21
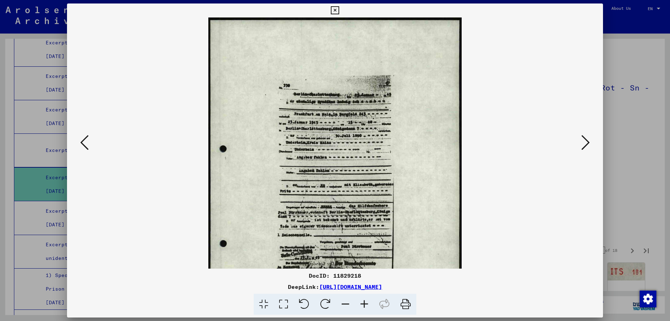
click at [368, 303] on icon at bounding box center [364, 304] width 19 height 21
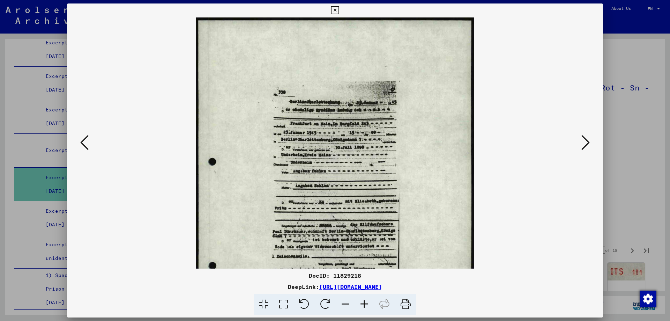
click at [368, 303] on icon at bounding box center [364, 304] width 19 height 21
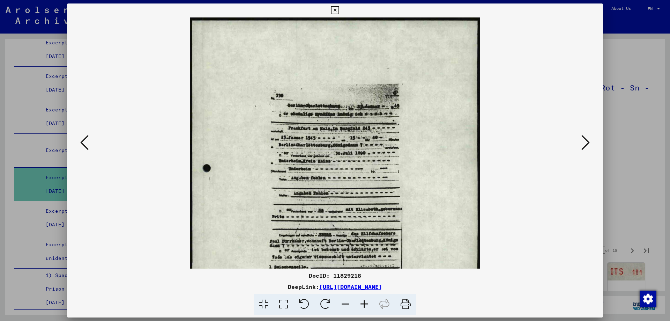
click at [368, 303] on icon at bounding box center [364, 304] width 19 height 21
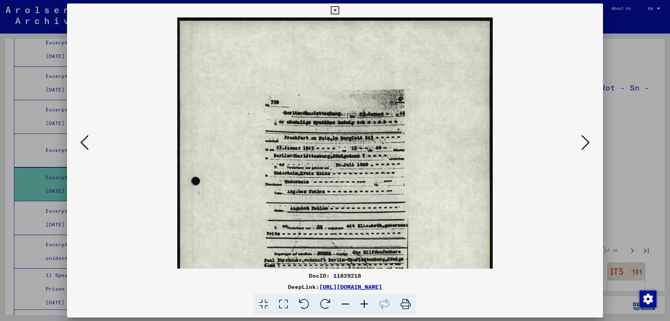
click at [587, 138] on icon at bounding box center [586, 142] width 8 height 17
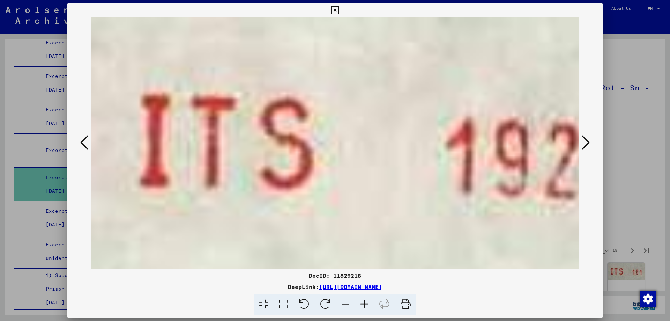
click at [587, 138] on icon at bounding box center [586, 142] width 8 height 17
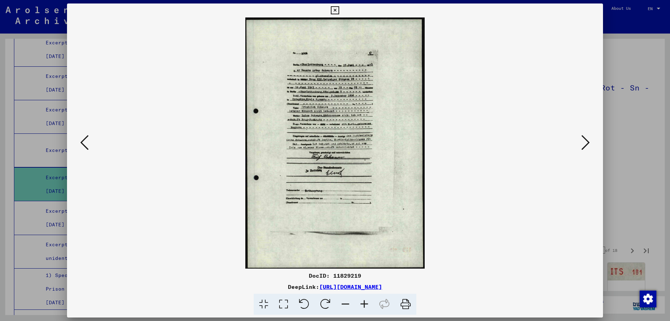
click at [587, 138] on icon at bounding box center [586, 142] width 8 height 17
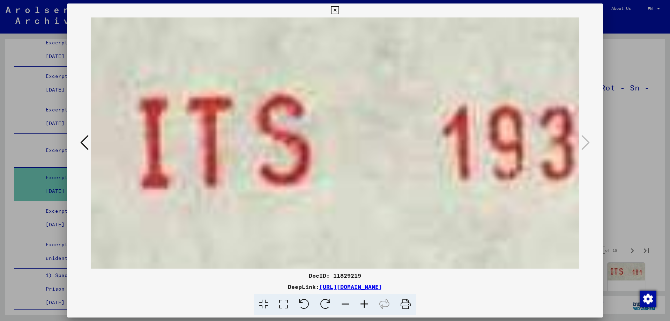
drag, startPoint x: 593, startPoint y: 10, endPoint x: 606, endPoint y: 219, distance: 209.9
click at [341, 13] on button at bounding box center [335, 10] width 12 height 14
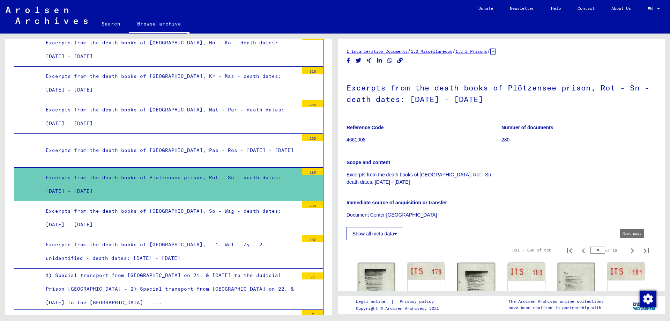
click at [631, 252] on icon "Next page" at bounding box center [633, 251] width 10 height 10
type input "**"
click at [388, 275] on img at bounding box center [376, 288] width 39 height 55
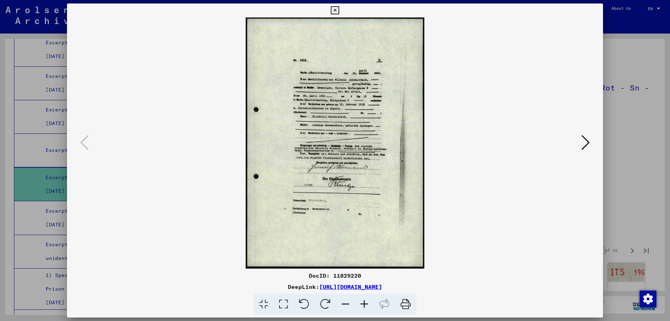
click at [582, 140] on button at bounding box center [586, 143] width 13 height 20
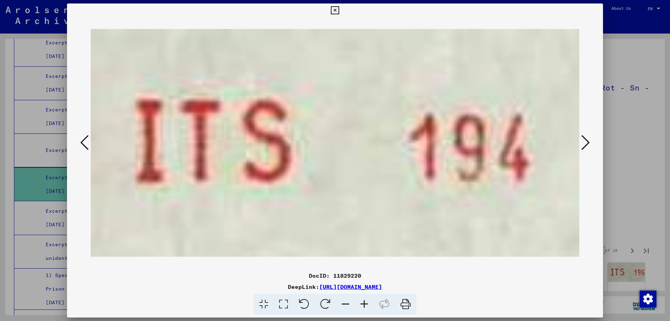
click at [582, 140] on button at bounding box center [586, 143] width 13 height 20
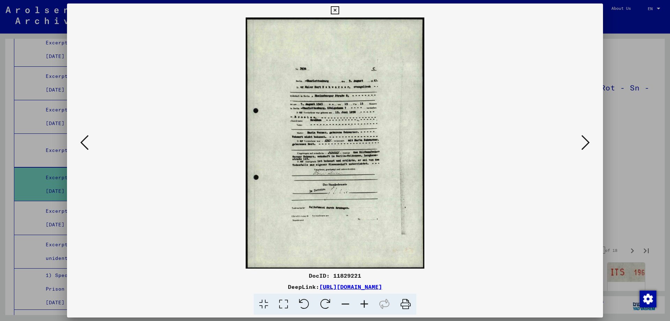
click at [582, 140] on button at bounding box center [586, 143] width 13 height 20
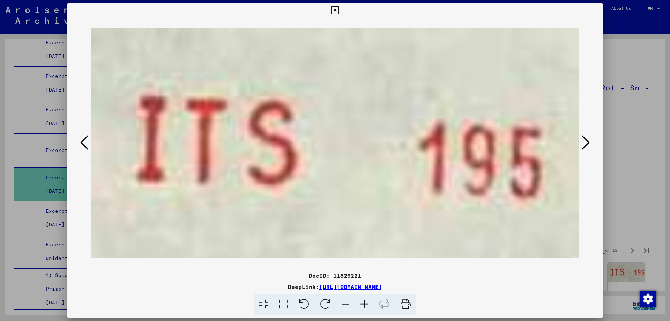
click at [582, 140] on button at bounding box center [586, 143] width 13 height 20
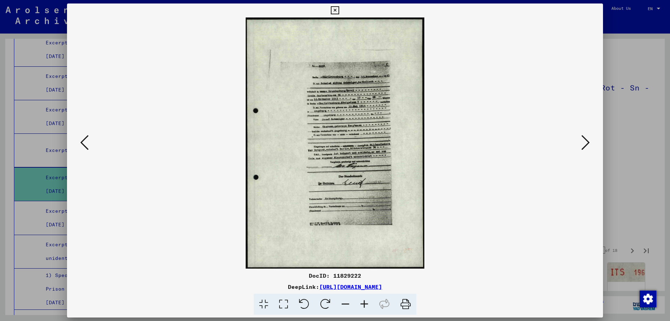
click at [584, 141] on icon at bounding box center [586, 142] width 8 height 17
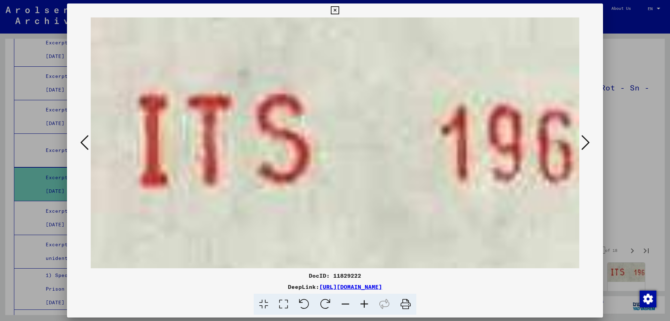
click at [584, 141] on icon at bounding box center [586, 142] width 8 height 17
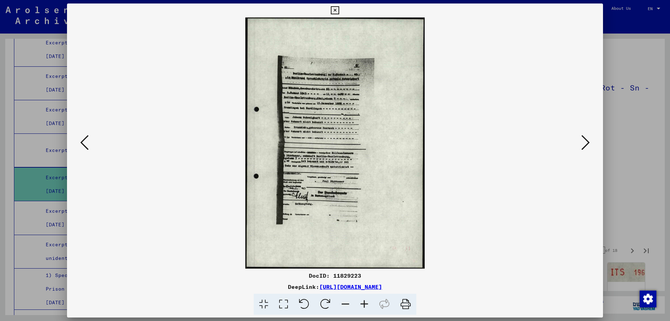
click at [366, 309] on icon at bounding box center [364, 304] width 19 height 21
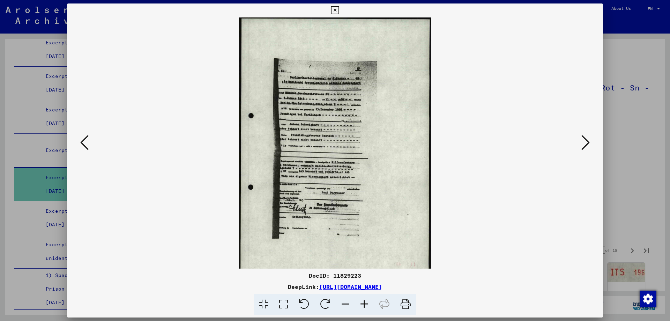
click at [366, 309] on icon at bounding box center [364, 304] width 19 height 21
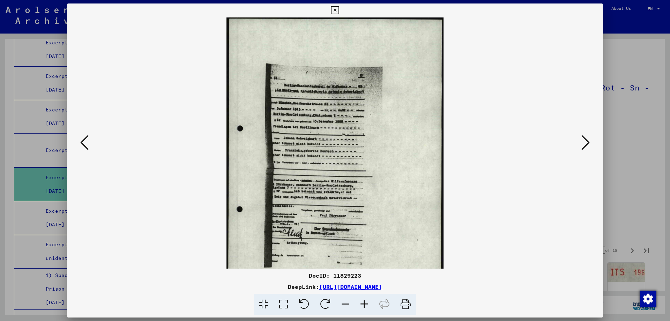
click at [366, 309] on icon at bounding box center [364, 304] width 19 height 21
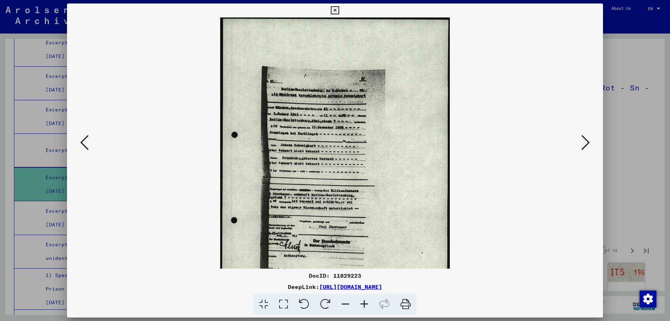
click at [366, 309] on icon at bounding box center [364, 304] width 19 height 21
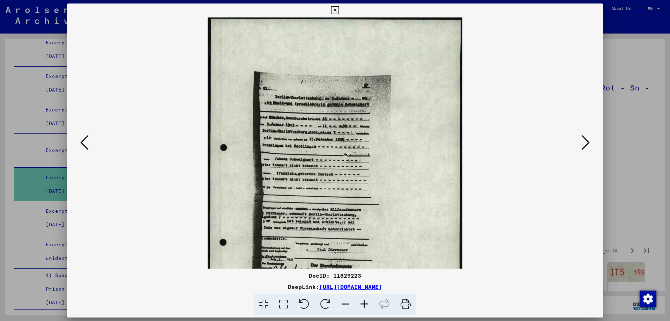
click at [366, 309] on icon at bounding box center [364, 304] width 19 height 21
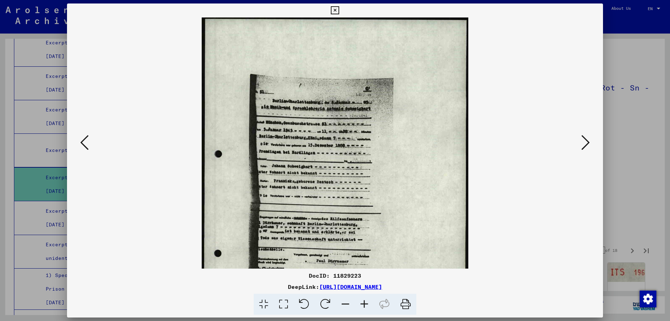
click at [366, 309] on icon at bounding box center [364, 304] width 19 height 21
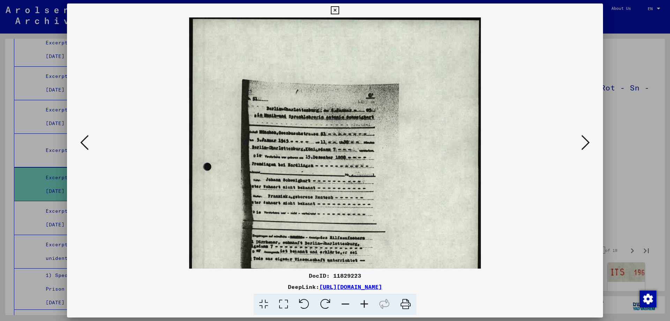
click at [584, 139] on icon at bounding box center [586, 142] width 8 height 17
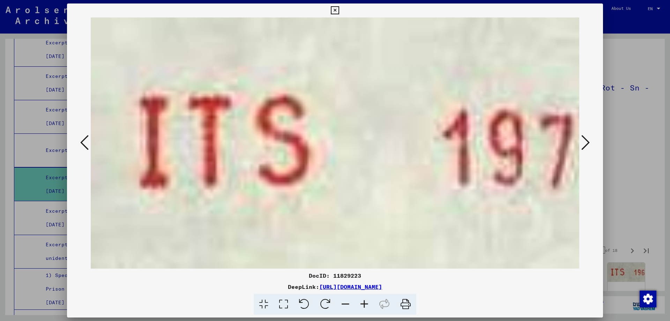
click at [584, 139] on icon at bounding box center [586, 142] width 8 height 17
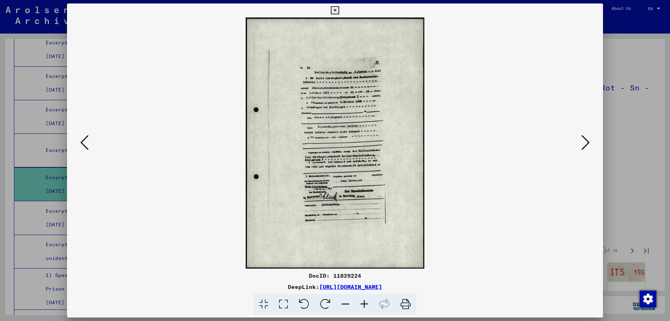
click at [365, 302] on icon at bounding box center [364, 304] width 19 height 21
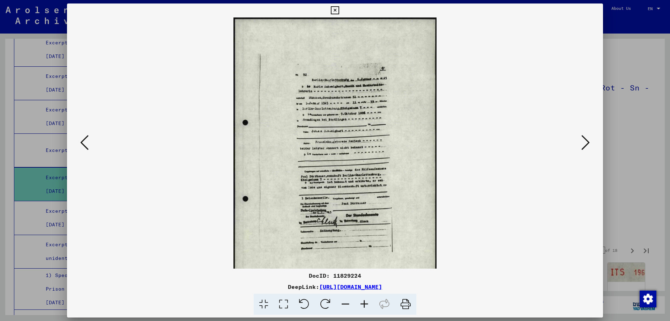
click at [365, 302] on icon at bounding box center [364, 304] width 19 height 21
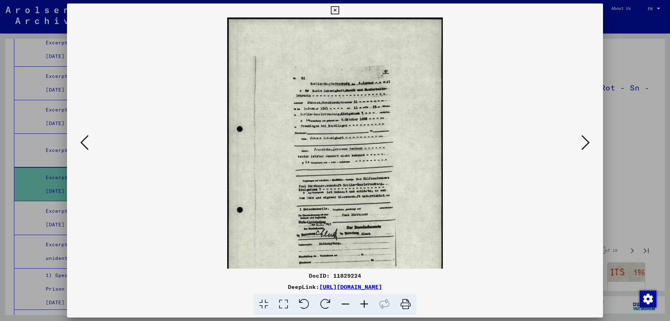
click at [365, 302] on icon at bounding box center [364, 304] width 19 height 21
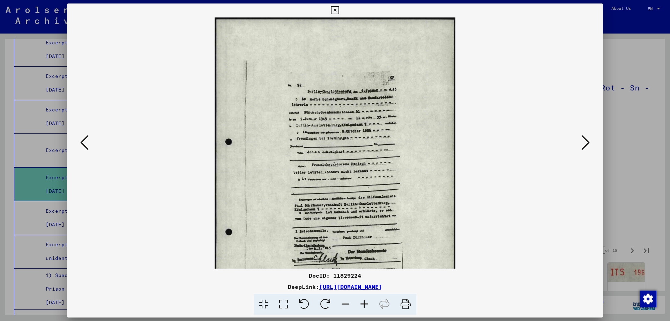
click at [365, 302] on icon at bounding box center [364, 304] width 19 height 21
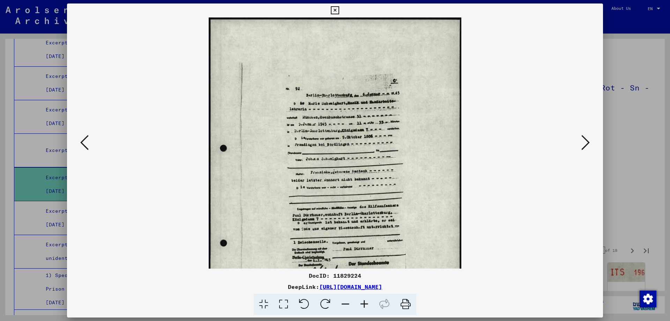
click at [365, 302] on icon at bounding box center [364, 304] width 19 height 21
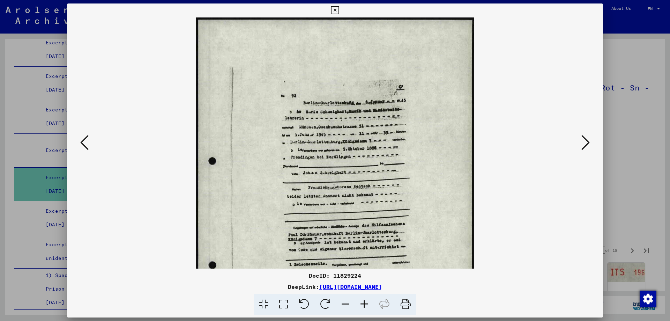
click at [365, 302] on icon at bounding box center [364, 304] width 19 height 21
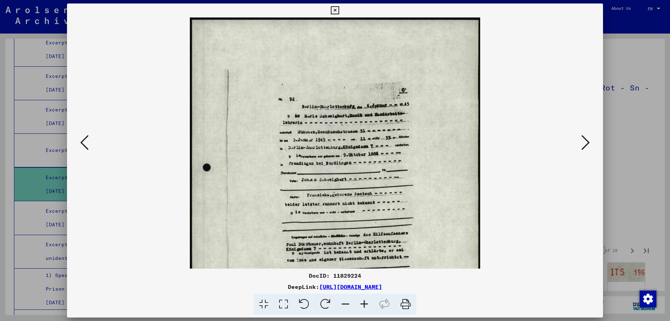
click at [365, 302] on icon at bounding box center [364, 304] width 19 height 21
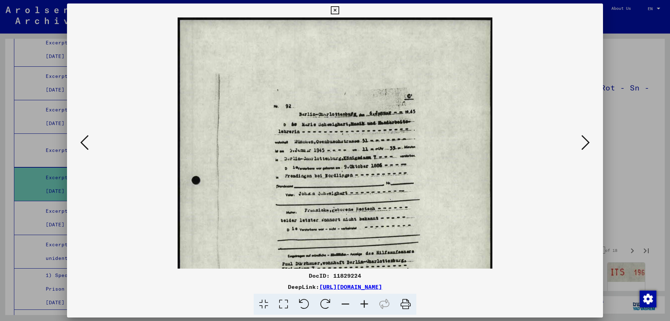
click at [584, 145] on icon at bounding box center [586, 142] width 8 height 17
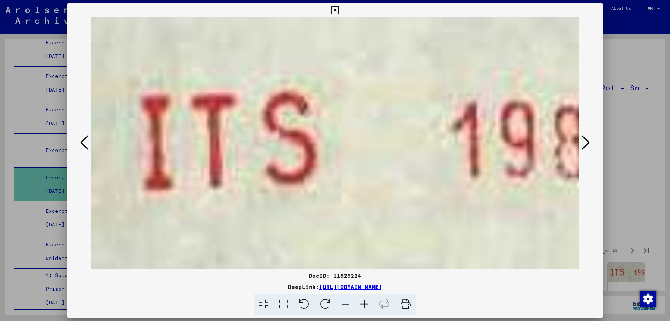
click at [584, 145] on icon at bounding box center [586, 142] width 8 height 17
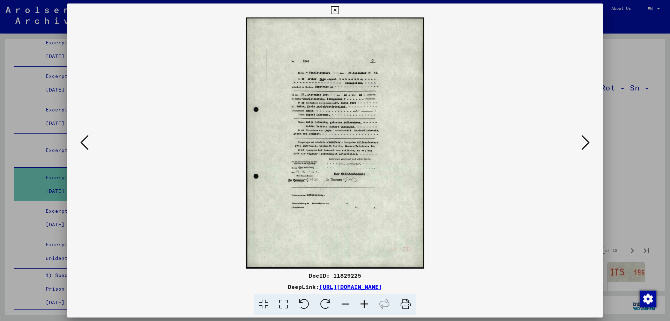
click at [584, 145] on icon at bounding box center [586, 142] width 8 height 17
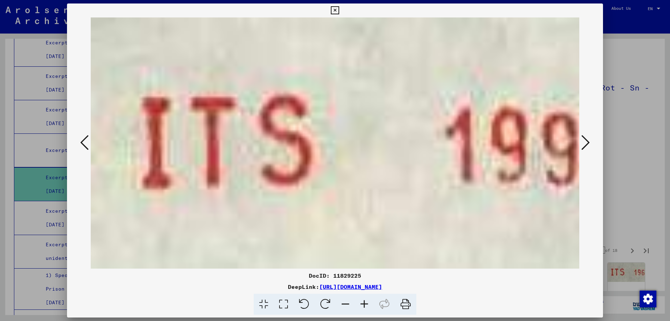
click at [584, 145] on icon at bounding box center [586, 142] width 8 height 17
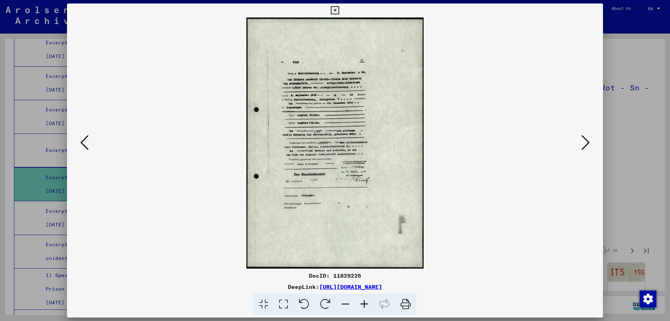
click at [584, 145] on icon at bounding box center [586, 142] width 8 height 17
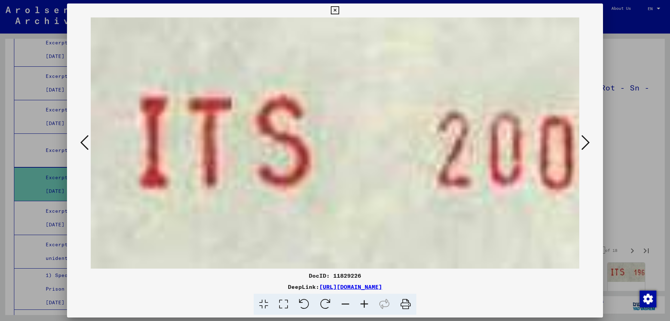
click at [584, 145] on icon at bounding box center [586, 142] width 8 height 17
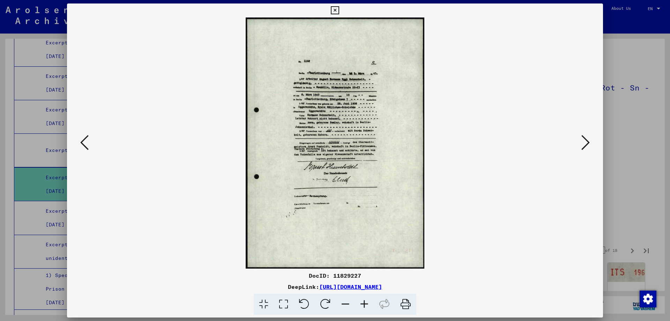
click at [584, 145] on icon at bounding box center [586, 142] width 8 height 17
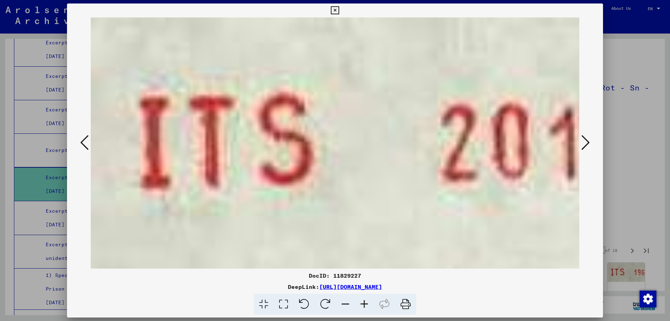
click at [584, 145] on icon at bounding box center [586, 142] width 8 height 17
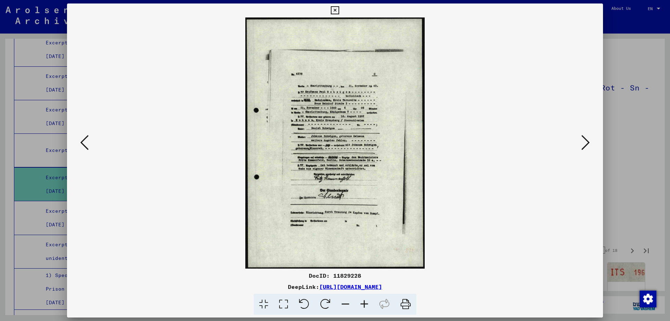
click at [365, 303] on icon at bounding box center [364, 304] width 19 height 21
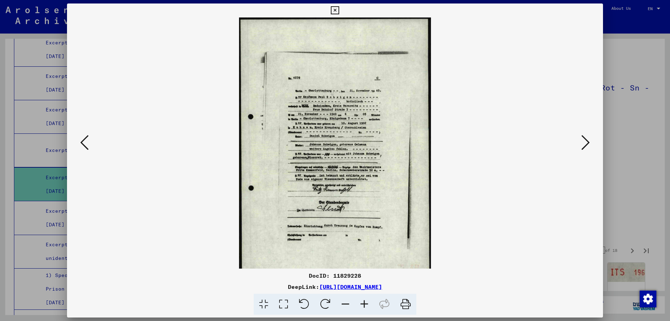
click at [365, 303] on icon at bounding box center [364, 304] width 19 height 21
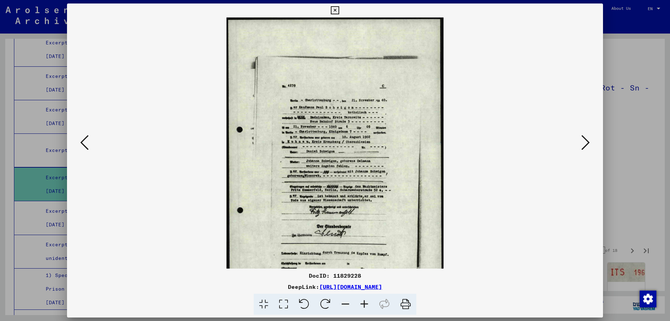
click at [365, 303] on icon at bounding box center [364, 304] width 19 height 21
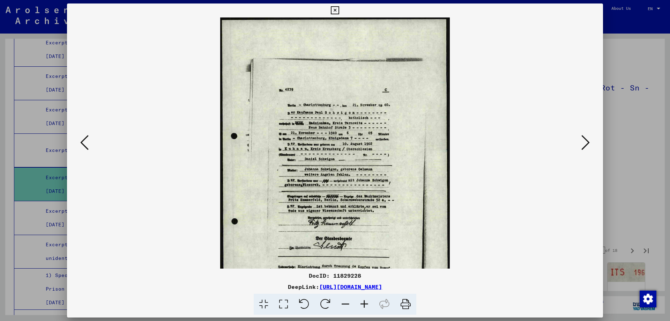
click at [365, 303] on icon at bounding box center [364, 304] width 19 height 21
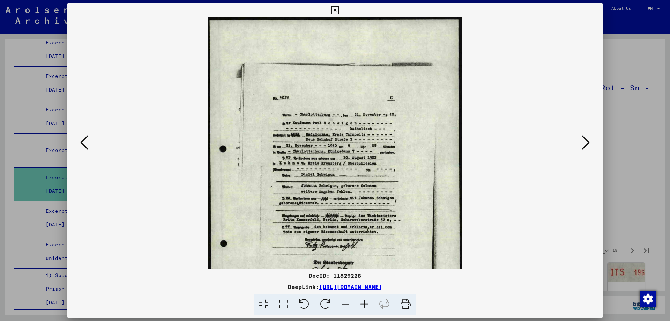
click at [365, 303] on icon at bounding box center [364, 304] width 19 height 21
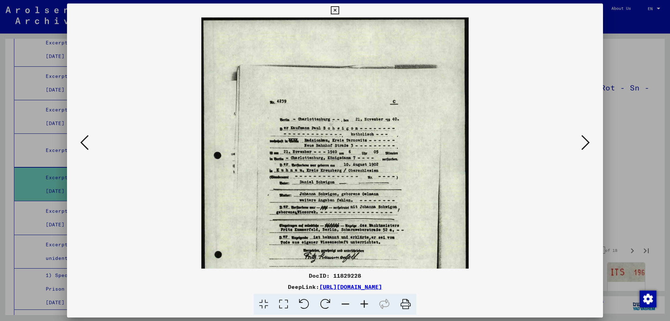
click at [365, 303] on icon at bounding box center [364, 304] width 19 height 21
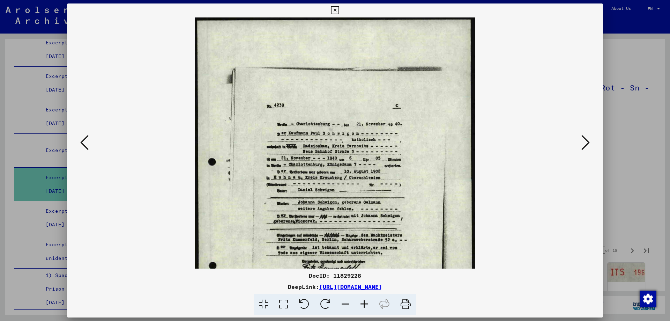
click at [365, 303] on icon at bounding box center [364, 304] width 19 height 21
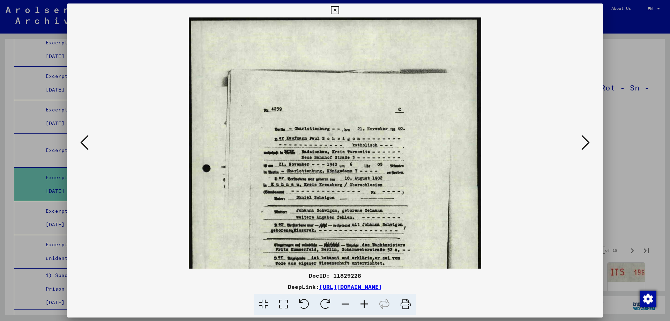
click at [365, 303] on icon at bounding box center [364, 304] width 19 height 21
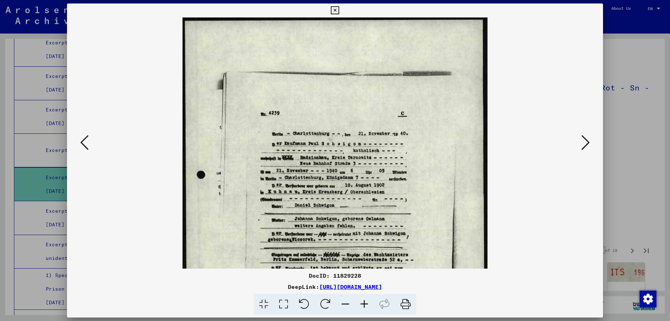
click at [365, 303] on icon at bounding box center [364, 304] width 19 height 21
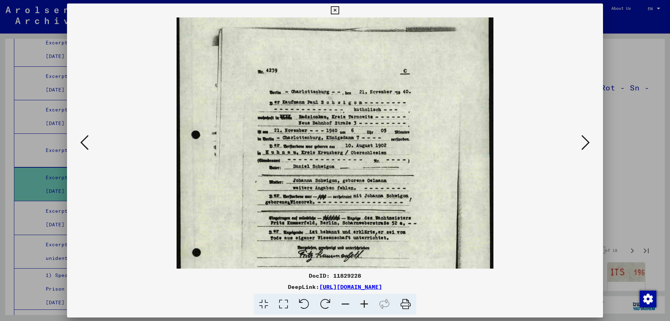
drag, startPoint x: 375, startPoint y: 227, endPoint x: 381, endPoint y: 190, distance: 37.1
click at [381, 190] on img at bounding box center [335, 192] width 317 height 443
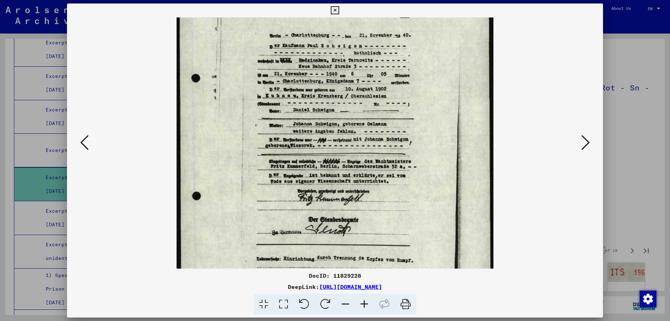
drag, startPoint x: 390, startPoint y: 164, endPoint x: 386, endPoint y: 103, distance: 61.5
click at [386, 107] on img at bounding box center [335, 135] width 317 height 443
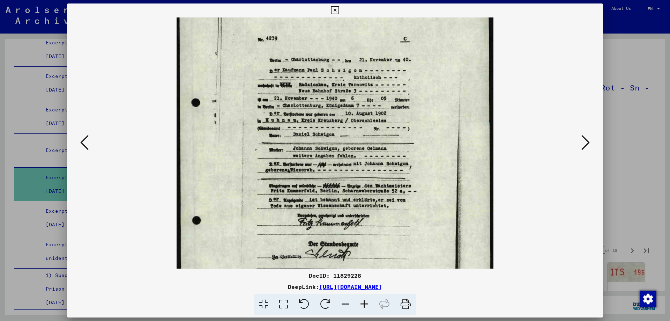
drag, startPoint x: 386, startPoint y: 103, endPoint x: 380, endPoint y: 130, distance: 27.6
click at [380, 130] on img at bounding box center [335, 160] width 317 height 443
click at [584, 142] on icon at bounding box center [586, 142] width 8 height 17
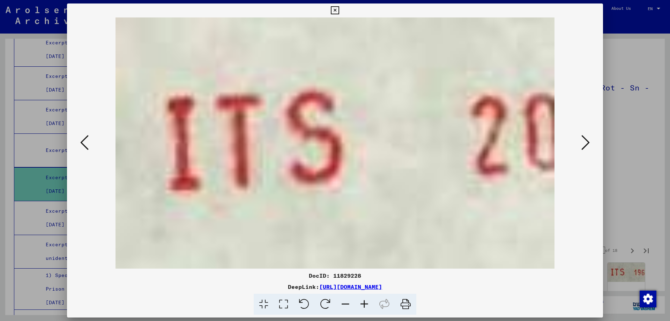
scroll to position [0, 0]
click at [584, 142] on icon at bounding box center [586, 142] width 8 height 17
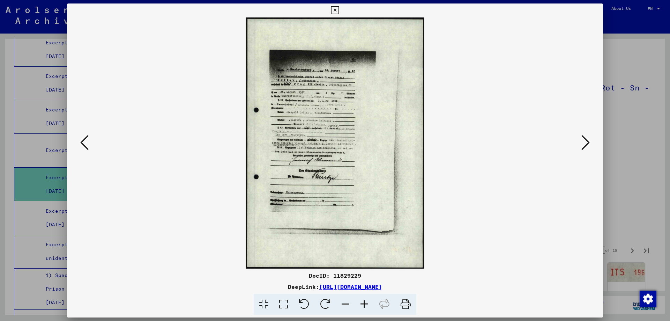
click at [87, 142] on icon at bounding box center [84, 142] width 8 height 17
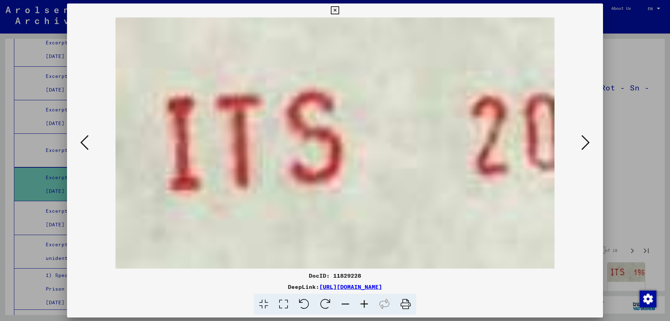
click at [81, 142] on icon at bounding box center [84, 142] width 8 height 17
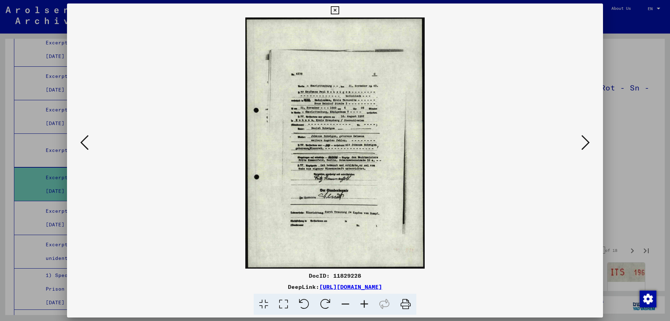
click at [364, 305] on icon at bounding box center [364, 304] width 19 height 21
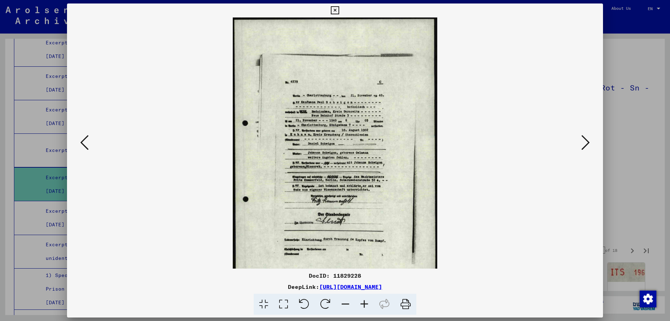
click at [364, 305] on icon at bounding box center [364, 304] width 19 height 21
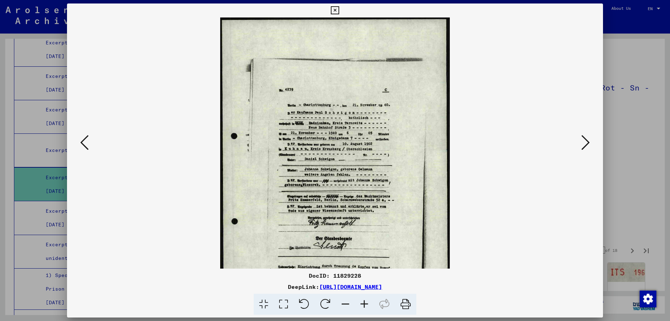
click at [364, 305] on icon at bounding box center [364, 304] width 19 height 21
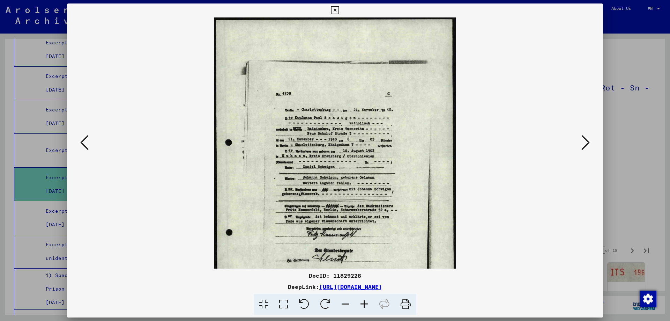
click at [364, 305] on icon at bounding box center [364, 304] width 19 height 21
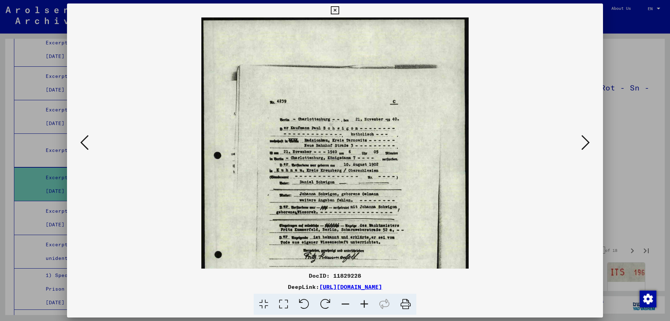
click at [364, 305] on icon at bounding box center [364, 304] width 19 height 21
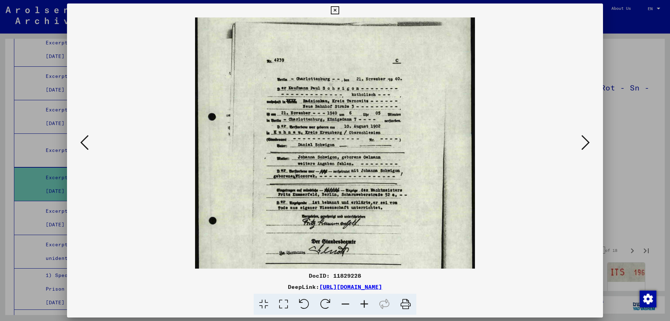
scroll to position [58, 0]
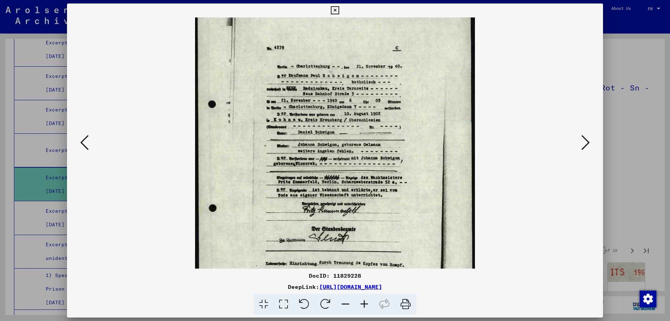
drag, startPoint x: 365, startPoint y: 240, endPoint x: 364, endPoint y: 183, distance: 56.9
click at [364, 183] on img at bounding box center [335, 155] width 280 height 391
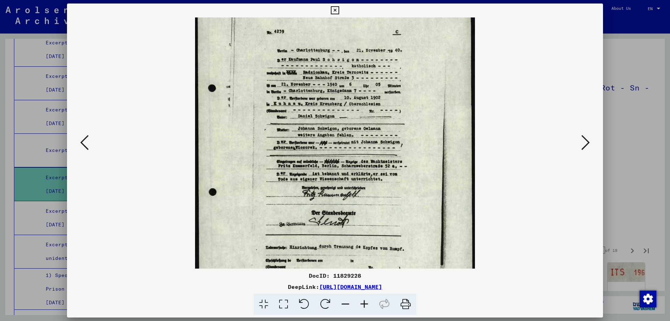
scroll to position [73, 0]
drag, startPoint x: 318, startPoint y: 148, endPoint x: 311, endPoint y: 157, distance: 11.2
click at [311, 157] on img at bounding box center [335, 139] width 280 height 391
click at [339, 14] on icon at bounding box center [335, 10] width 8 height 8
